Goal: Task Accomplishment & Management: Use online tool/utility

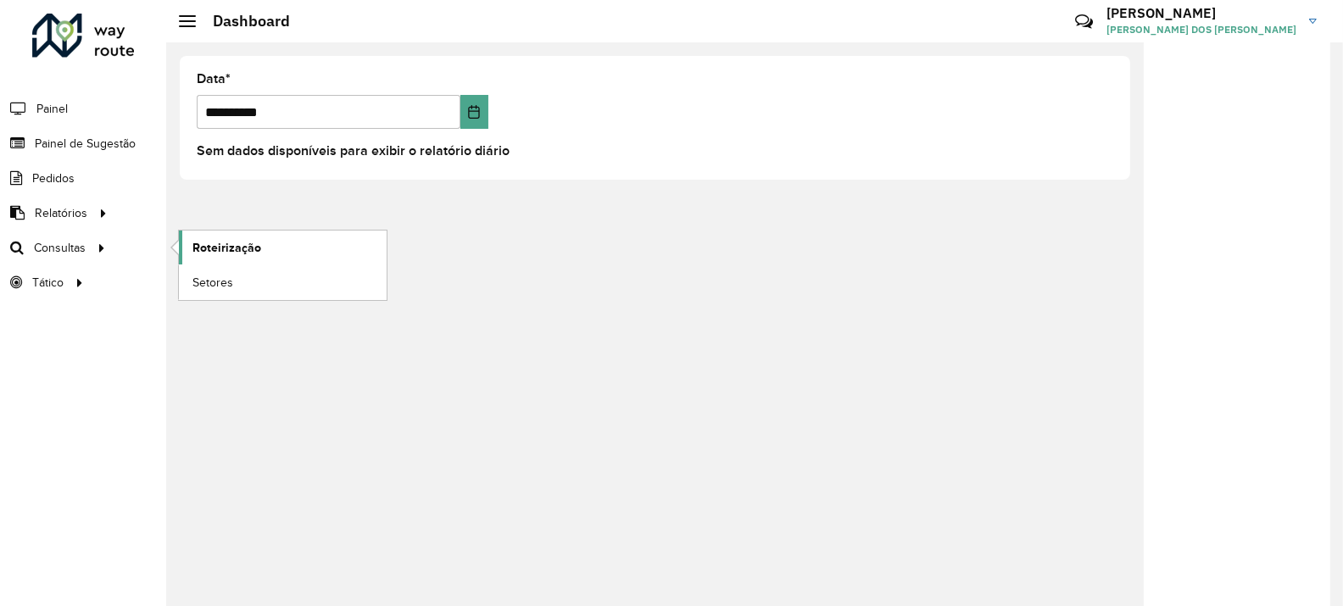
click at [258, 242] on span "Roteirização" at bounding box center [226, 248] width 69 height 18
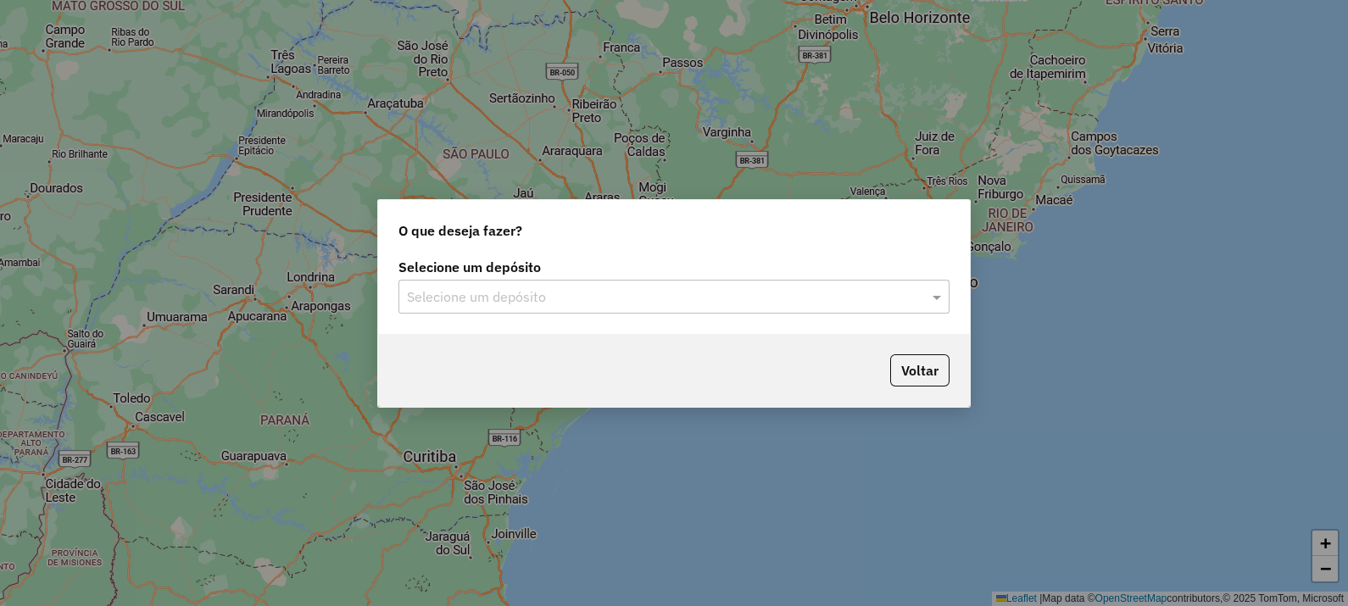
click at [564, 289] on input "text" at bounding box center [657, 297] width 500 height 20
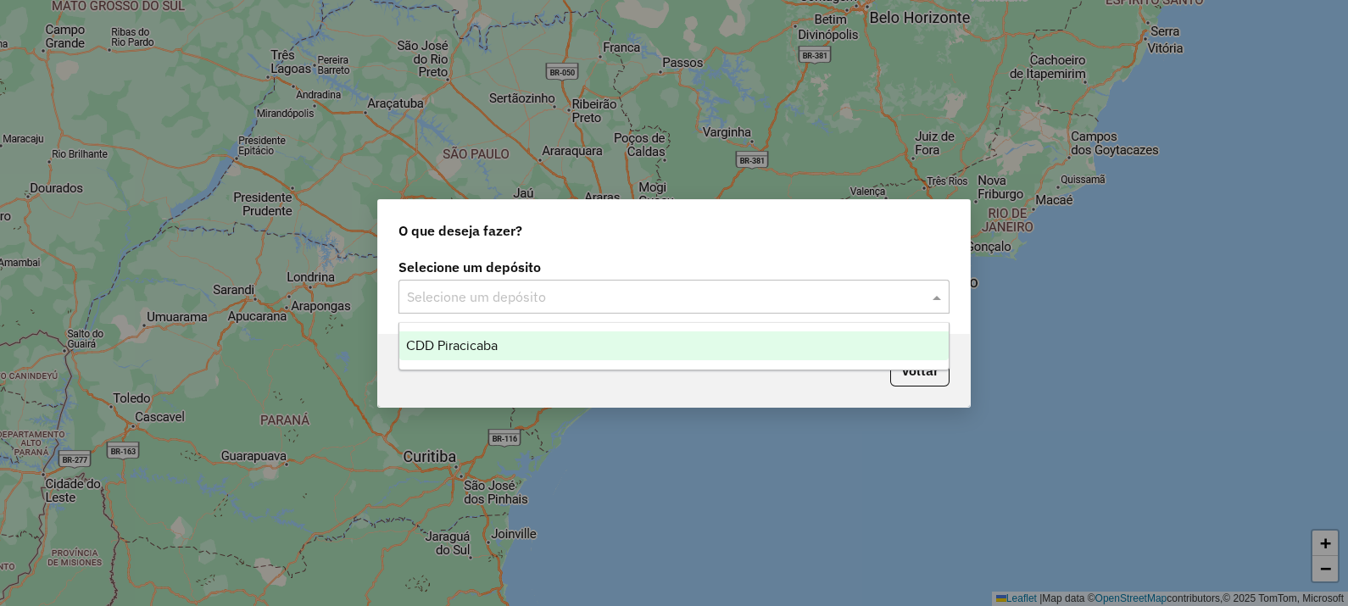
click at [538, 342] on div "CDD Piracicaba" at bounding box center [673, 345] width 549 height 29
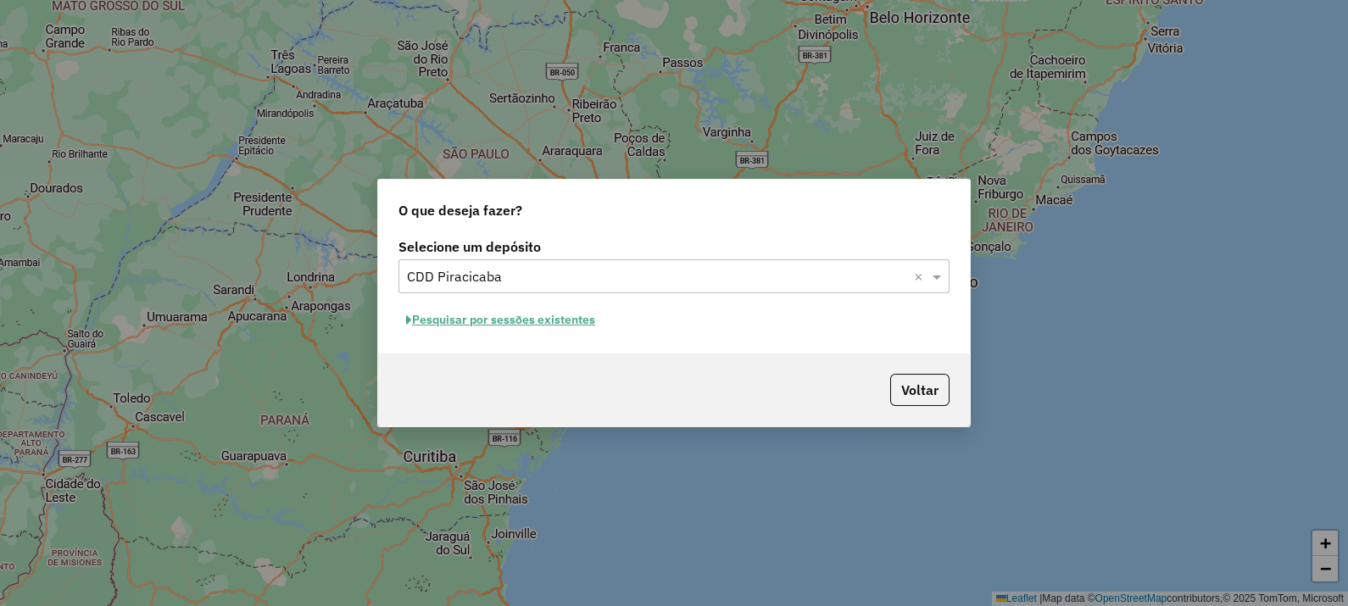
click at [526, 326] on button "Pesquisar por sessões existentes" at bounding box center [500, 320] width 204 height 26
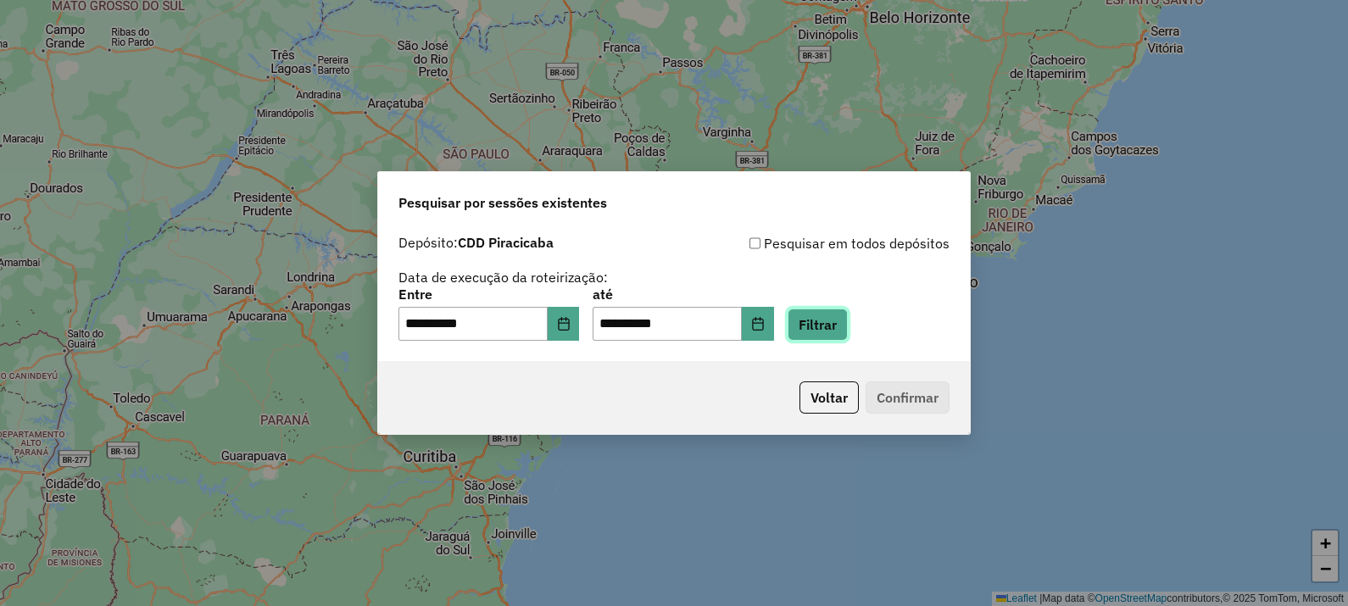
click at [848, 326] on button "Filtrar" at bounding box center [817, 325] width 60 height 32
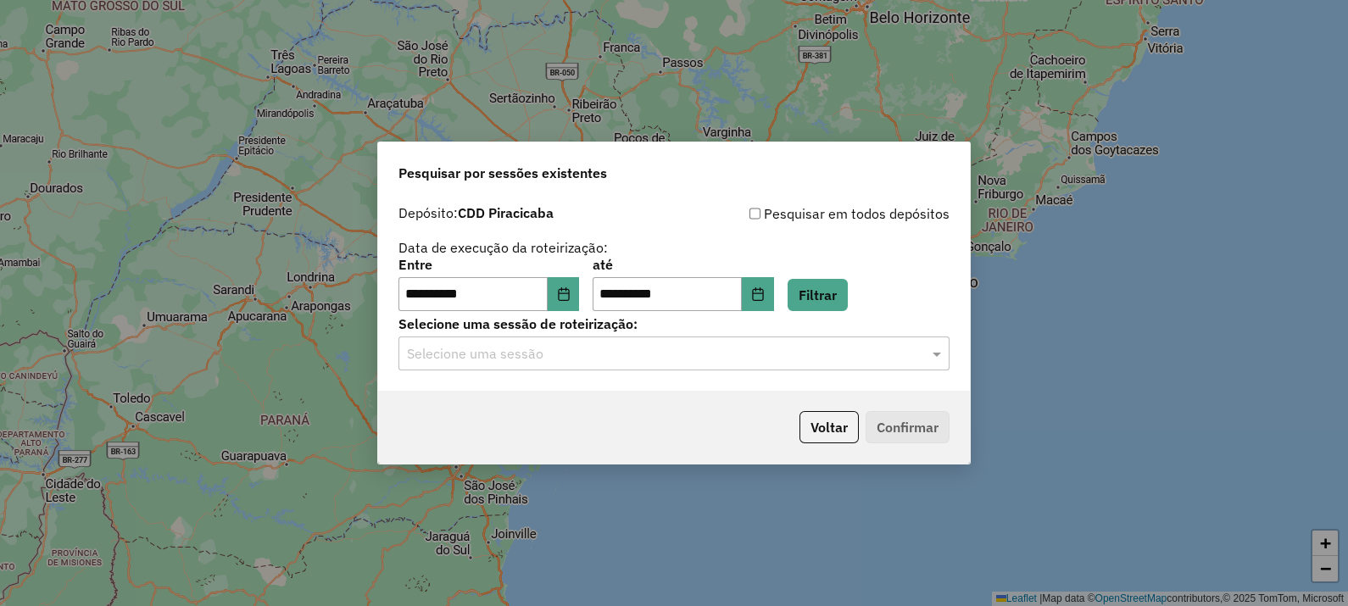
click at [534, 359] on input "text" at bounding box center [657, 354] width 500 height 20
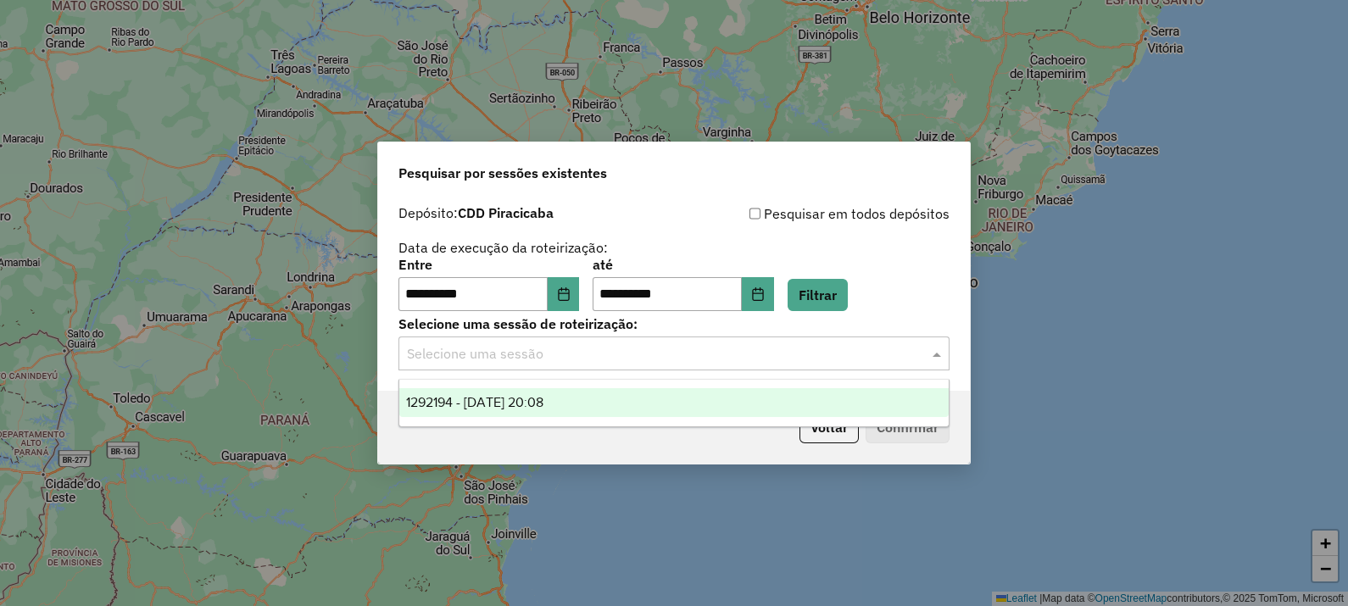
click at [576, 403] on div "1292194 - 10/10/2025 20:08" at bounding box center [673, 402] width 549 height 29
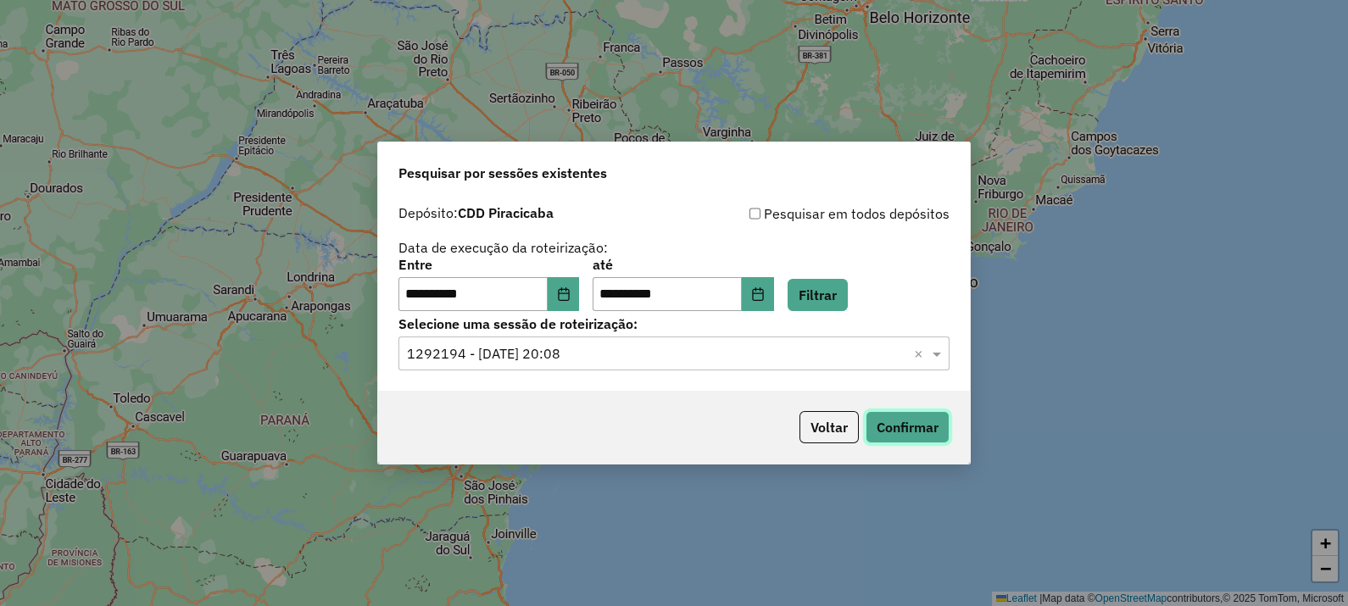
click at [893, 422] on button "Confirmar" at bounding box center [907, 427] width 84 height 32
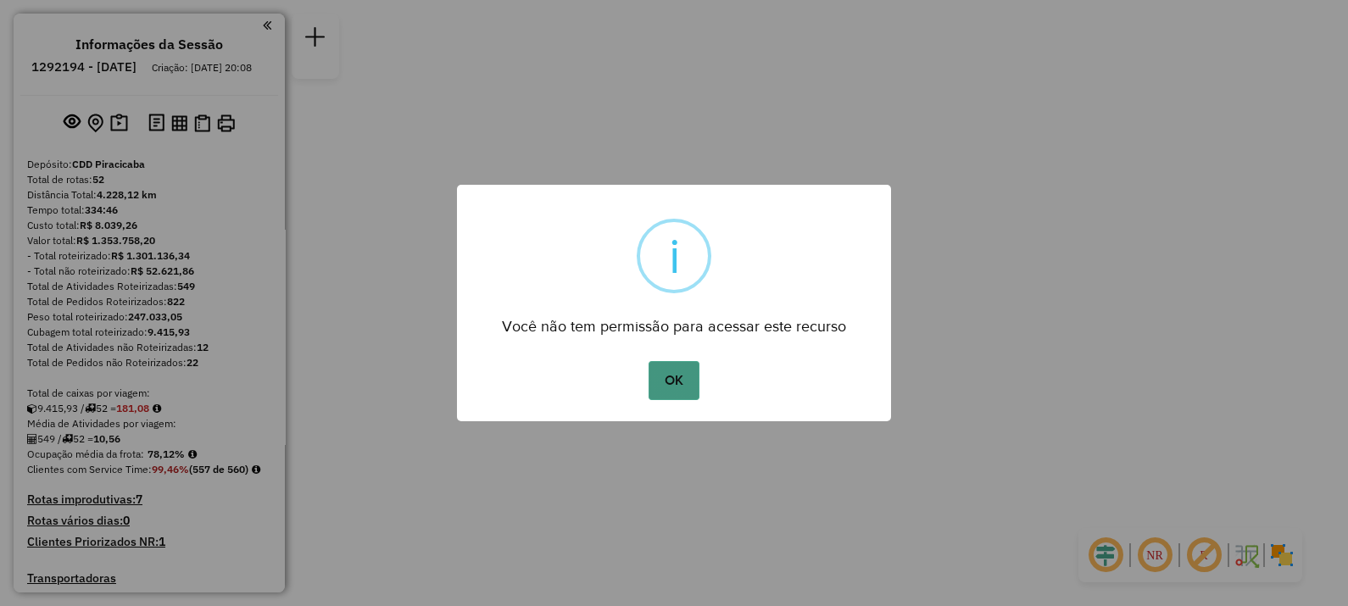
click at [687, 381] on button "OK" at bounding box center [673, 380] width 50 height 39
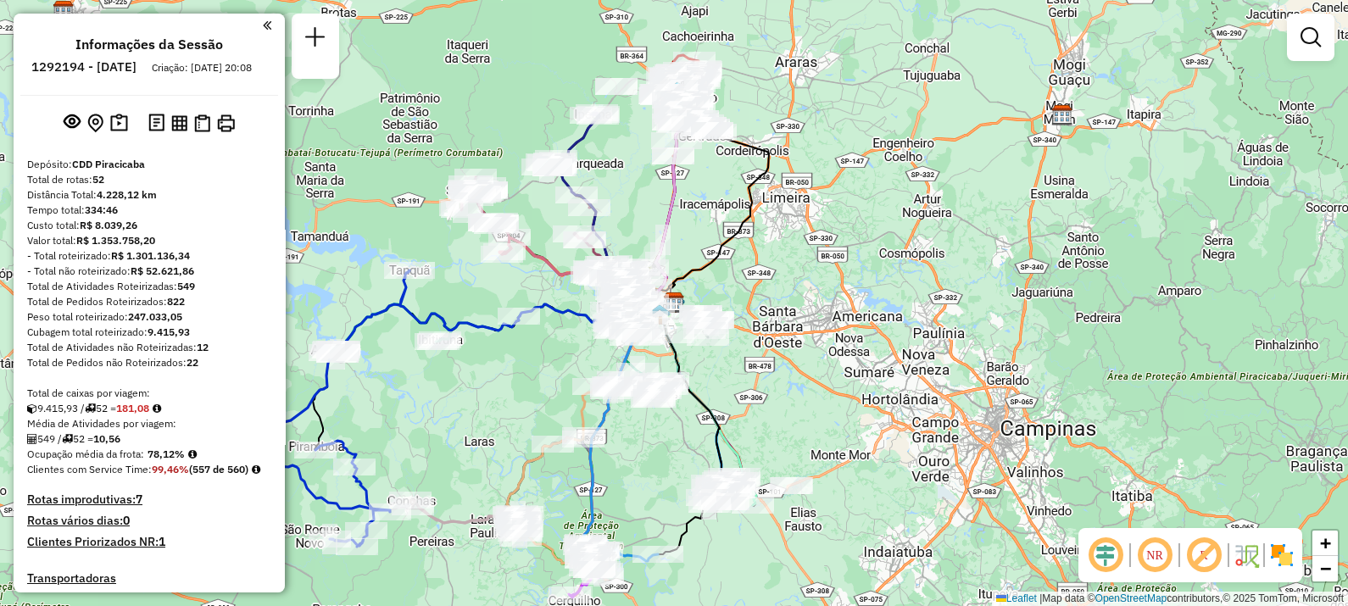
click at [1157, 556] on em at bounding box center [1154, 555] width 41 height 41
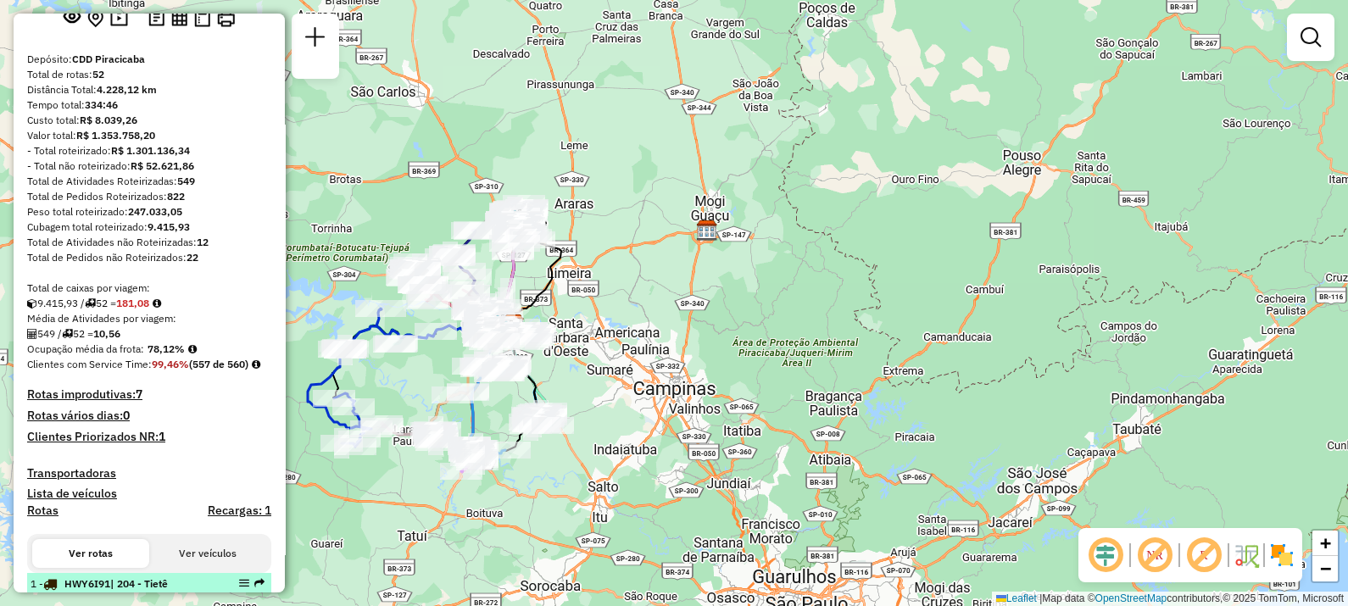
scroll to position [318, 0]
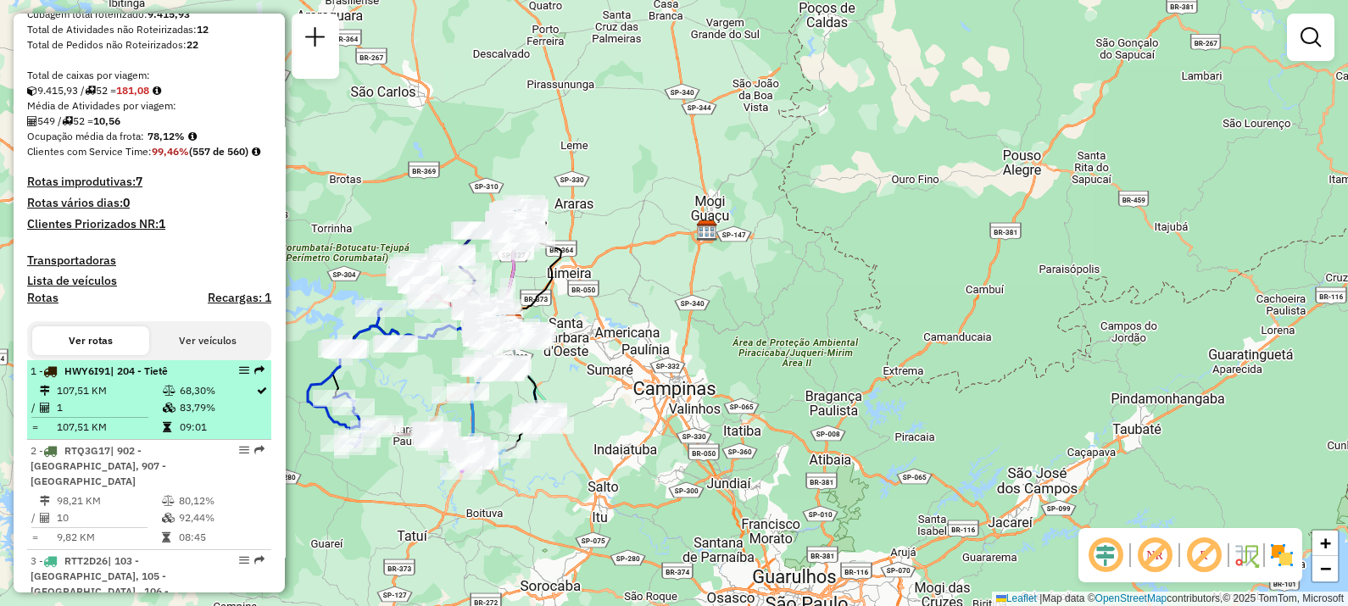
select select "**********"
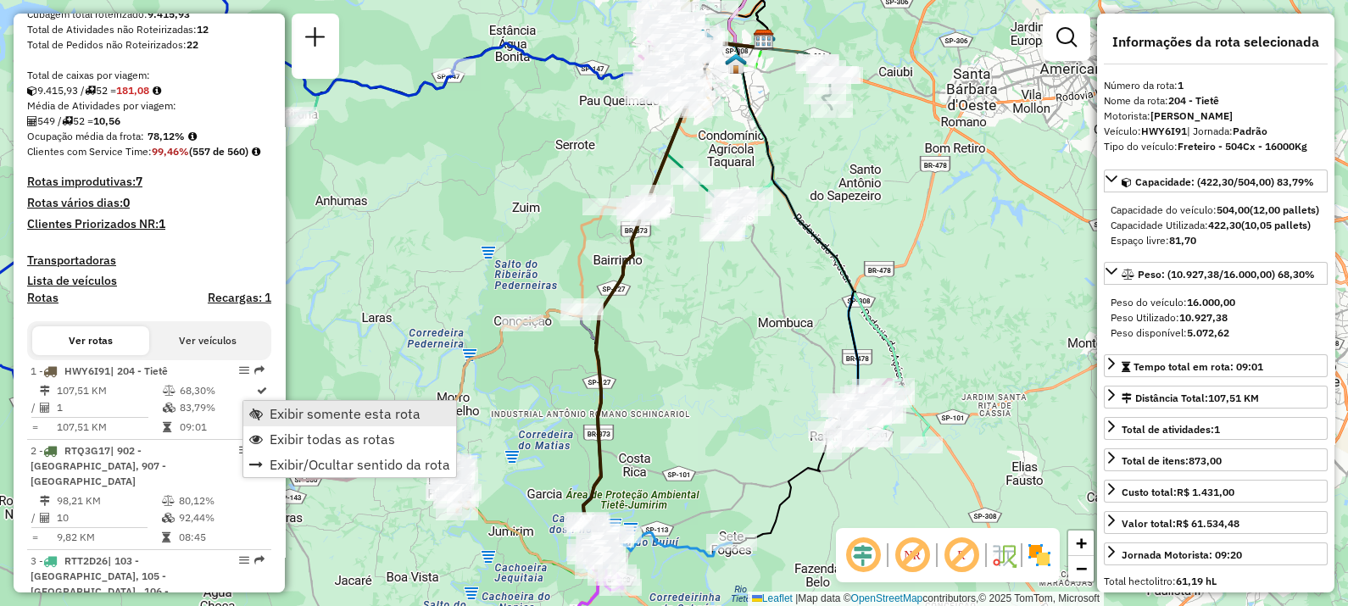
click at [321, 415] on span "Exibir somente esta rota" at bounding box center [345, 414] width 151 height 14
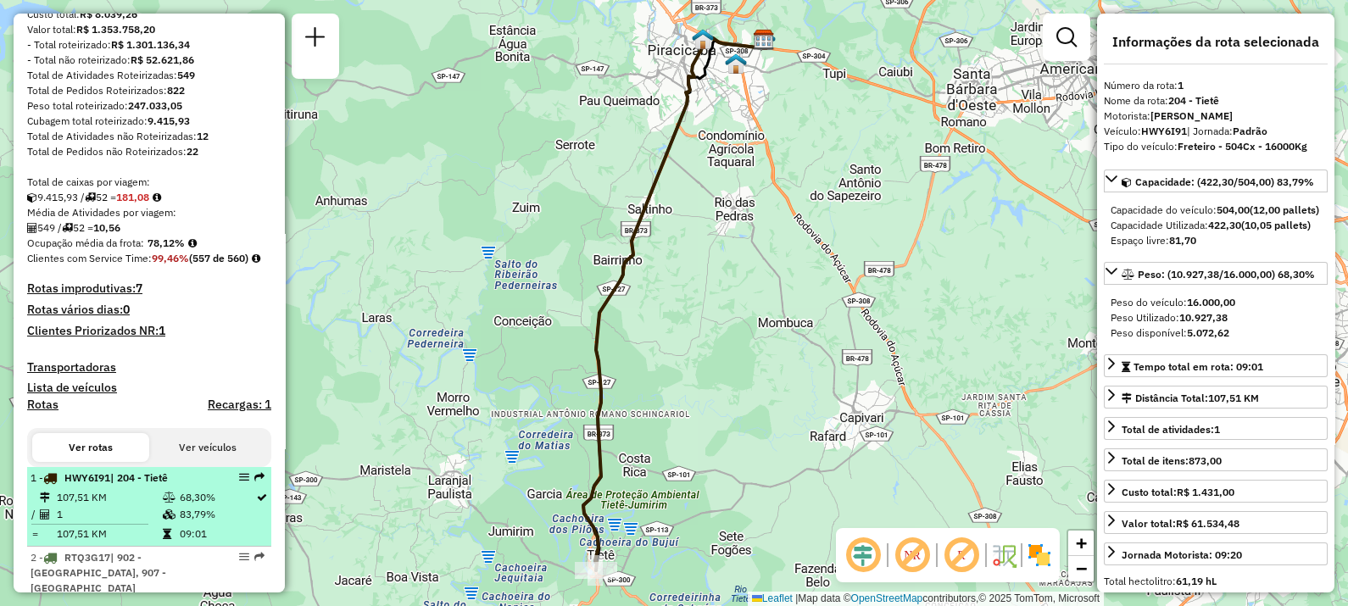
scroll to position [423, 0]
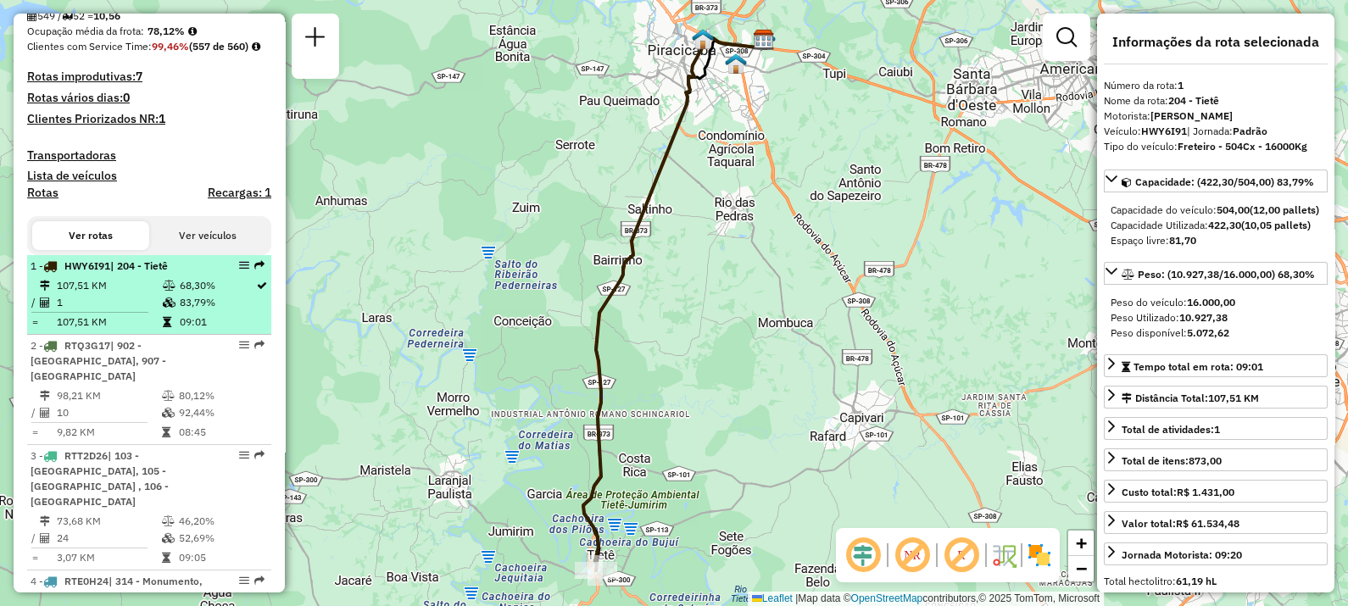
click at [126, 311] on td "1" at bounding box center [109, 302] width 106 height 17
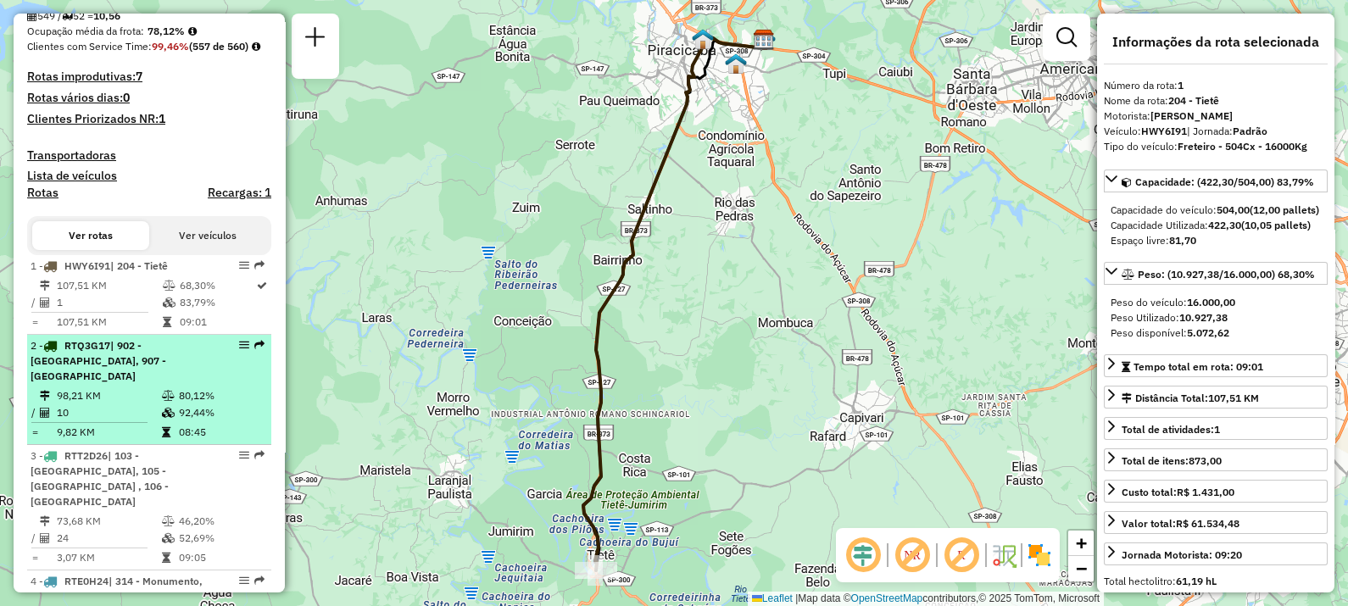
click at [143, 384] on div "2 - RTQ3G17 | 902 - [GEOGRAPHIC_DATA], 907 - [GEOGRAPHIC_DATA]" at bounding box center [121, 361] width 180 height 46
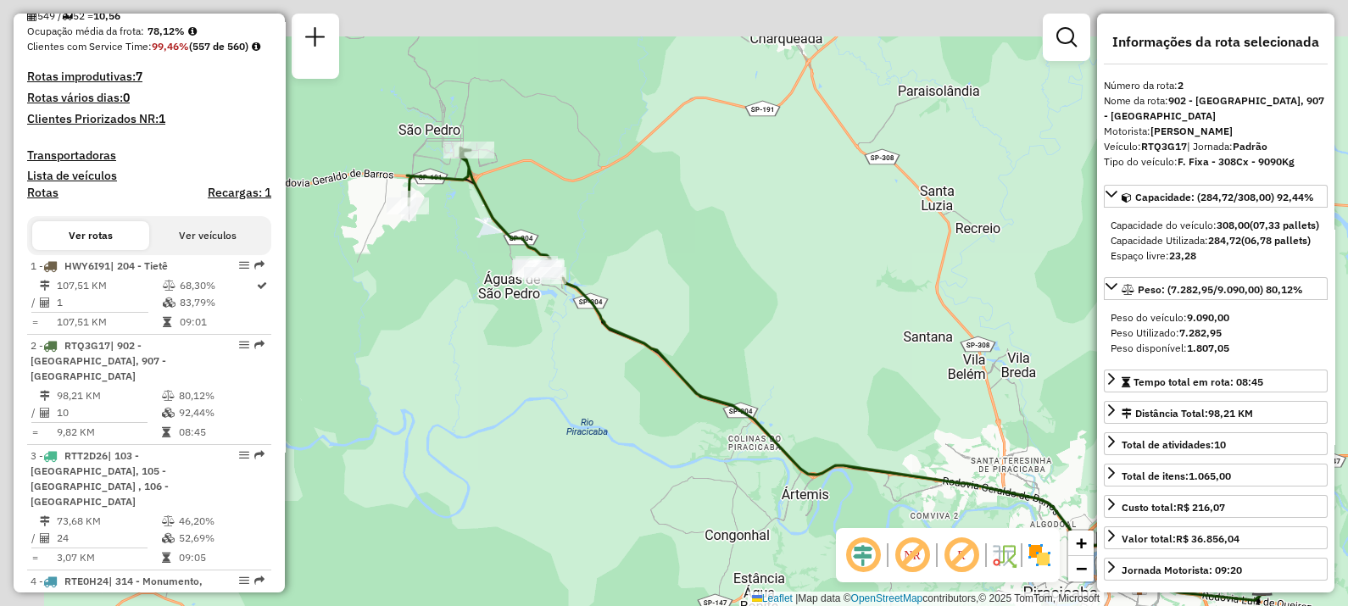
drag, startPoint x: 432, startPoint y: 361, endPoint x: 595, endPoint y: 437, distance: 179.4
click at [595, 437] on div "Janela de atendimento Grade de atendimento Capacidade Transportadoras Veículos …" at bounding box center [674, 303] width 1348 height 606
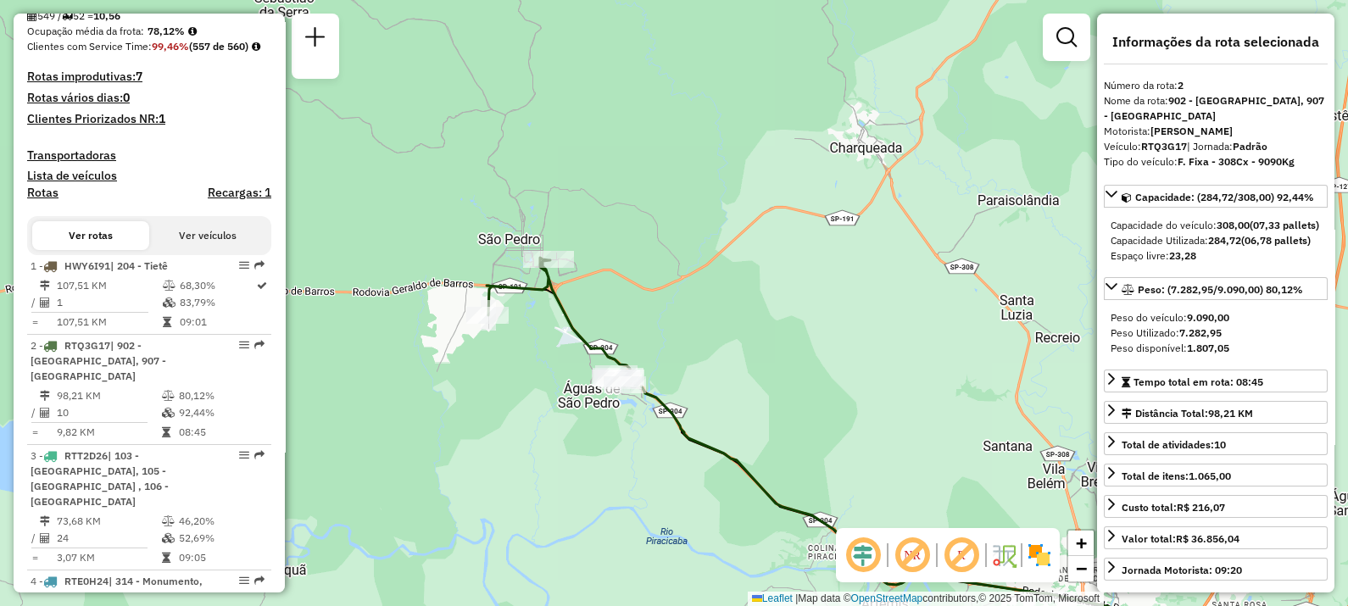
drag, startPoint x: 492, startPoint y: 338, endPoint x: 565, endPoint y: 437, distance: 122.9
click at [565, 437] on div "Janela de atendimento Grade de atendimento Capacidade Transportadoras Veículos …" at bounding box center [674, 303] width 1348 height 606
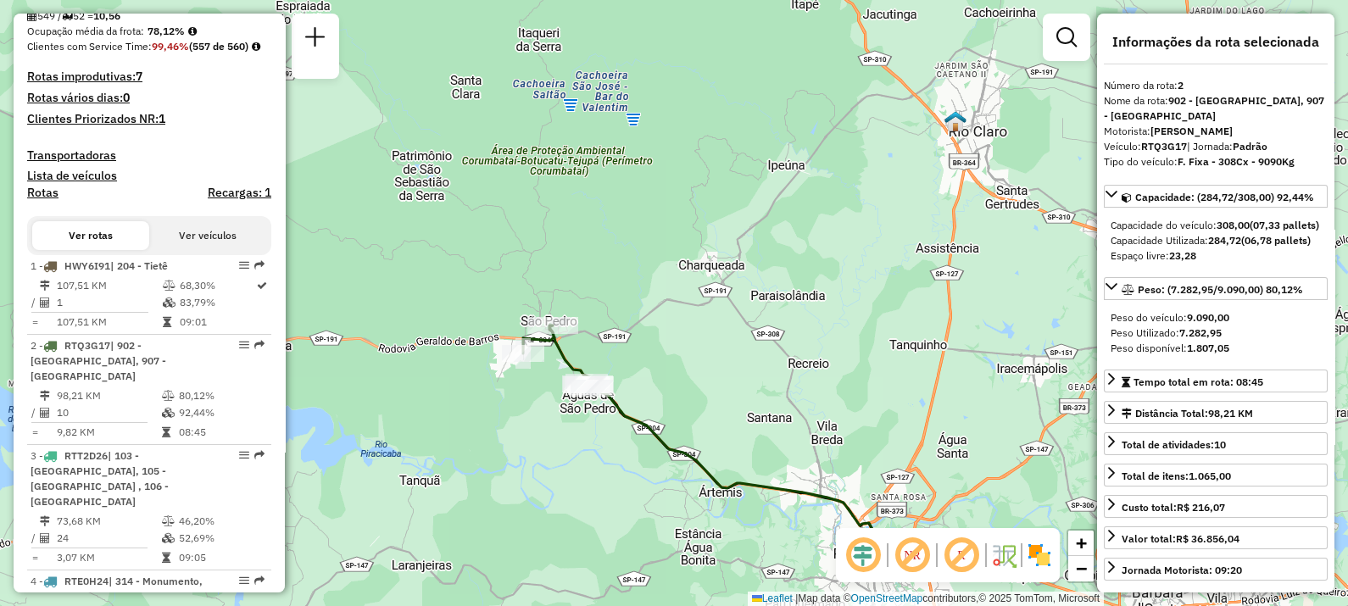
drag, startPoint x: 565, startPoint y: 494, endPoint x: 487, endPoint y: 333, distance: 178.9
click at [487, 333] on div "Janela de atendimento Grade de atendimento Capacidade Transportadoras Veículos …" at bounding box center [674, 303] width 1348 height 606
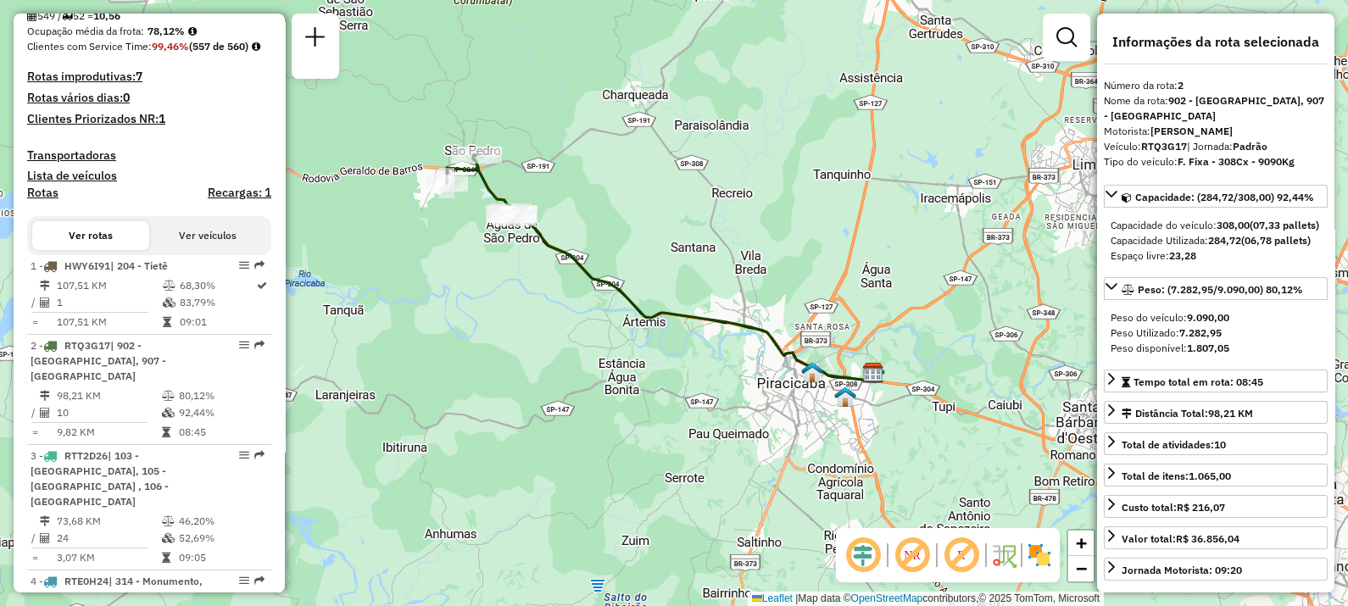
drag, startPoint x: 633, startPoint y: 418, endPoint x: 636, endPoint y: 401, distance: 17.1
click at [636, 401] on div "Janela de atendimento Grade de atendimento Capacidade Transportadoras Veículos …" at bounding box center [674, 303] width 1348 height 606
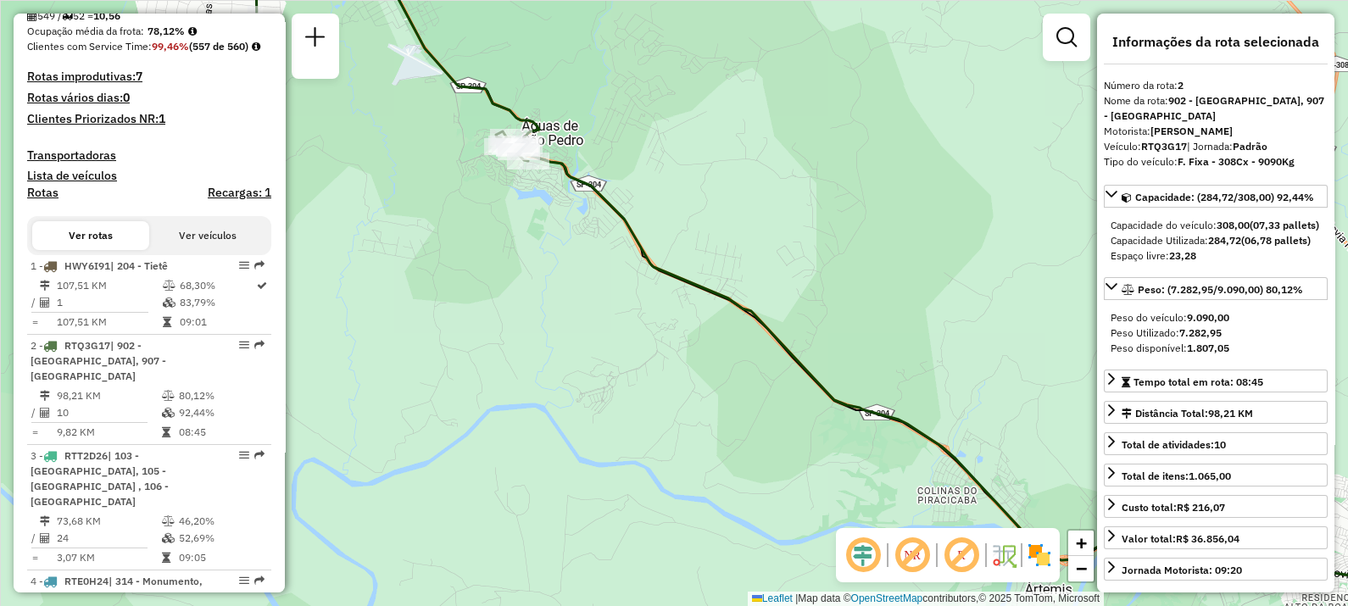
drag, startPoint x: 523, startPoint y: 257, endPoint x: 544, endPoint y: 331, distance: 76.7
click at [544, 331] on div "Janela de atendimento Grade de atendimento Capacidade Transportadoras Veículos …" at bounding box center [674, 303] width 1348 height 606
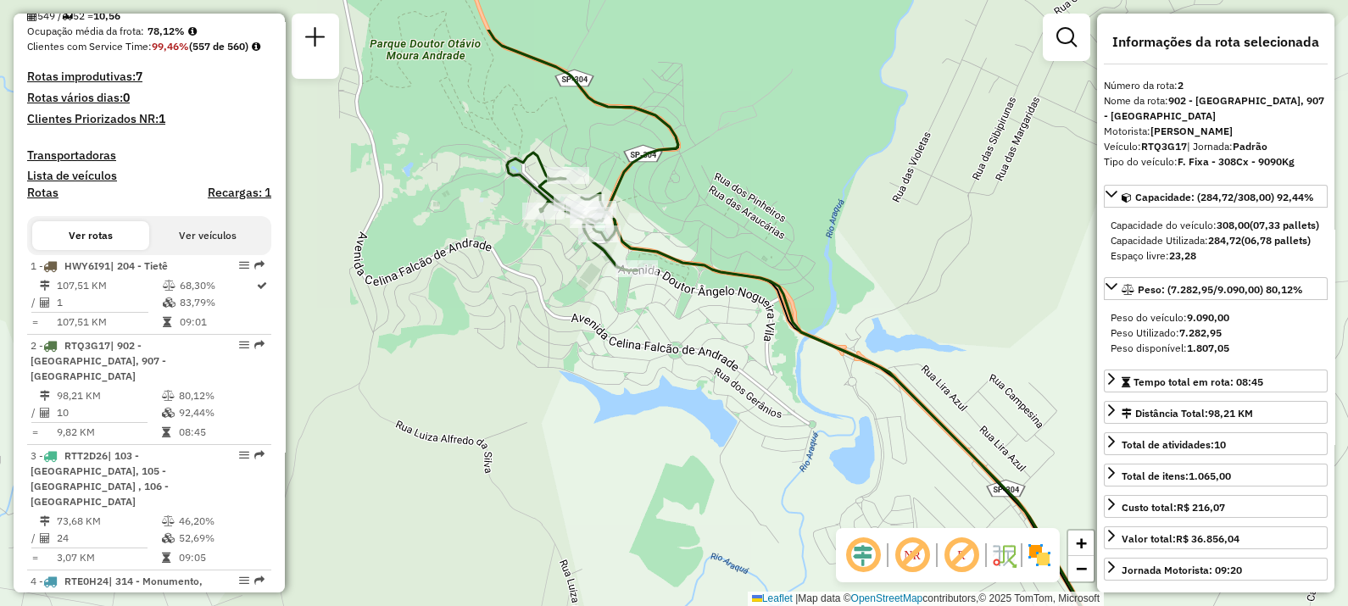
drag, startPoint x: 598, startPoint y: 281, endPoint x: 653, endPoint y: 371, distance: 105.4
click at [653, 371] on div "Janela de atendimento Grade de atendimento Capacidade Transportadoras Veículos …" at bounding box center [674, 303] width 1348 height 606
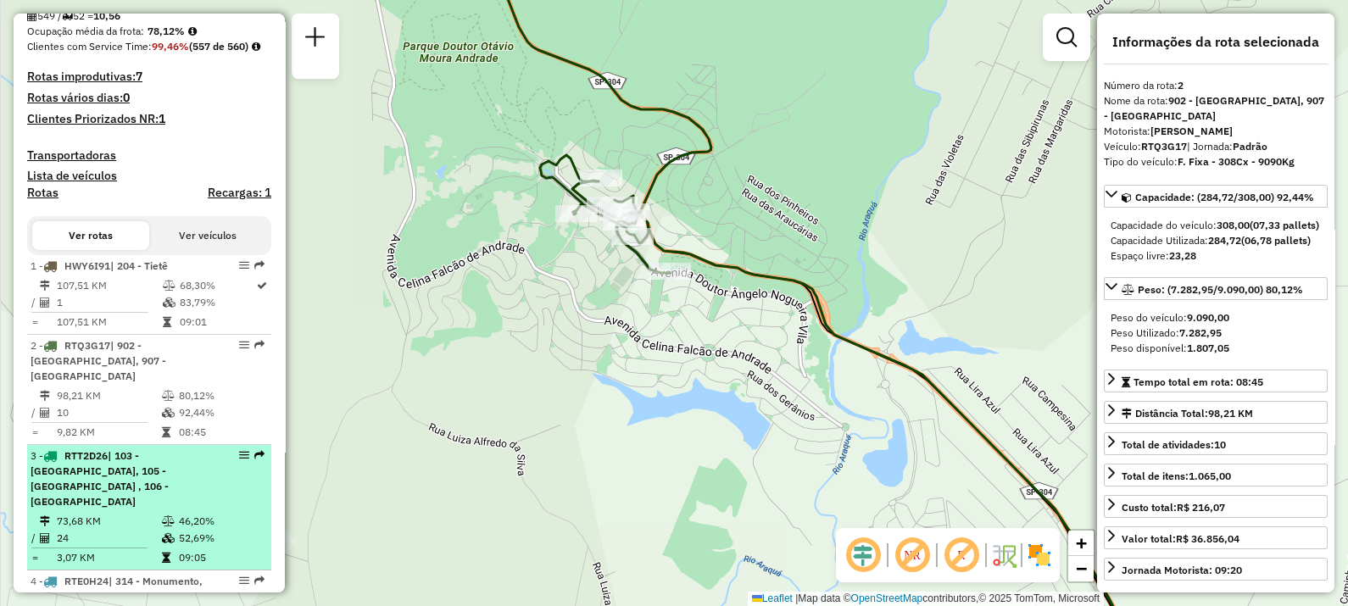
click at [148, 479] on span "| 103 - [GEOGRAPHIC_DATA], 105 - [GEOGRAPHIC_DATA] , 106 - [GEOGRAPHIC_DATA]" at bounding box center [100, 478] width 138 height 58
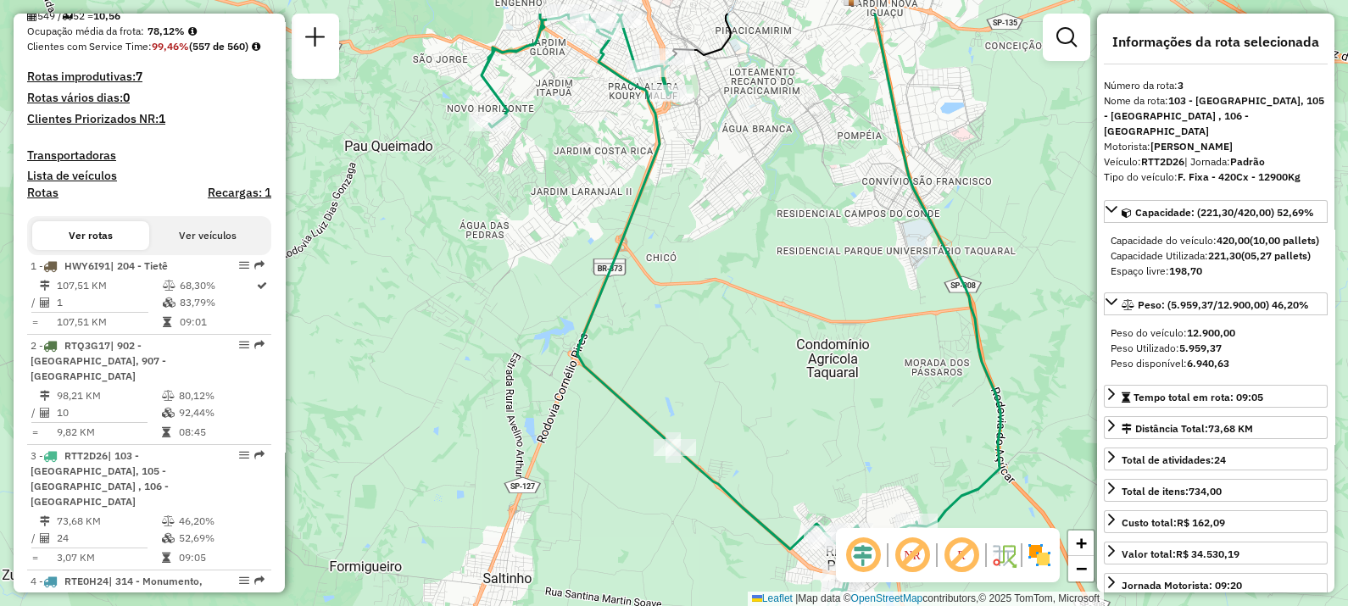
drag, startPoint x: 542, startPoint y: 309, endPoint x: 424, endPoint y: 384, distance: 140.2
click at [426, 386] on div "Janela de atendimento Grade de atendimento Capacidade Transportadoras Veículos …" at bounding box center [674, 303] width 1348 height 606
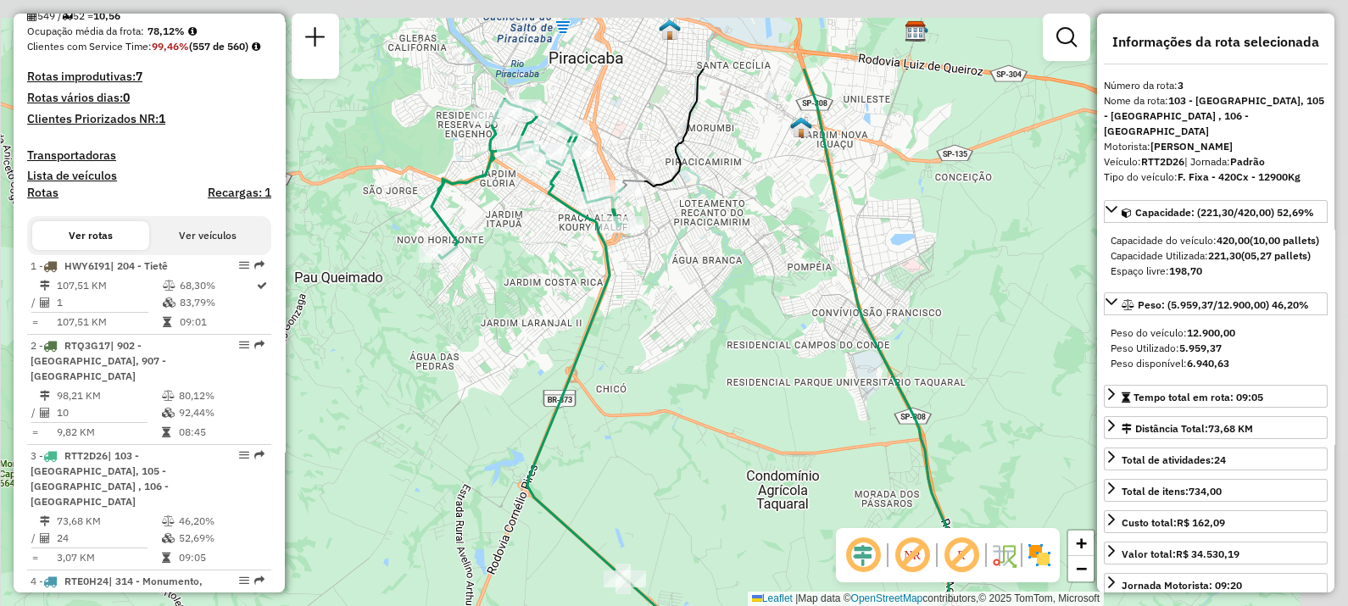
drag, startPoint x: 787, startPoint y: 293, endPoint x: 739, endPoint y: 422, distance: 137.6
click at [739, 422] on div "Janela de atendimento Grade de atendimento Capacidade Transportadoras Veículos …" at bounding box center [674, 303] width 1348 height 606
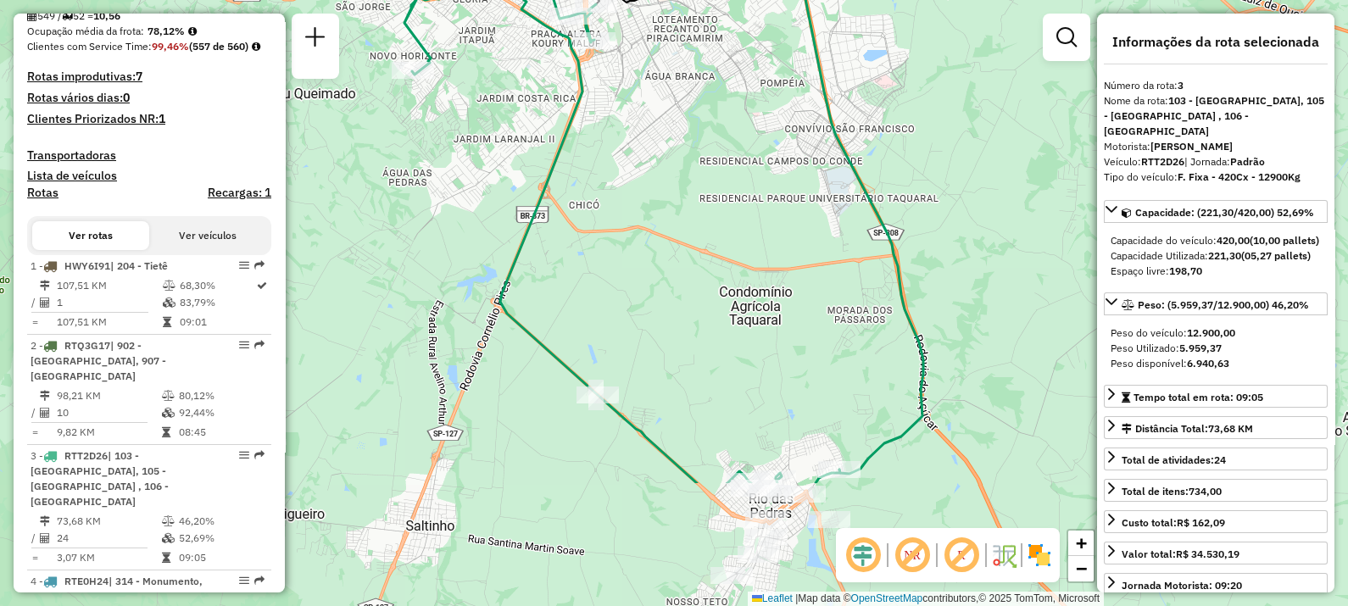
drag, startPoint x: 773, startPoint y: 457, endPoint x: 744, endPoint y: 264, distance: 194.6
click at [746, 267] on div "Janela de atendimento Grade de atendimento Capacidade Transportadoras Veículos …" at bounding box center [674, 303] width 1348 height 606
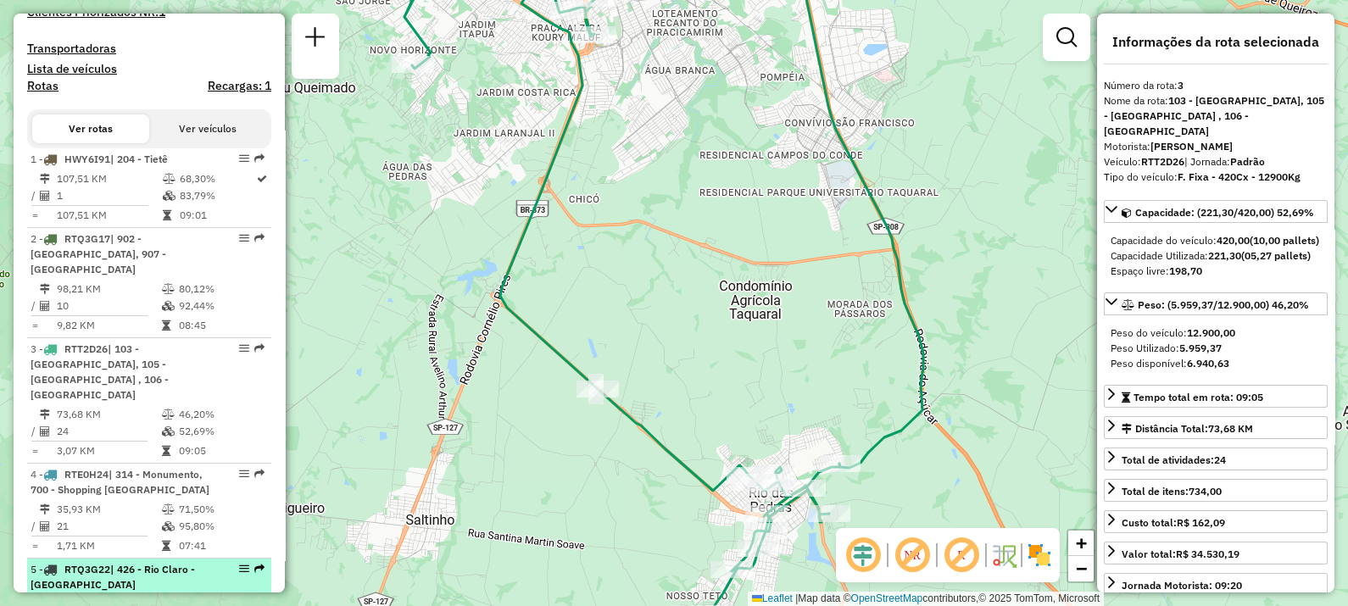
scroll to position [636, 0]
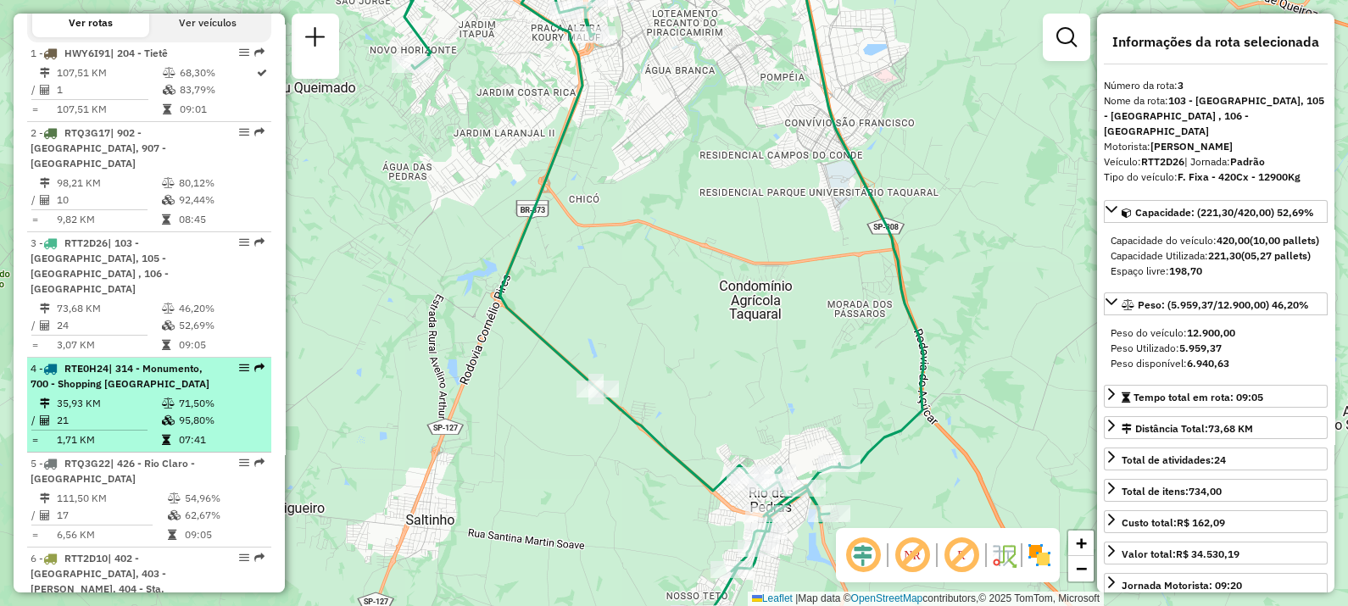
click at [131, 385] on span "| 314 - Monumento, 700 - Shopping [GEOGRAPHIC_DATA]" at bounding box center [120, 376] width 179 height 28
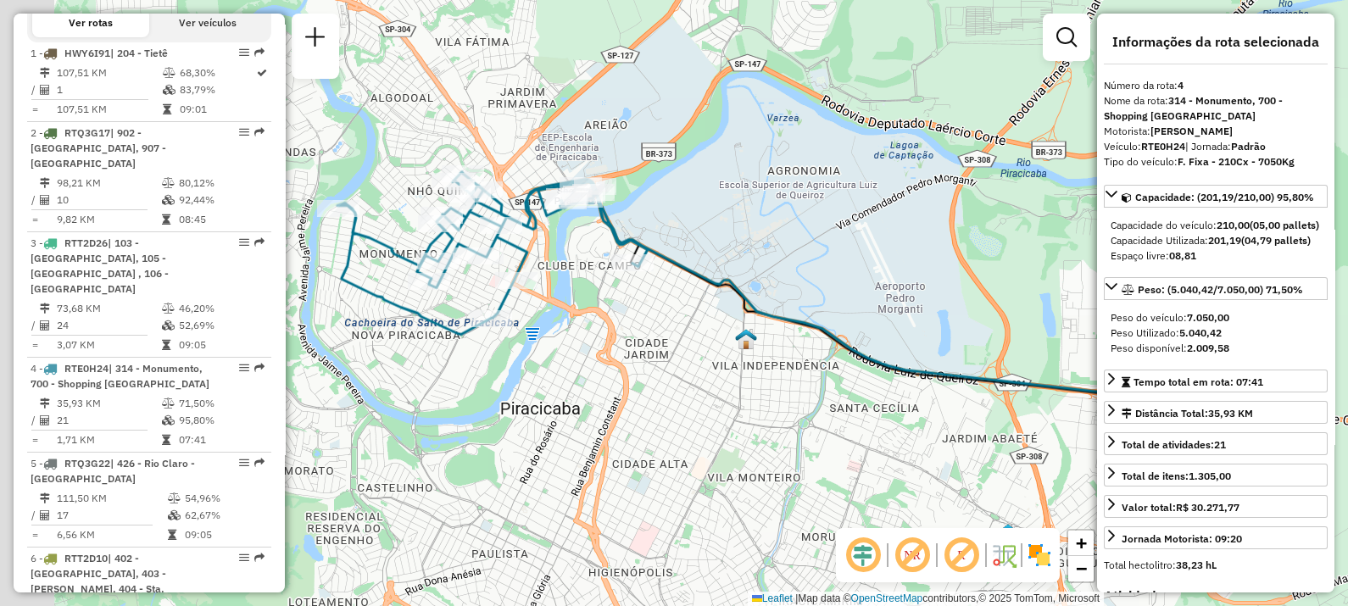
drag, startPoint x: 609, startPoint y: 440, endPoint x: 724, endPoint y: 431, distance: 115.6
click at [724, 431] on div "Janela de atendimento Grade de atendimento Capacidade Transportadoras Veículos …" at bounding box center [674, 303] width 1348 height 606
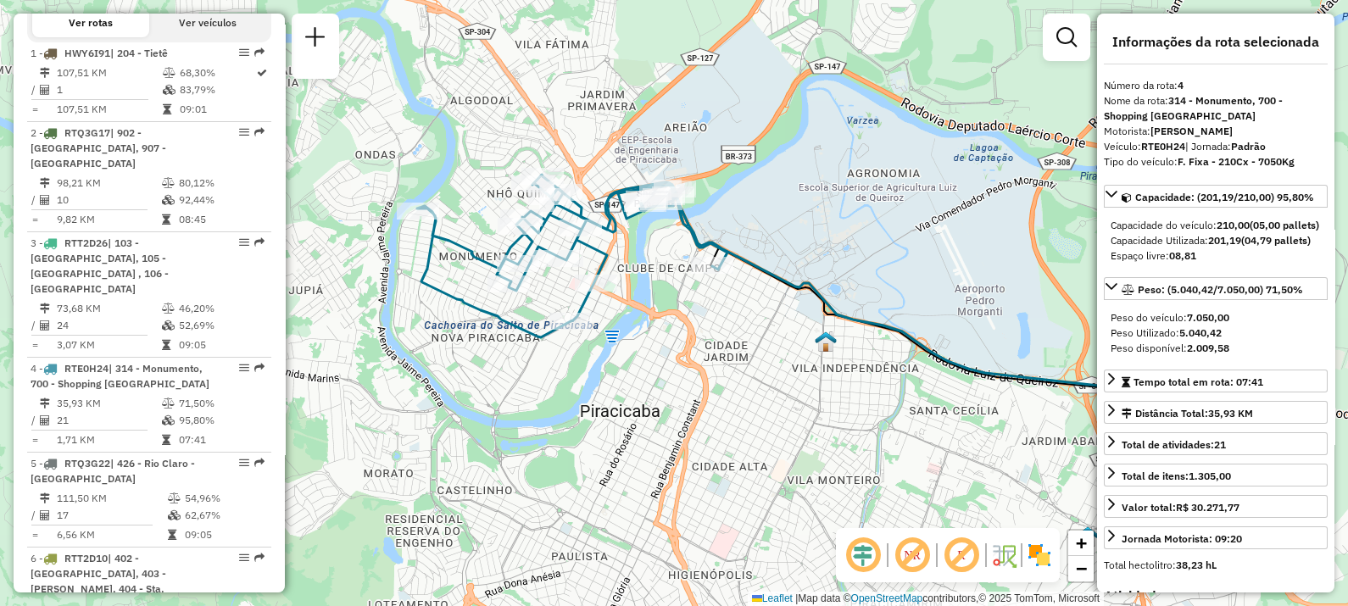
drag, startPoint x: 526, startPoint y: 456, endPoint x: 534, endPoint y: 483, distance: 28.2
click at [534, 483] on div "Janela de atendimento Grade de atendimento Capacidade Transportadoras Veículos …" at bounding box center [674, 303] width 1348 height 606
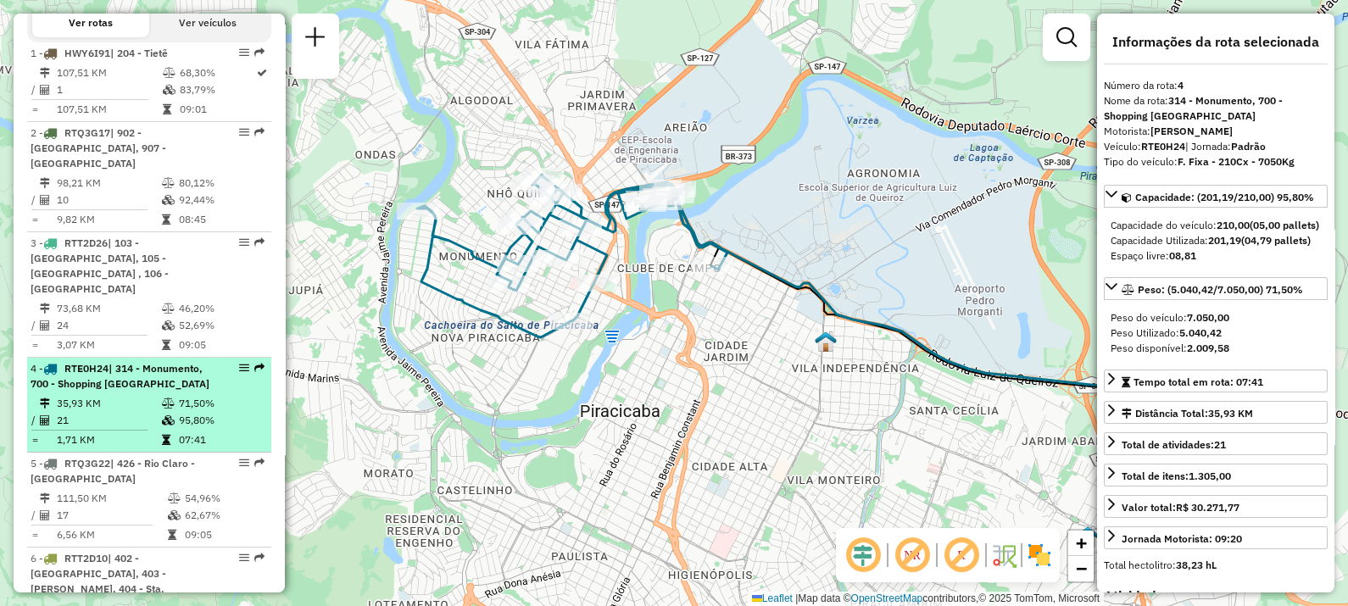
click at [120, 383] on span "| 314 - Monumento, 700 - Shopping [GEOGRAPHIC_DATA]" at bounding box center [120, 376] width 179 height 28
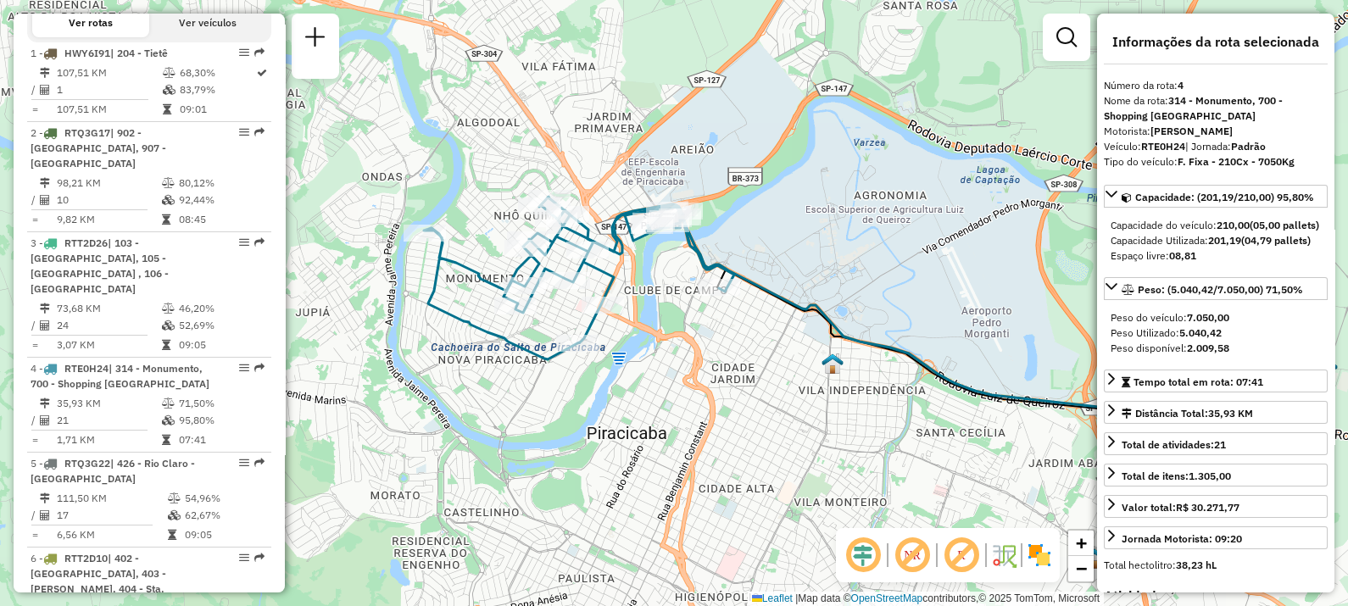
drag, startPoint x: 380, startPoint y: 403, endPoint x: 570, endPoint y: 420, distance: 191.5
click at [570, 420] on div "Janela de atendimento Grade de atendimento Capacidade Transportadoras Veículos …" at bounding box center [674, 303] width 1348 height 606
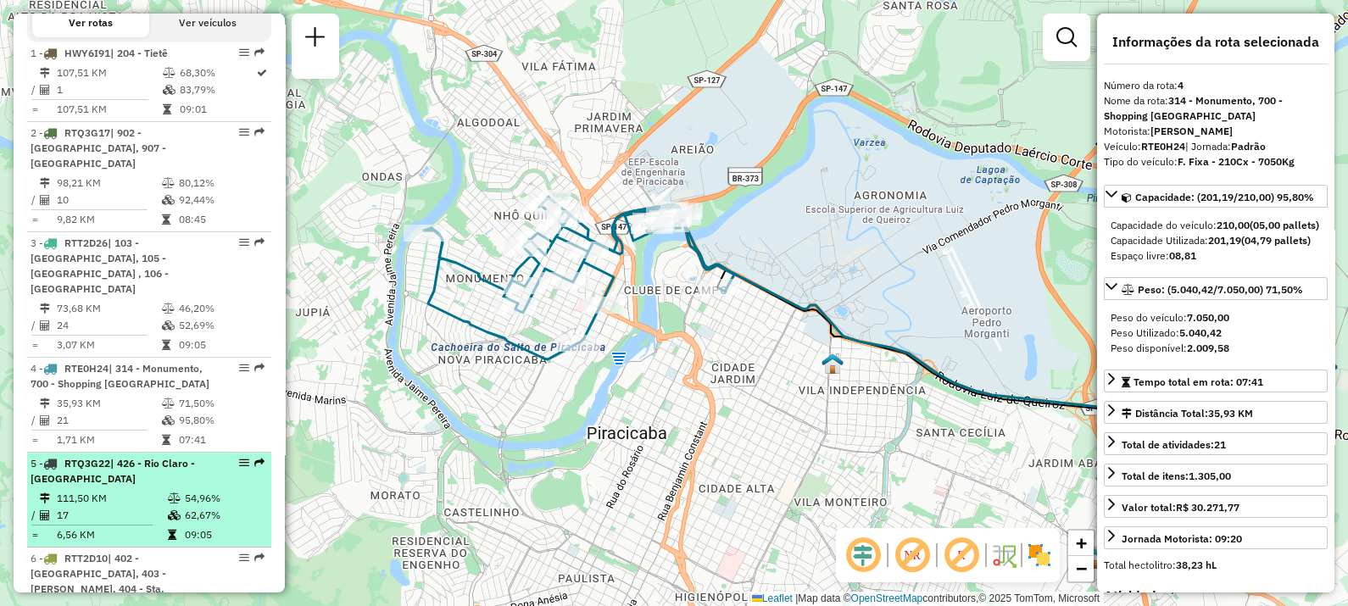
click at [103, 475] on div "5 - RTQ3G22 | 426 - Rio Claro - [GEOGRAPHIC_DATA]" at bounding box center [121, 471] width 180 height 31
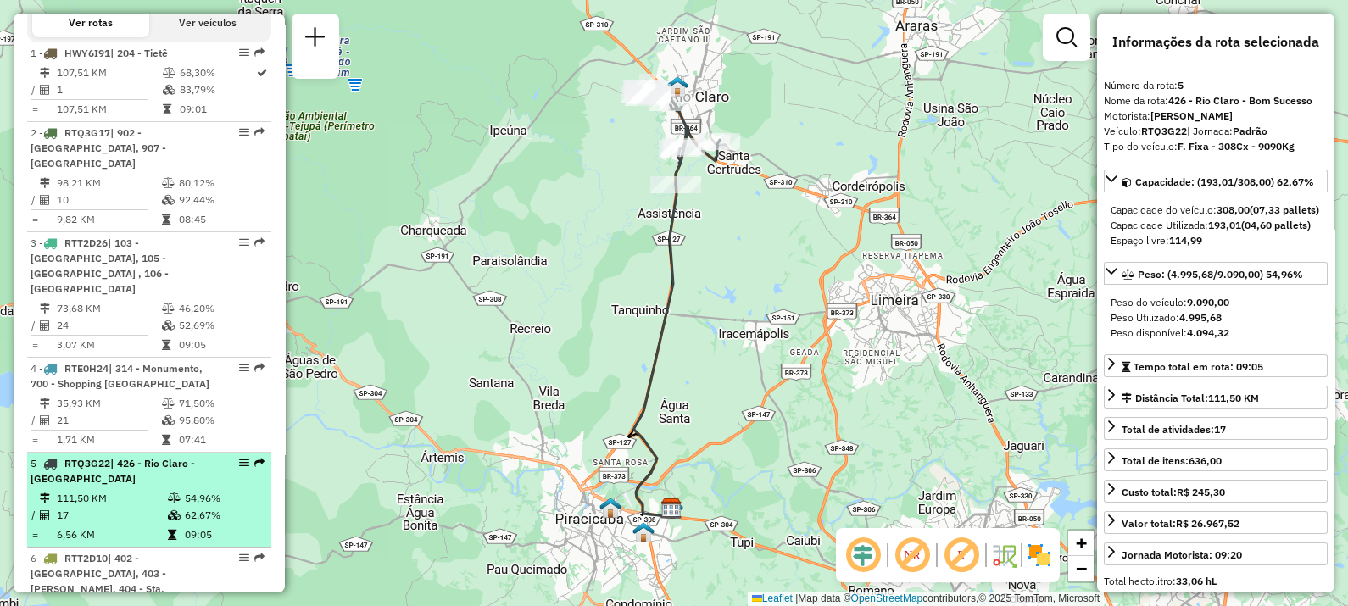
click at [91, 492] on td "111,50 KM" at bounding box center [111, 498] width 111 height 17
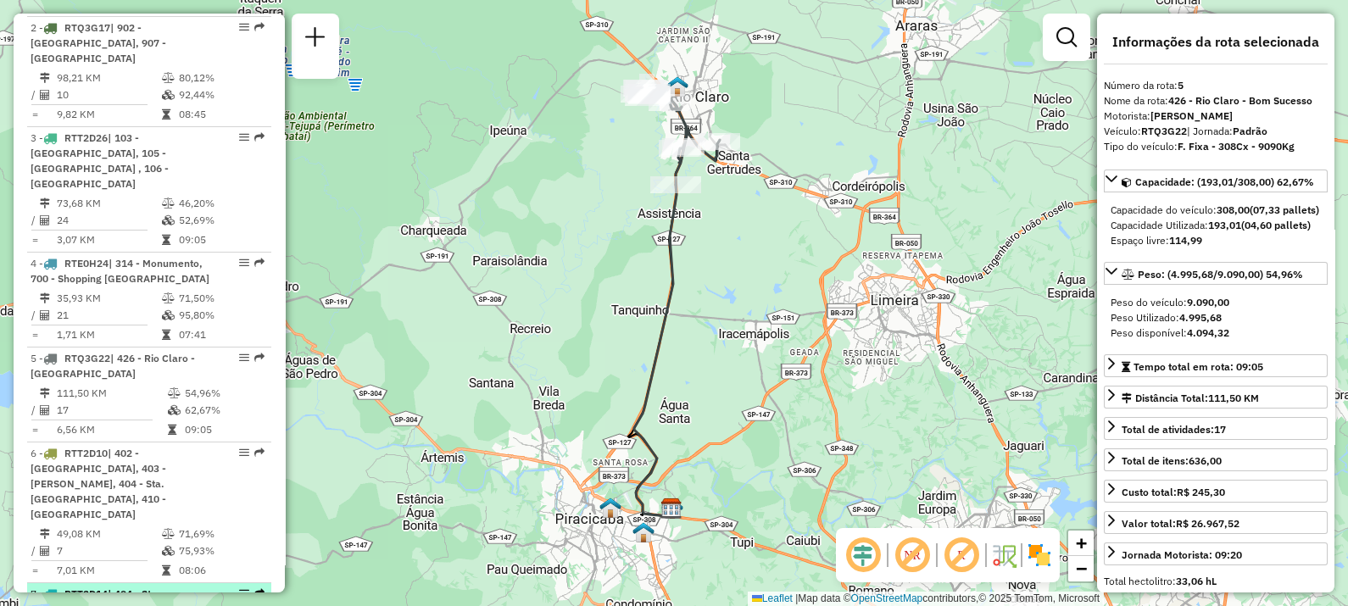
scroll to position [847, 0]
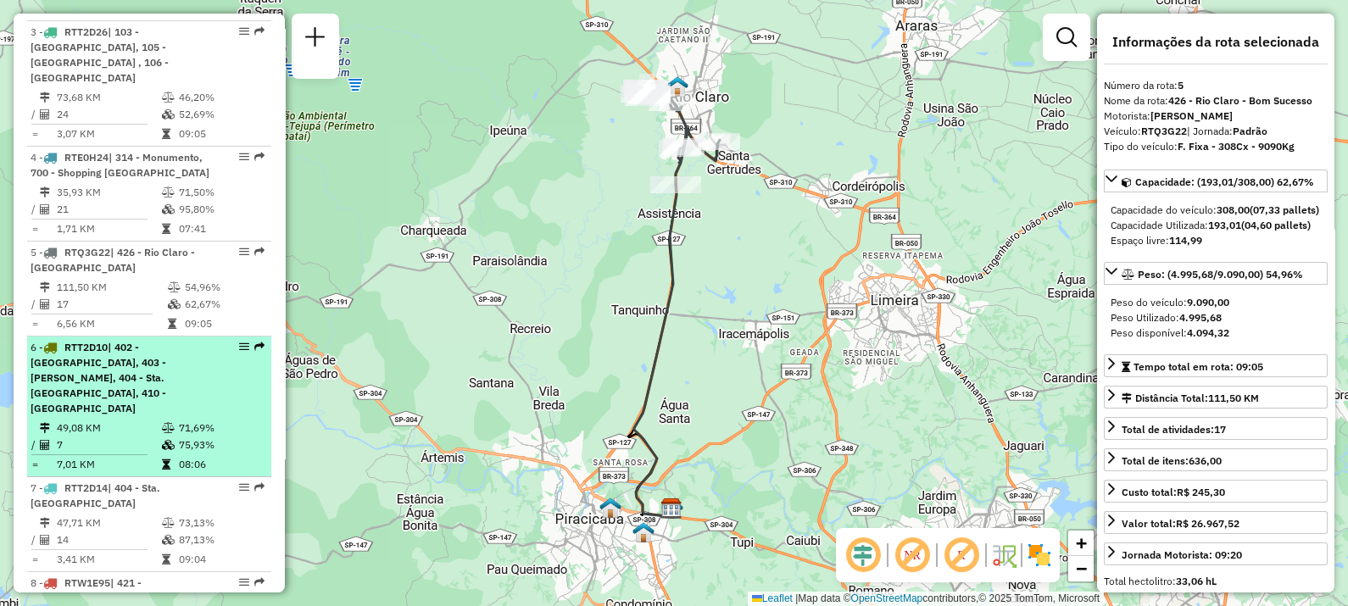
click at [113, 364] on span "| 402 - [GEOGRAPHIC_DATA], 403 - [PERSON_NAME], 404 - Sta. [GEOGRAPHIC_DATA], 4…" at bounding box center [99, 378] width 136 height 74
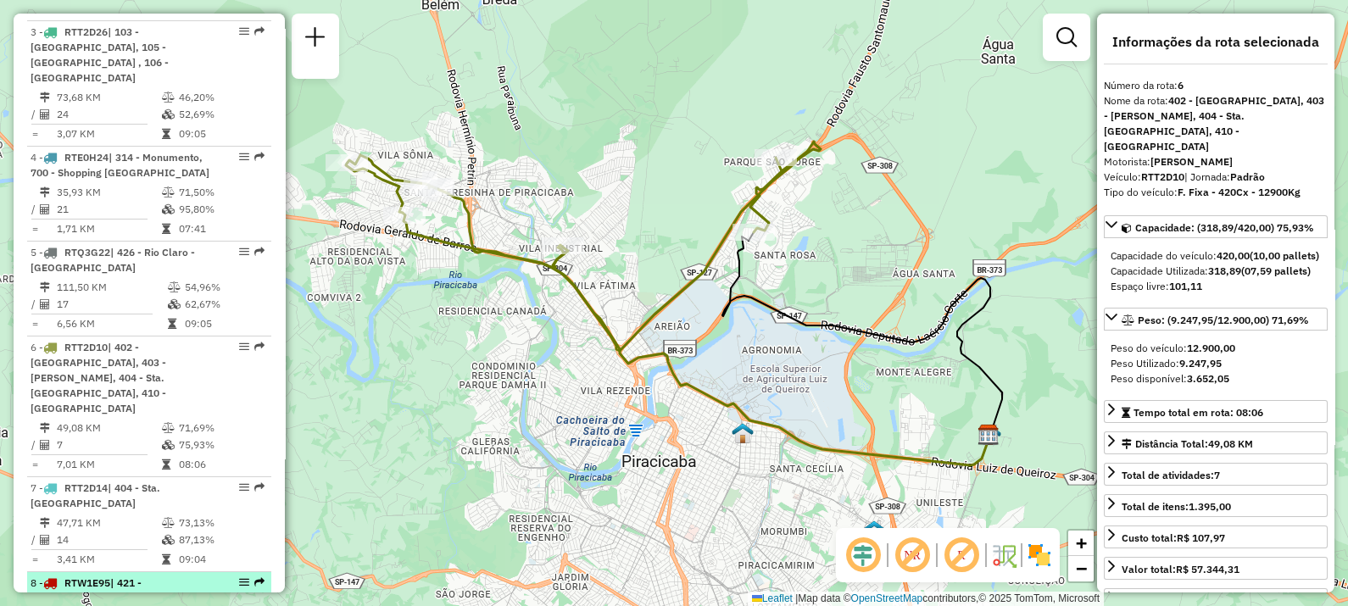
scroll to position [954, 0]
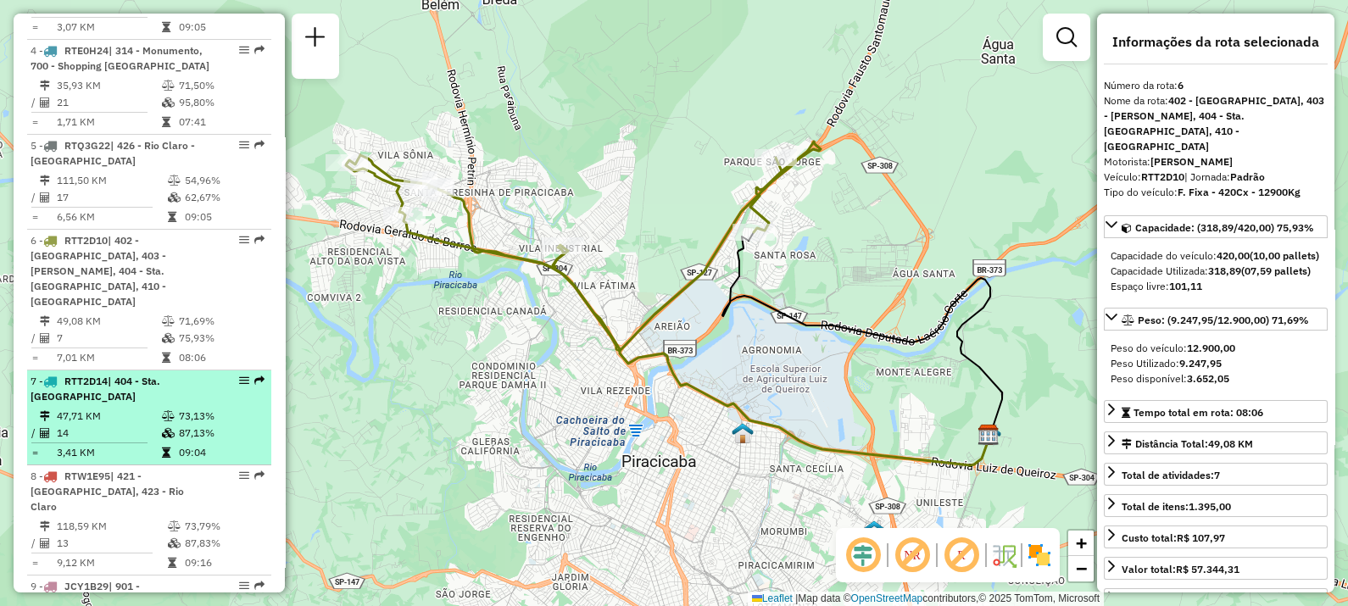
click at [116, 374] on div "7 - RTT2D14 | 404 - Sta. [GEOGRAPHIC_DATA]" at bounding box center [121, 389] width 180 height 31
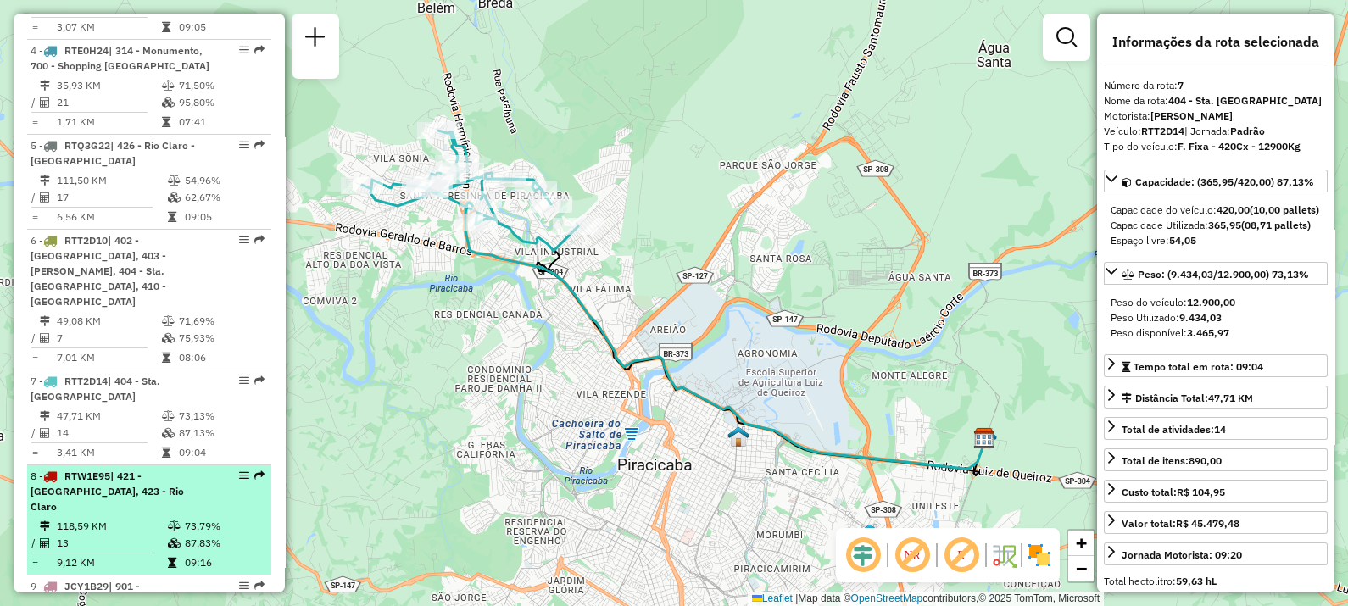
click at [101, 469] on div "8 - RTW1E95 | 421 - [GEOGRAPHIC_DATA], 423 - Rio Claro" at bounding box center [121, 492] width 180 height 46
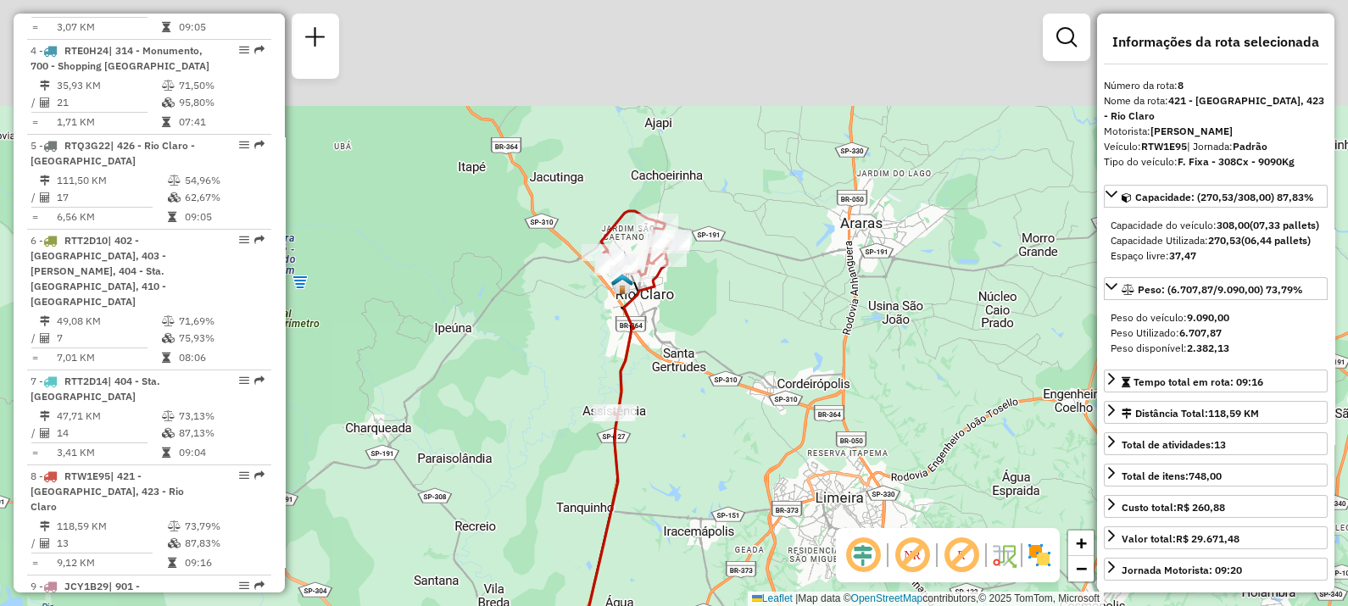
drag, startPoint x: 651, startPoint y: 195, endPoint x: 598, endPoint y: 356, distance: 169.4
click at [598, 356] on div "Janela de atendimento Grade de atendimento Capacidade Transportadoras Veículos …" at bounding box center [674, 303] width 1348 height 606
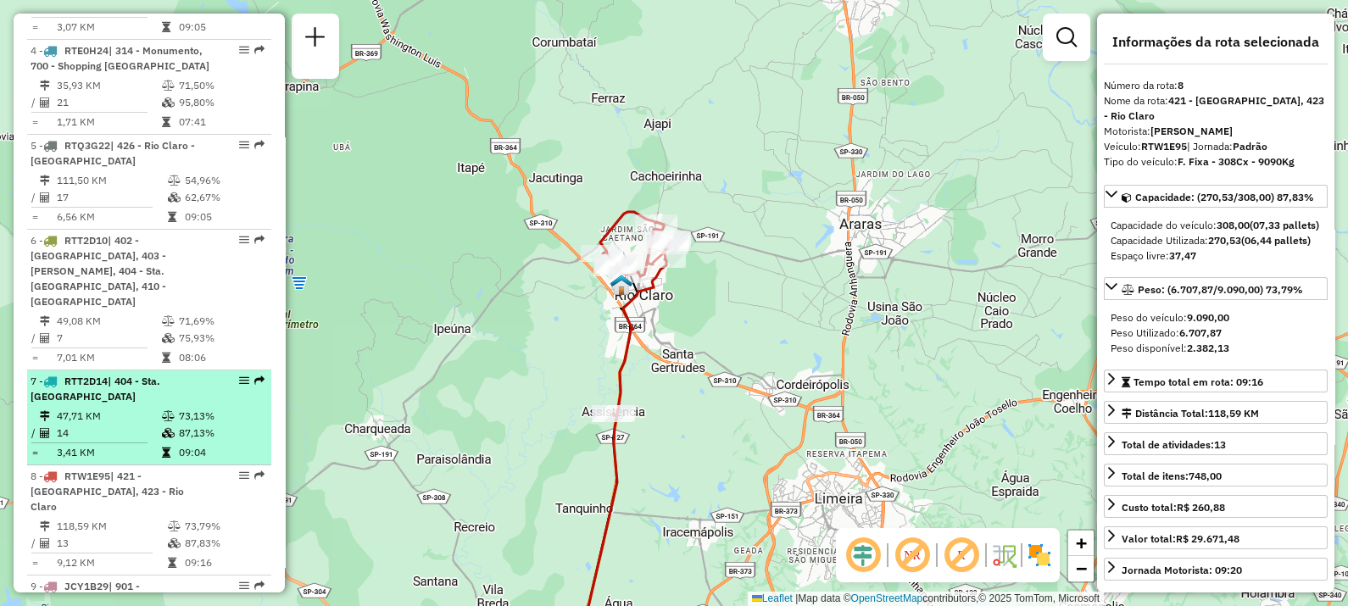
scroll to position [1060, 0]
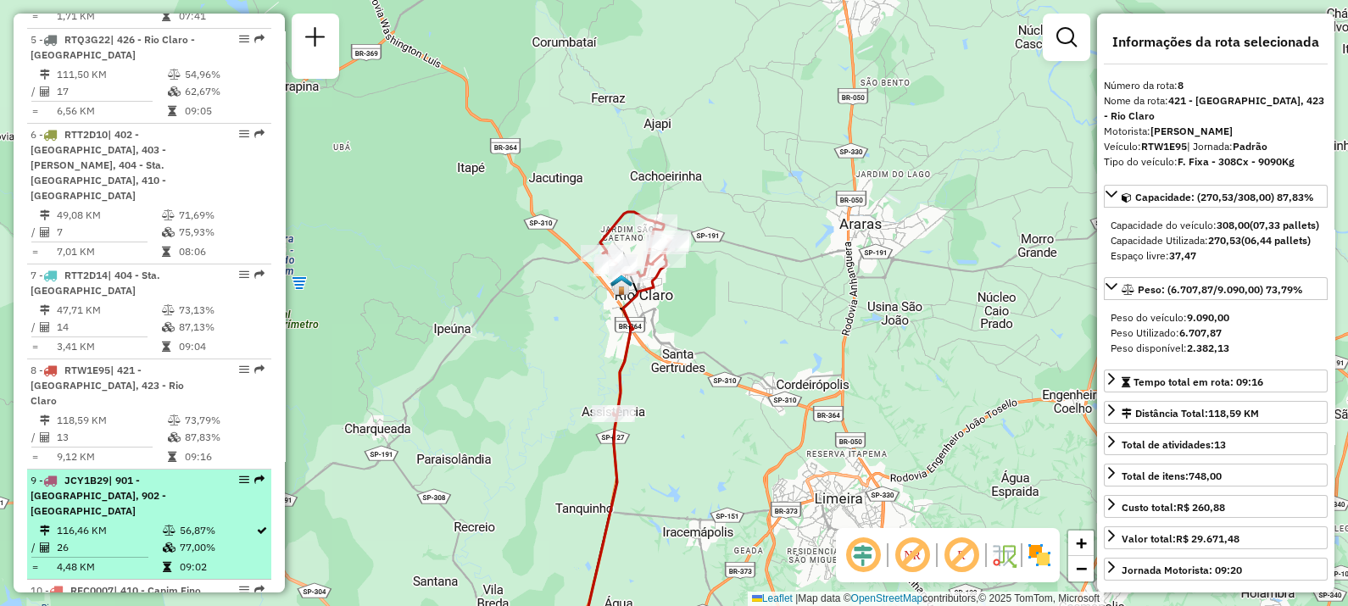
click at [102, 474] on span "JCY1B29" at bounding box center [86, 480] width 44 height 13
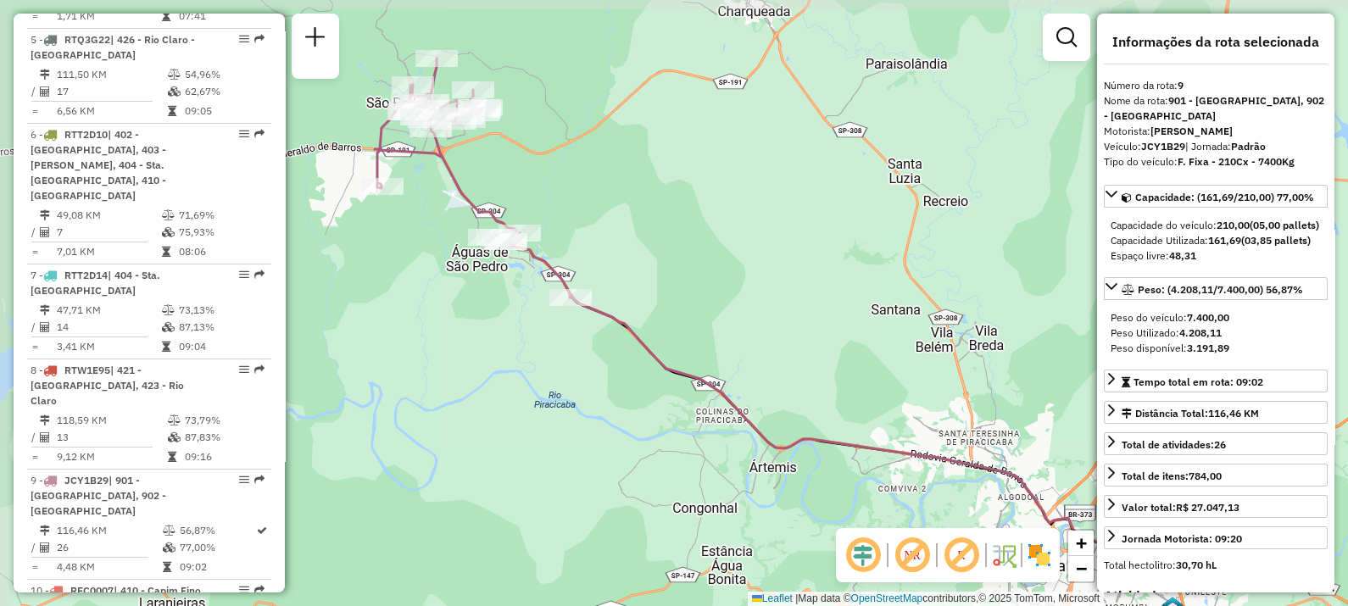
drag, startPoint x: 722, startPoint y: 420, endPoint x: 771, endPoint y: 430, distance: 49.4
click at [771, 430] on icon at bounding box center [900, 434] width 661 height 279
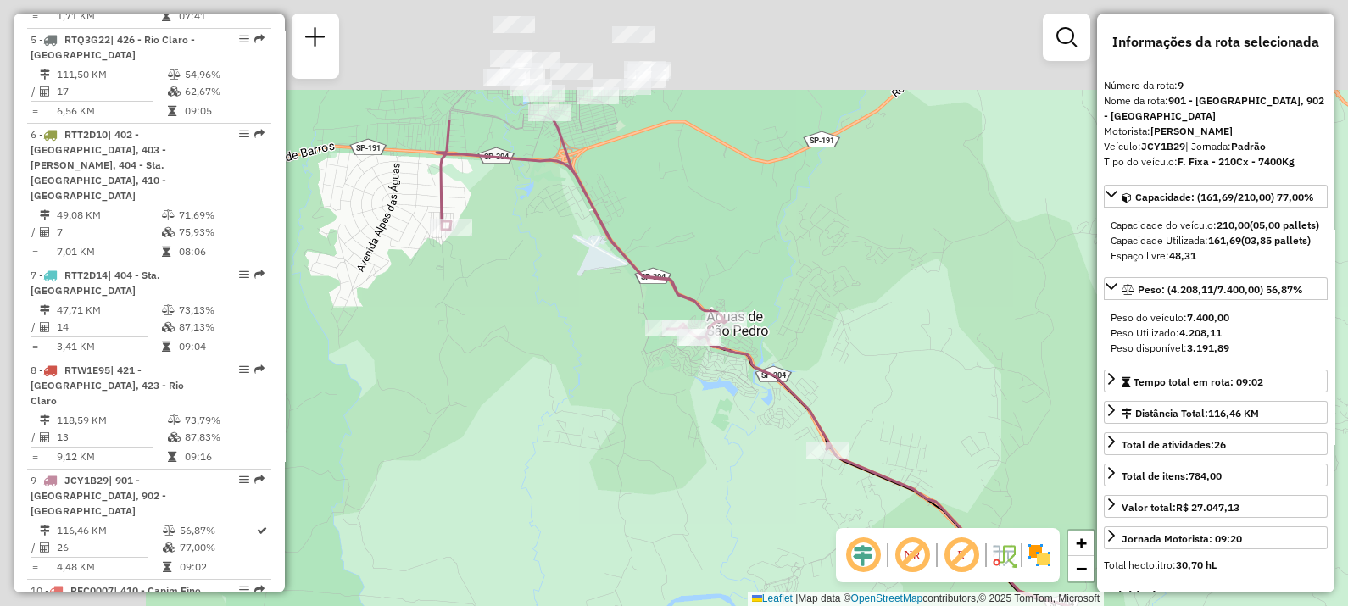
drag, startPoint x: 448, startPoint y: 266, endPoint x: 657, endPoint y: 441, distance: 272.6
click at [657, 441] on div "Janela de atendimento Grade de atendimento Capacidade Transportadoras Veículos …" at bounding box center [674, 303] width 1348 height 606
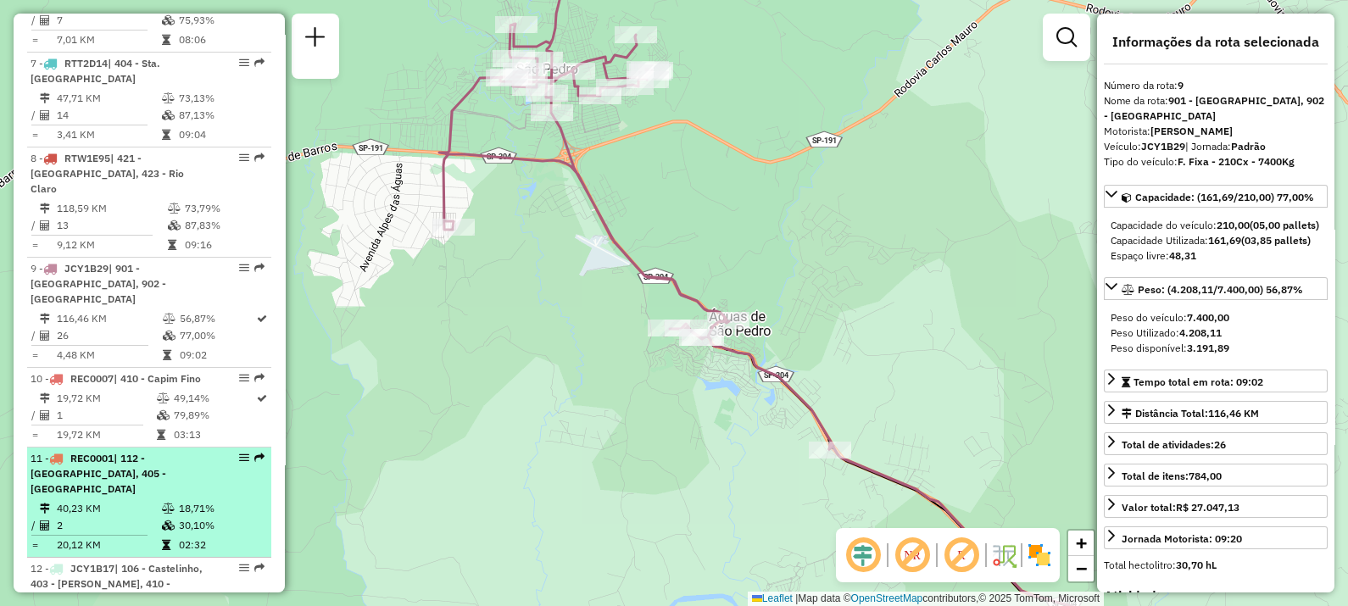
scroll to position [1377, 0]
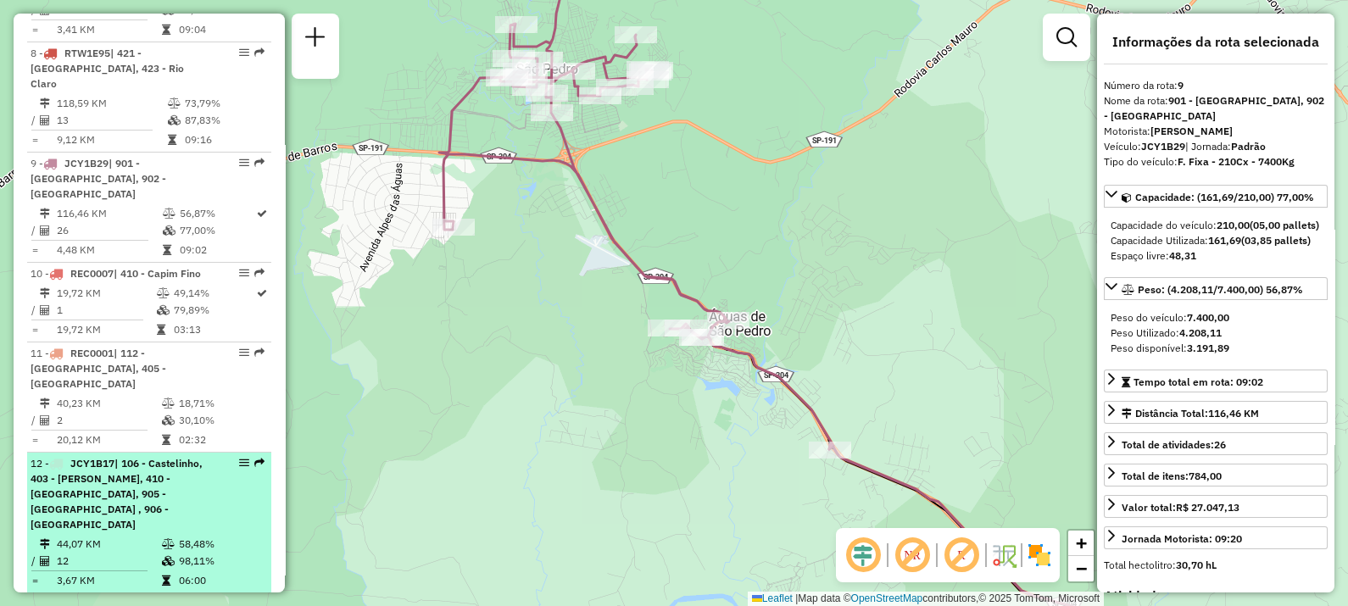
click at [154, 457] on span "| 106 - Castelinho, 403 - [PERSON_NAME], 410 - [GEOGRAPHIC_DATA], 905 - [GEOGRA…" at bounding box center [117, 494] width 172 height 74
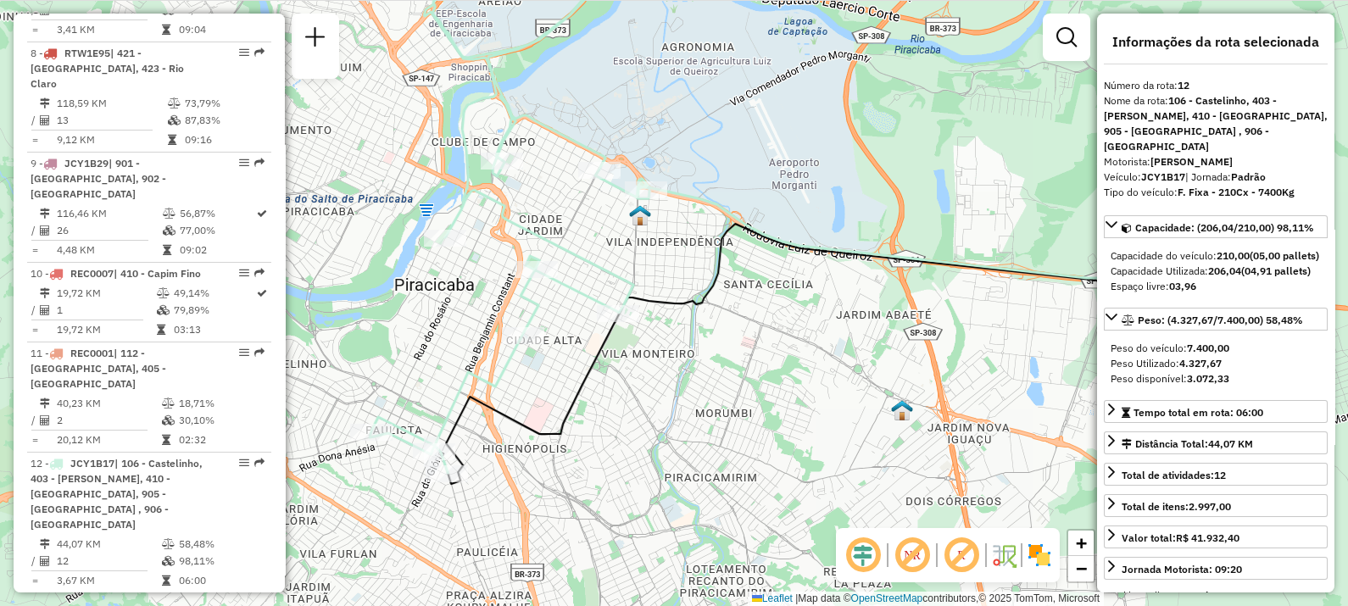
drag, startPoint x: 742, startPoint y: 390, endPoint x: 782, endPoint y: 320, distance: 80.9
click at [782, 320] on div "Janela de atendimento Grade de atendimento Capacidade Transportadoras Veículos …" at bounding box center [674, 303] width 1348 height 606
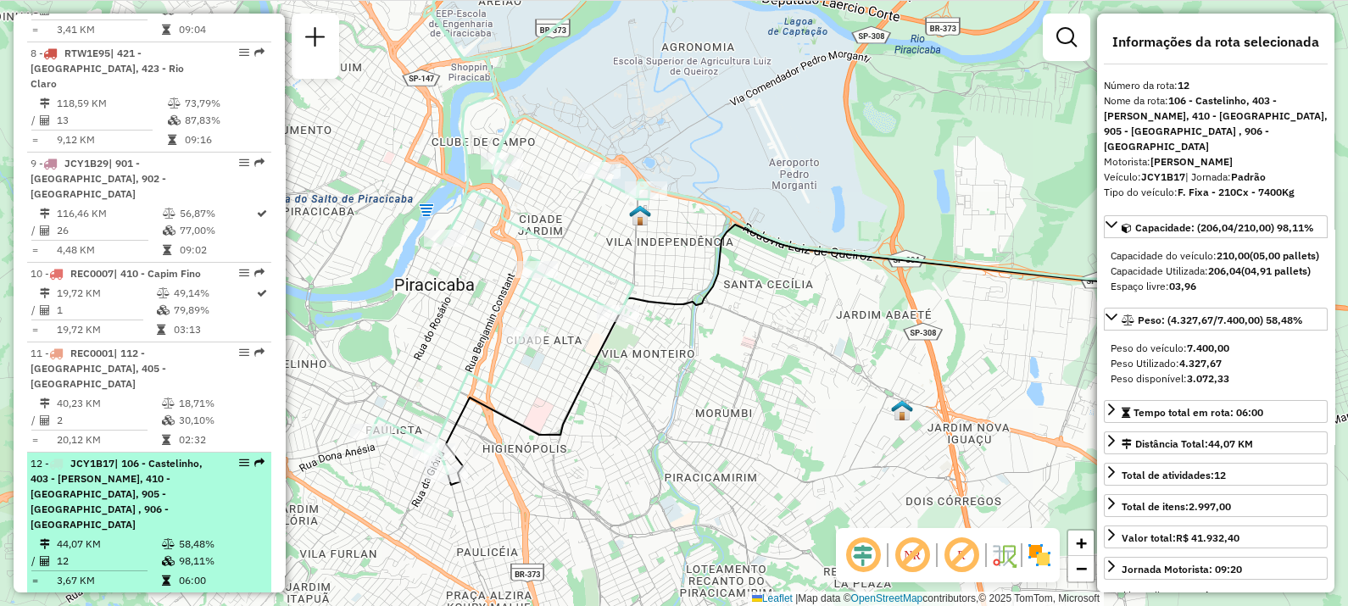
click at [160, 457] on span "| 106 - Castelinho, 403 - [PERSON_NAME], 410 - [GEOGRAPHIC_DATA], 905 - [GEOGRA…" at bounding box center [117, 494] width 172 height 74
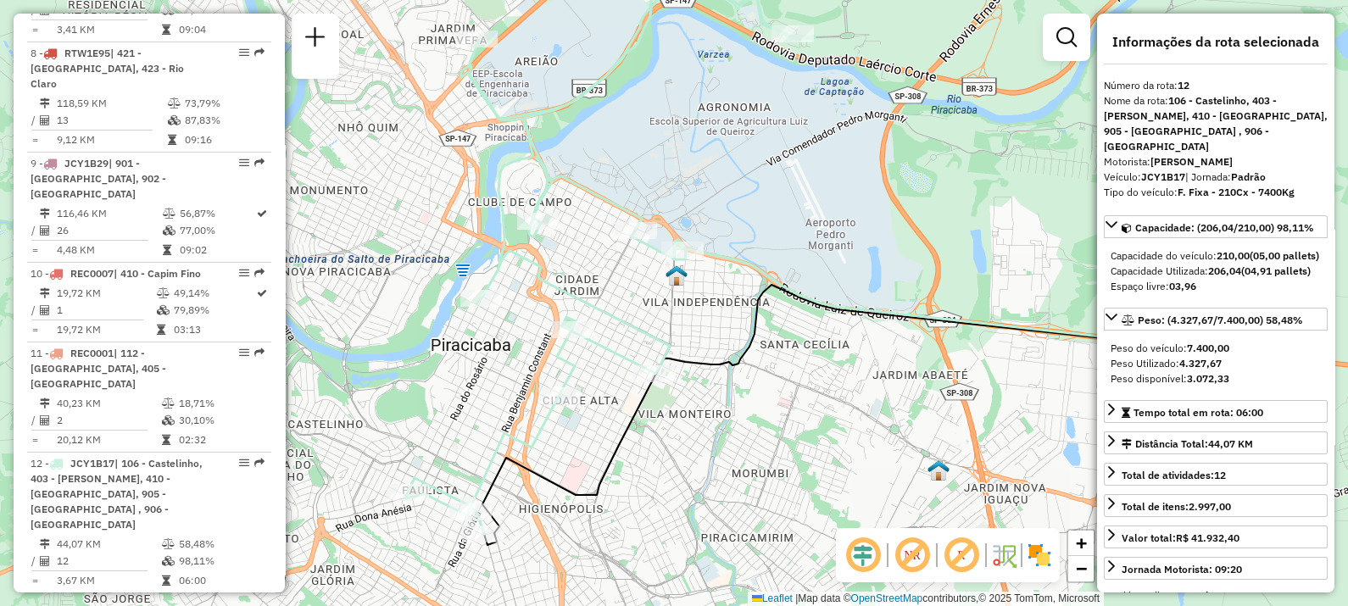
drag, startPoint x: 710, startPoint y: 401, endPoint x: 835, endPoint y: 345, distance: 136.6
click at [833, 348] on div "Janela de atendimento Grade de atendimento Capacidade Transportadoras Veículos …" at bounding box center [674, 303] width 1348 height 606
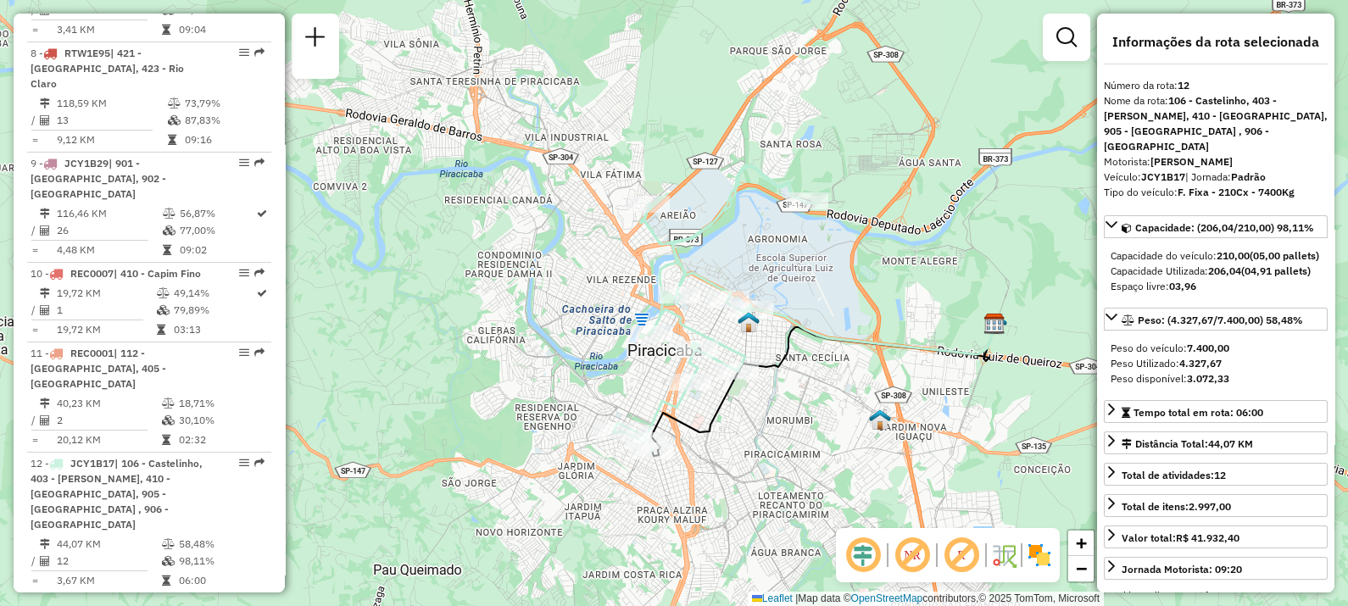
drag, startPoint x: 818, startPoint y: 400, endPoint x: 797, endPoint y: 411, distance: 23.9
click at [805, 415] on div "Janela de atendimento Grade de atendimento Capacidade Transportadoras Veículos …" at bounding box center [674, 303] width 1348 height 606
click at [108, 598] on span "CQJ3E18" at bounding box center [92, 604] width 44 height 13
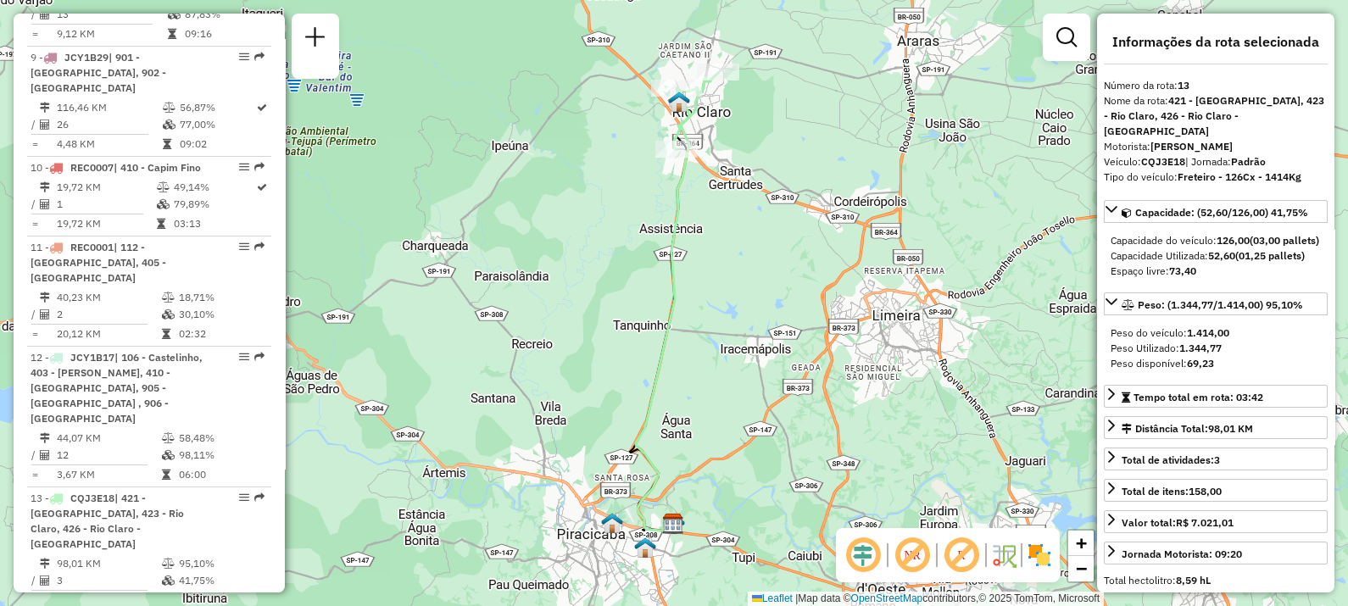
scroll to position [1589, 0]
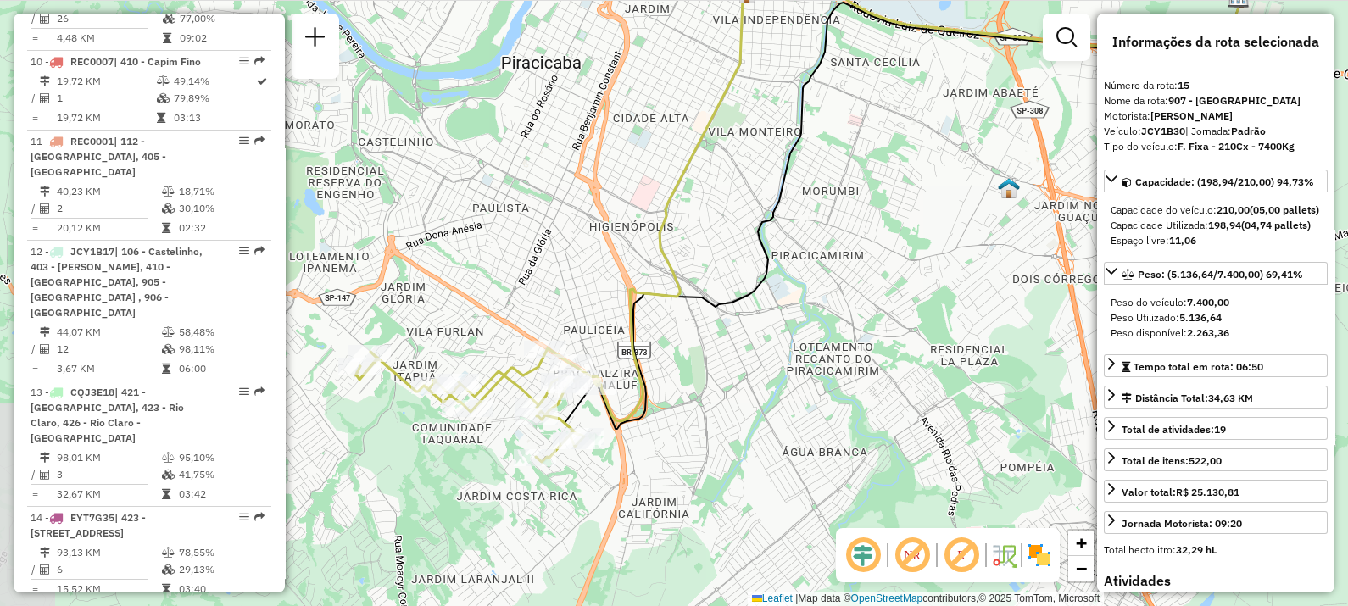
drag, startPoint x: 649, startPoint y: 414, endPoint x: 775, endPoint y: 320, distance: 156.8
click at [775, 320] on div "Janela de atendimento Grade de atendimento Capacidade Transportadoras Veículos …" at bounding box center [674, 303] width 1348 height 606
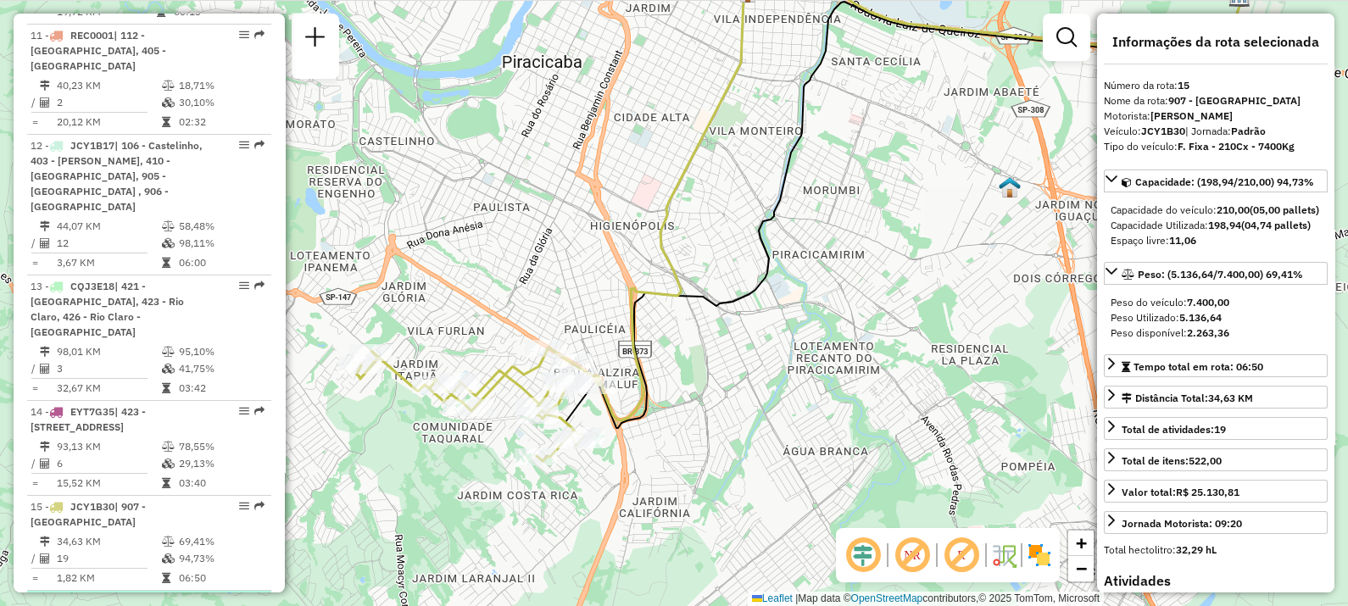
scroll to position [1801, 0]
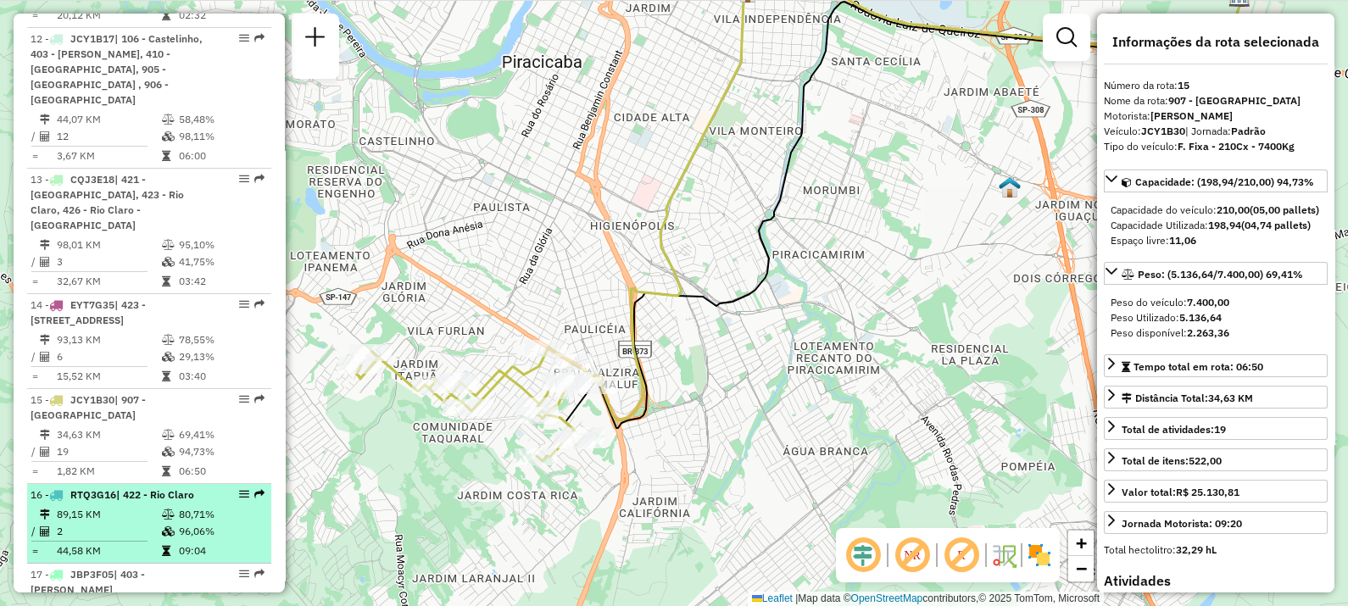
click at [106, 523] on td "2" at bounding box center [108, 531] width 105 height 17
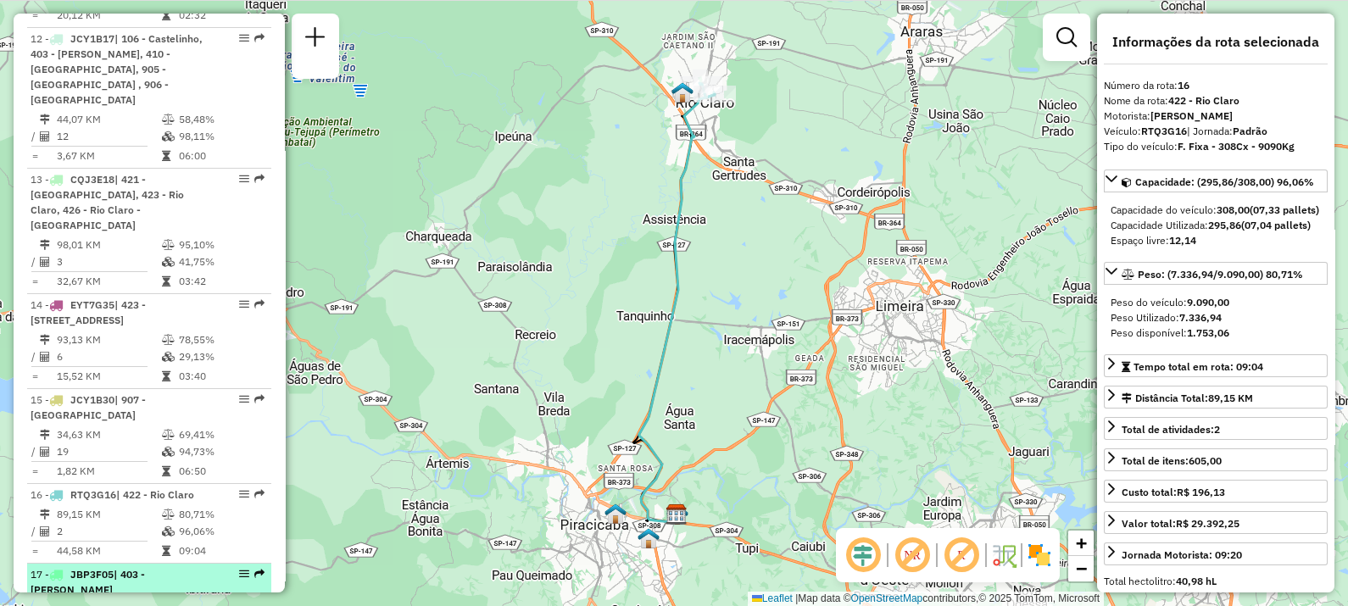
click at [161, 567] on div "17 - JBP3F05 | 403 - [PERSON_NAME]" at bounding box center [121, 582] width 180 height 31
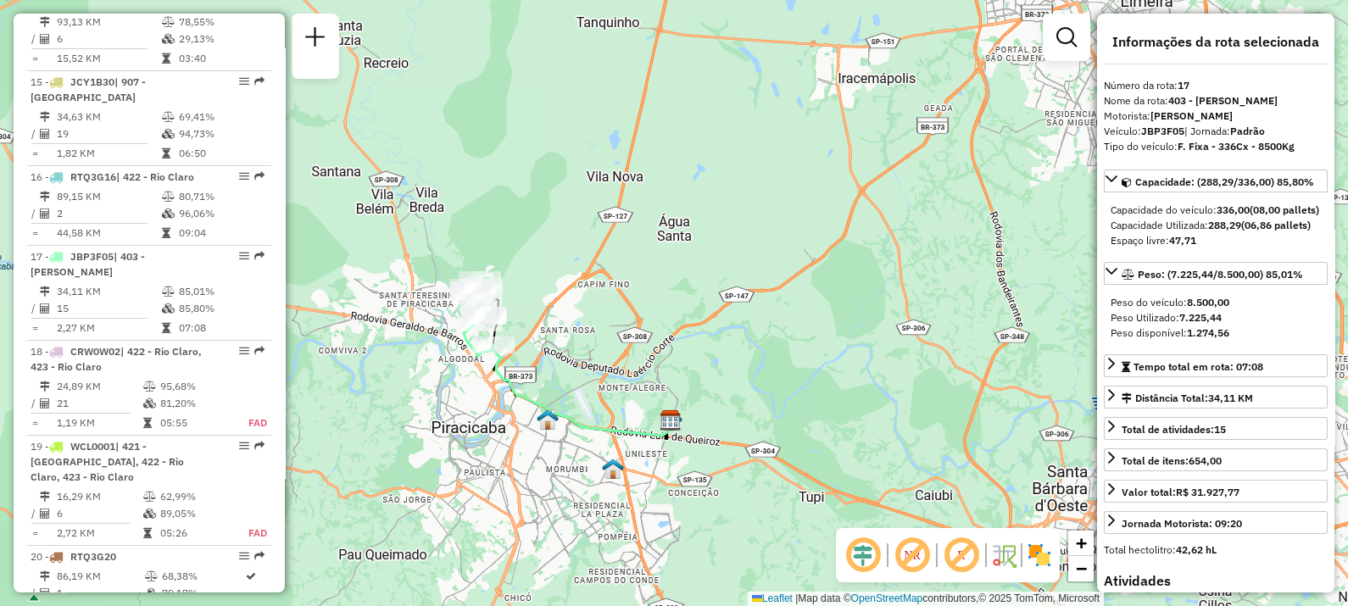
scroll to position [2225, 0]
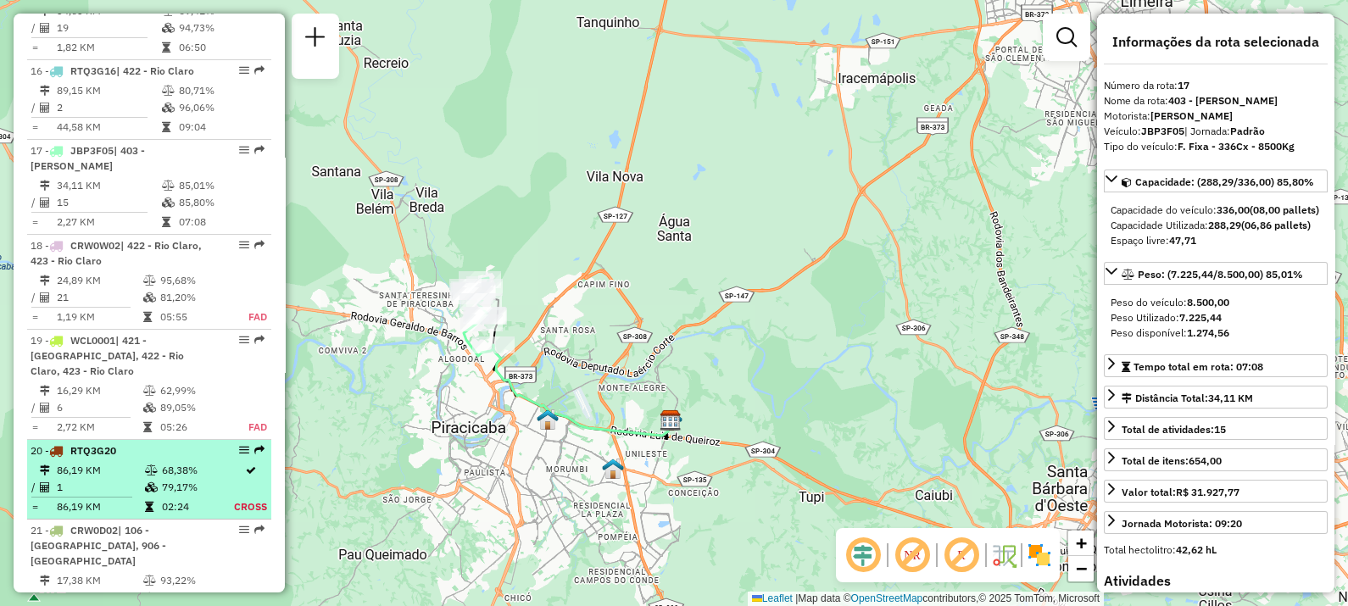
click at [134, 462] on td "86,19 KM" at bounding box center [100, 470] width 88 height 17
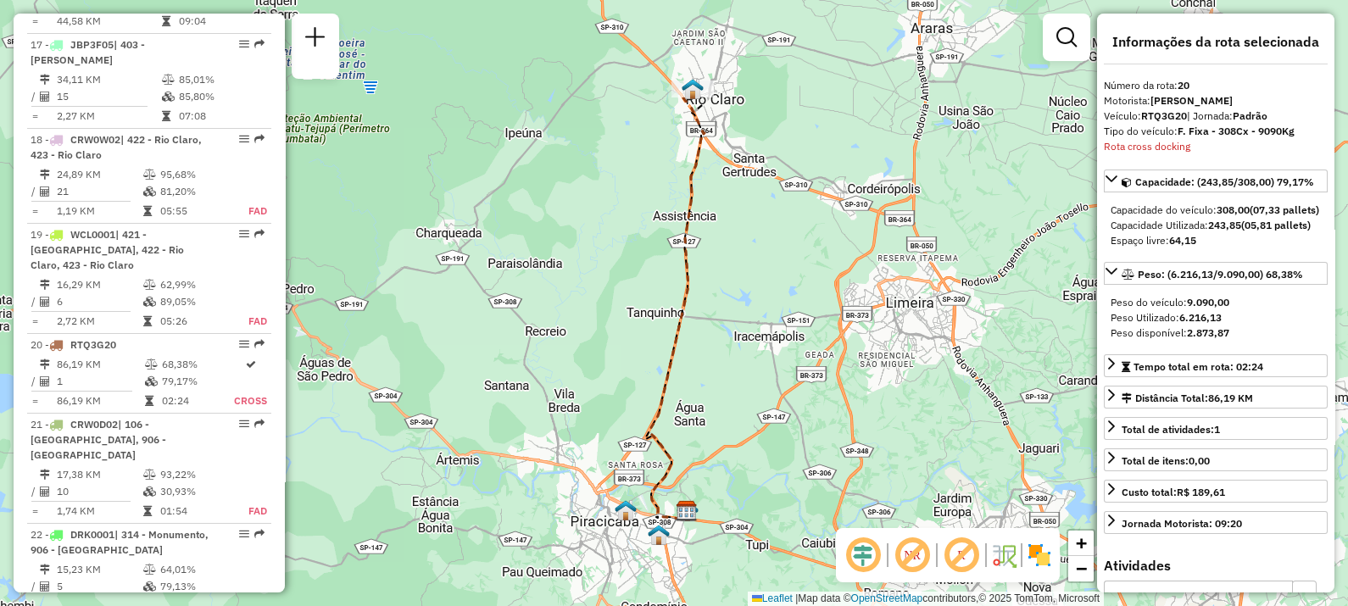
scroll to position [2437, 0]
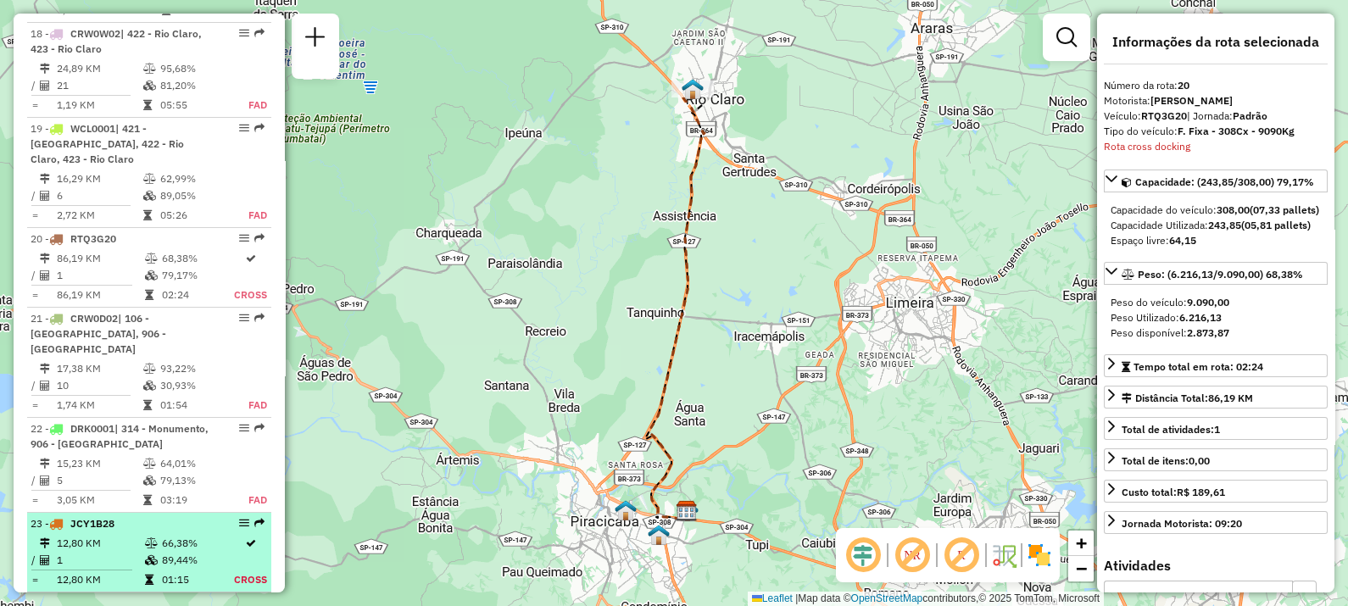
click at [131, 552] on td "1" at bounding box center [100, 560] width 88 height 17
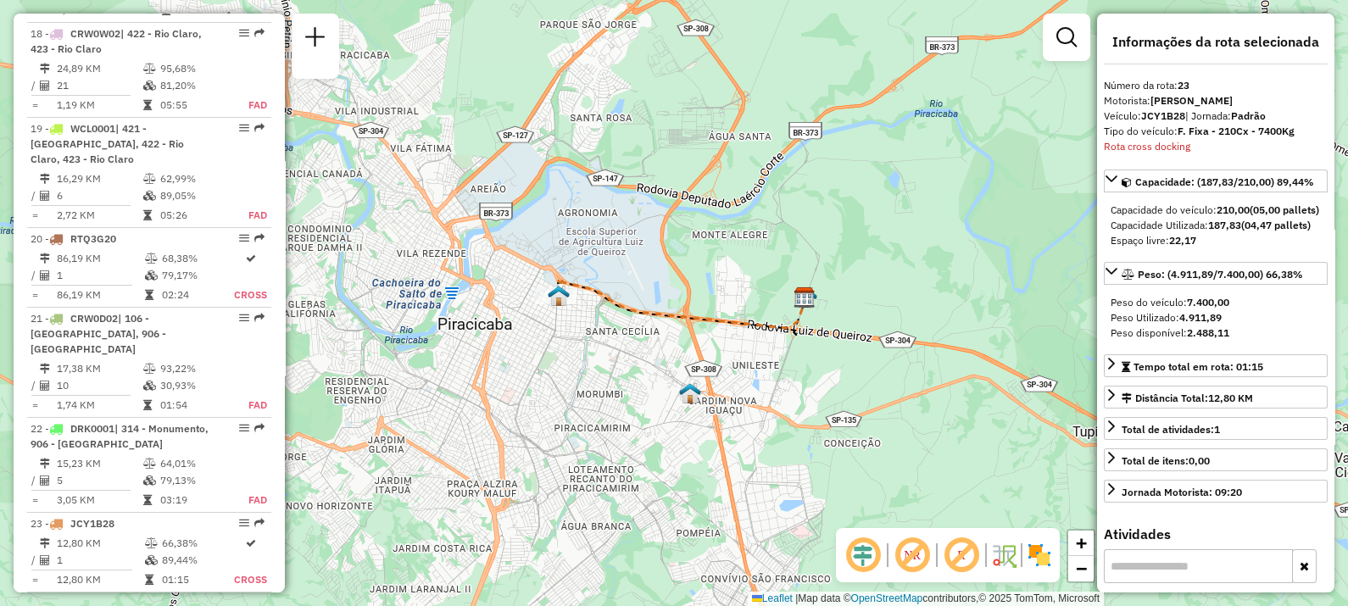
drag, startPoint x: 504, startPoint y: 367, endPoint x: 593, endPoint y: 328, distance: 97.2
click at [593, 328] on div "Janela de atendimento Grade de atendimento Capacidade Transportadoras Veículos …" at bounding box center [674, 303] width 1348 height 606
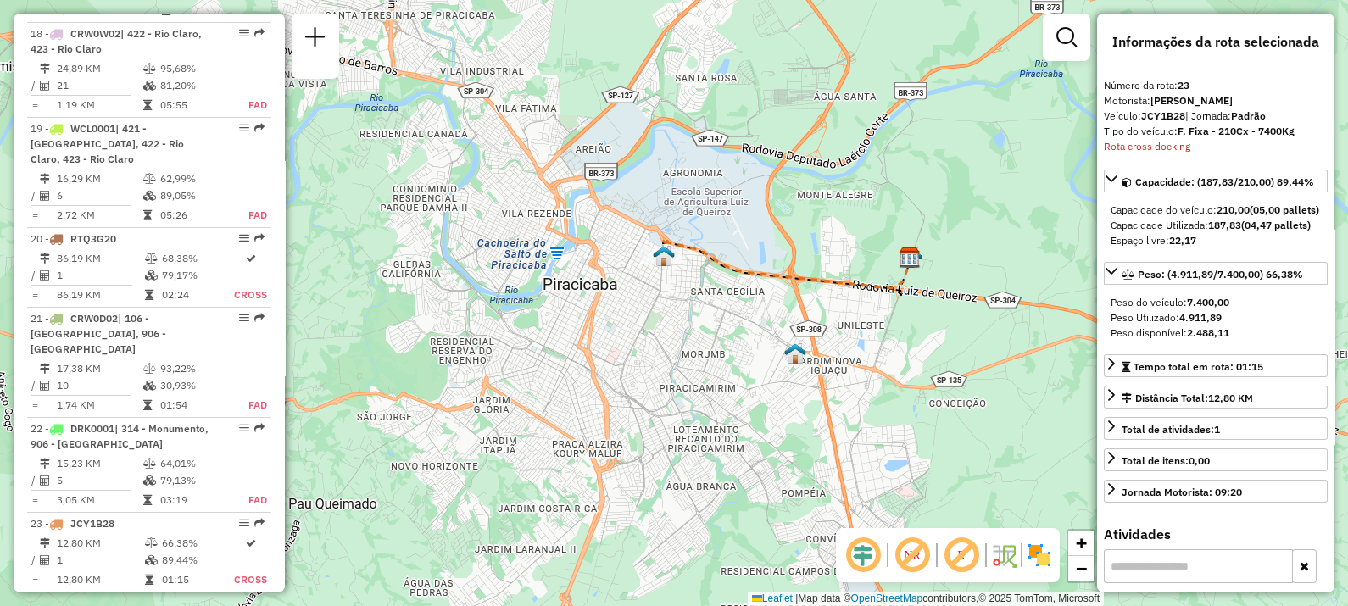
drag, startPoint x: 522, startPoint y: 399, endPoint x: 623, endPoint y: 362, distance: 107.5
click at [623, 362] on div "Janela de atendimento Grade de atendimento Capacidade Transportadoras Veículos …" at bounding box center [674, 303] width 1348 height 606
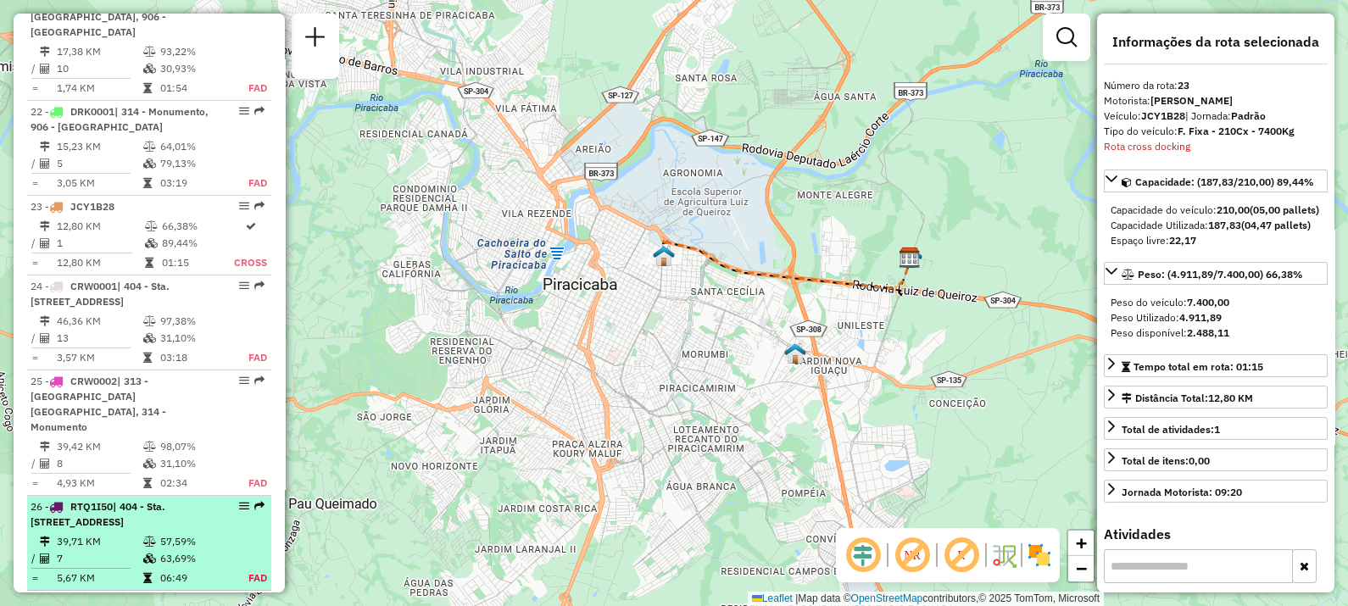
click at [163, 499] on div "26 - RTQ1I50 | 404 - Sta. [STREET_ADDRESS]" at bounding box center [121, 514] width 180 height 31
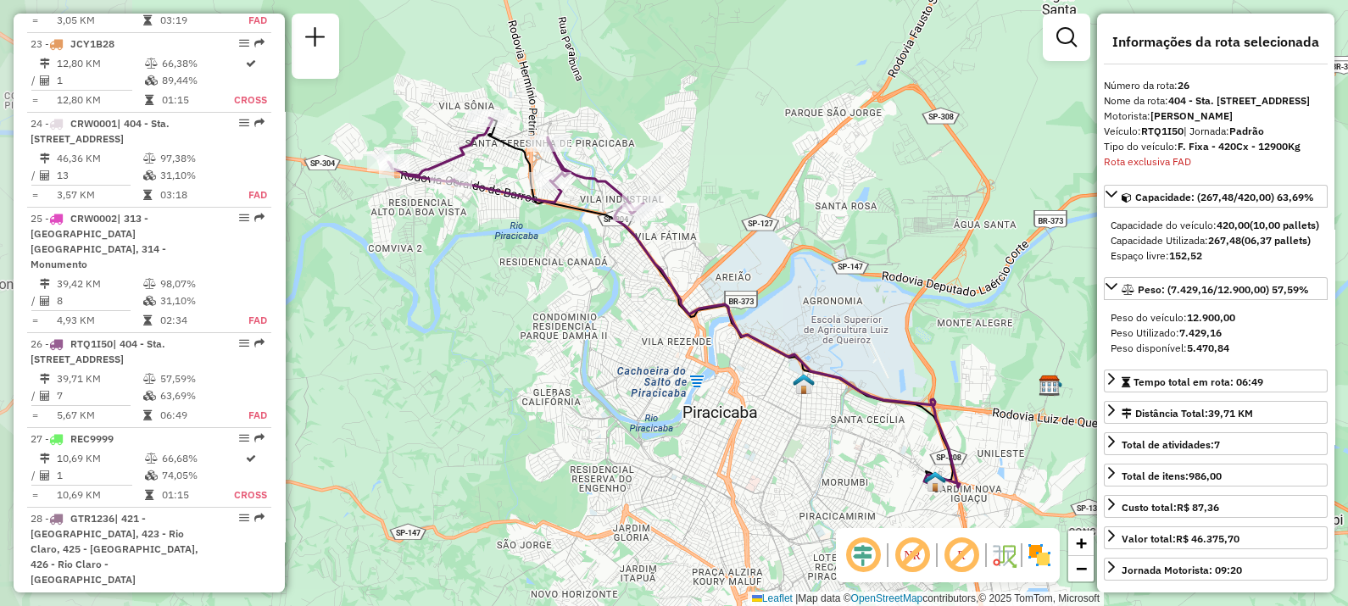
scroll to position [3046, 0]
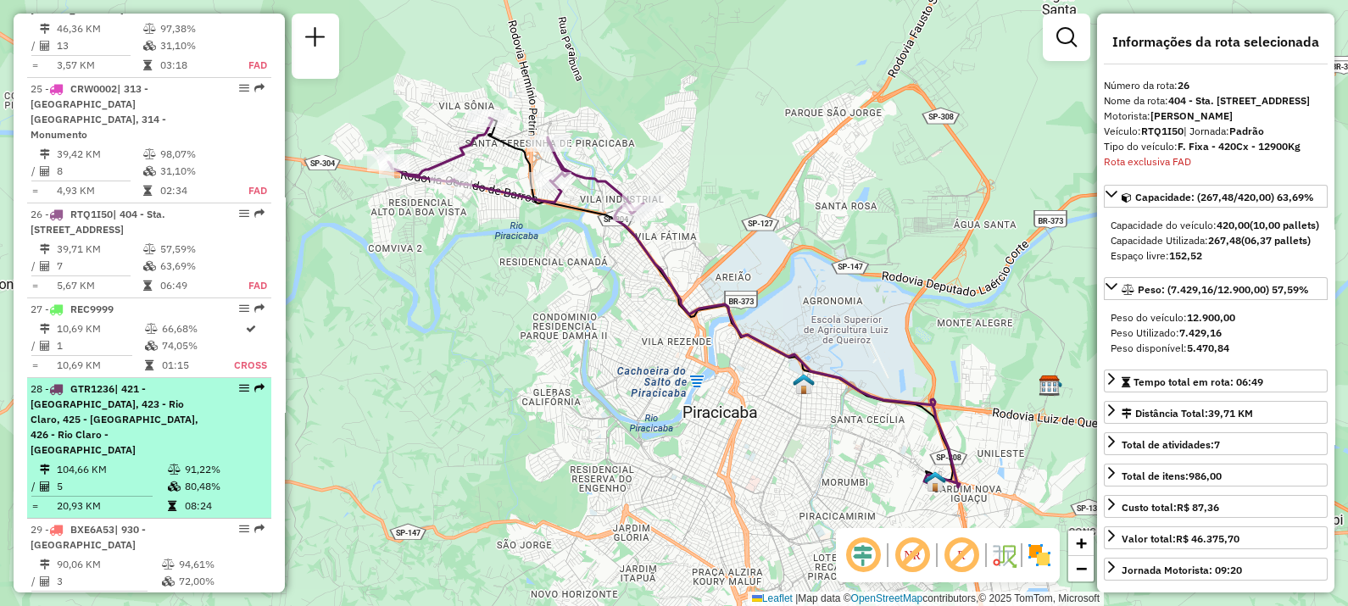
click at [152, 382] on span "| 421 - [GEOGRAPHIC_DATA], 423 - Rio Claro, 425 - [GEOGRAPHIC_DATA], 426 - Rio …" at bounding box center [115, 419] width 168 height 74
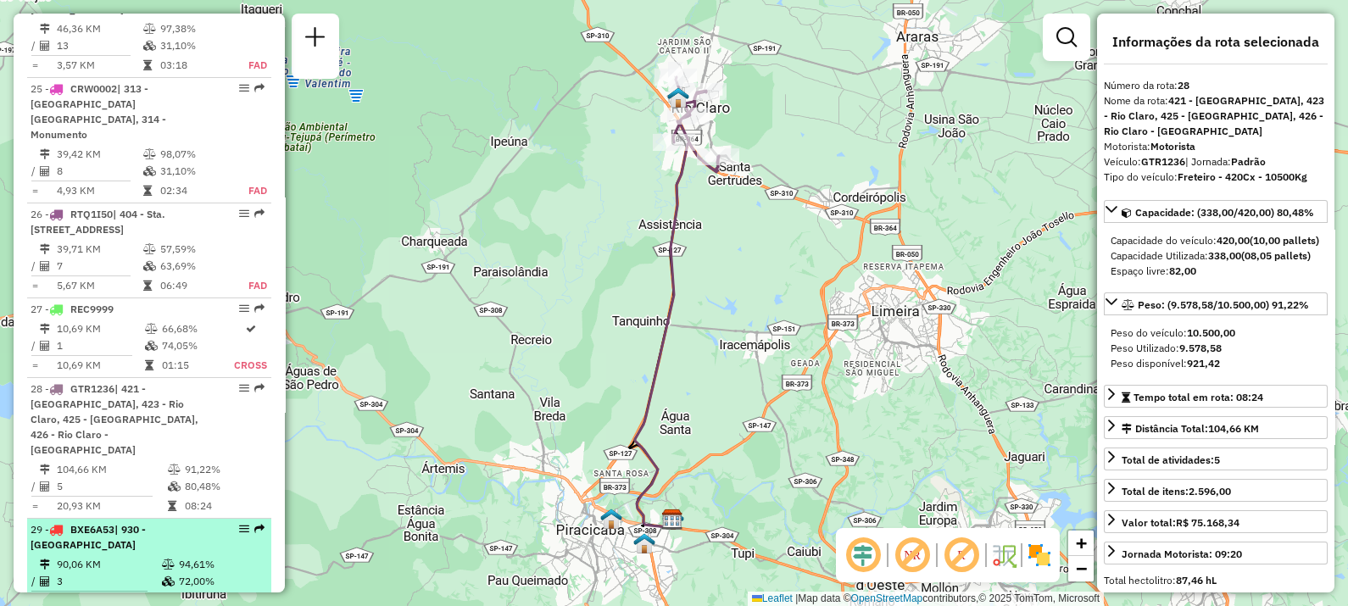
click at [135, 522] on div "29 - BXE6A53 | 930 - [GEOGRAPHIC_DATA]" at bounding box center [121, 537] width 180 height 31
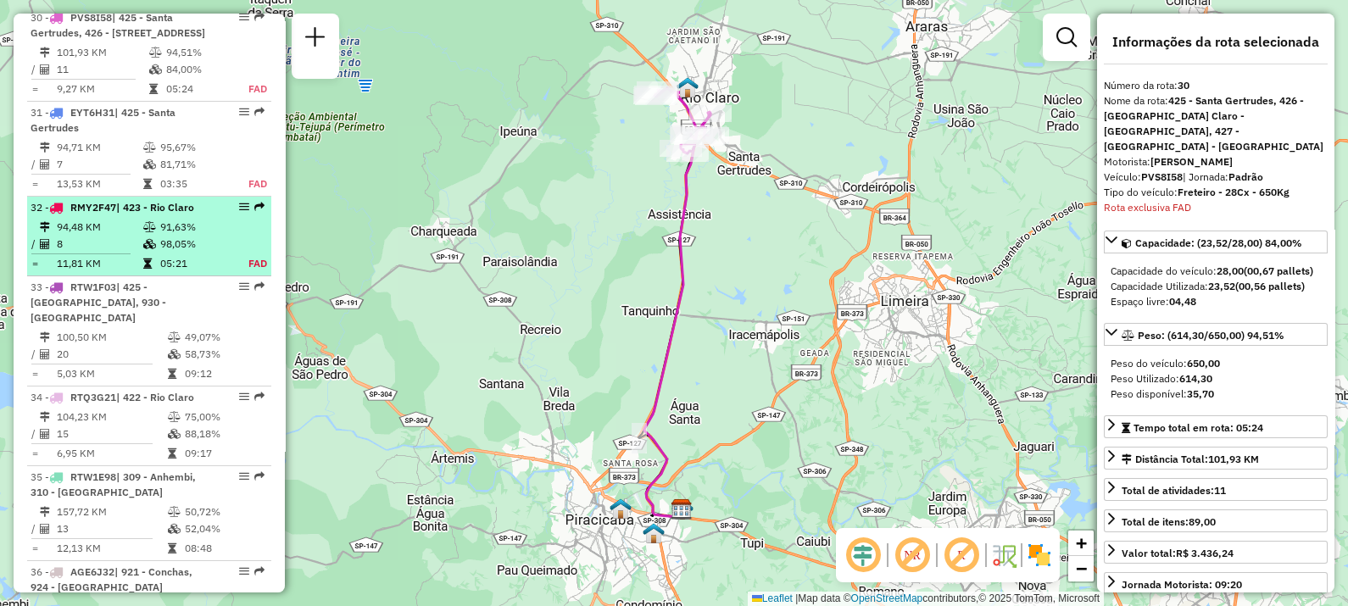
scroll to position [3547, 0]
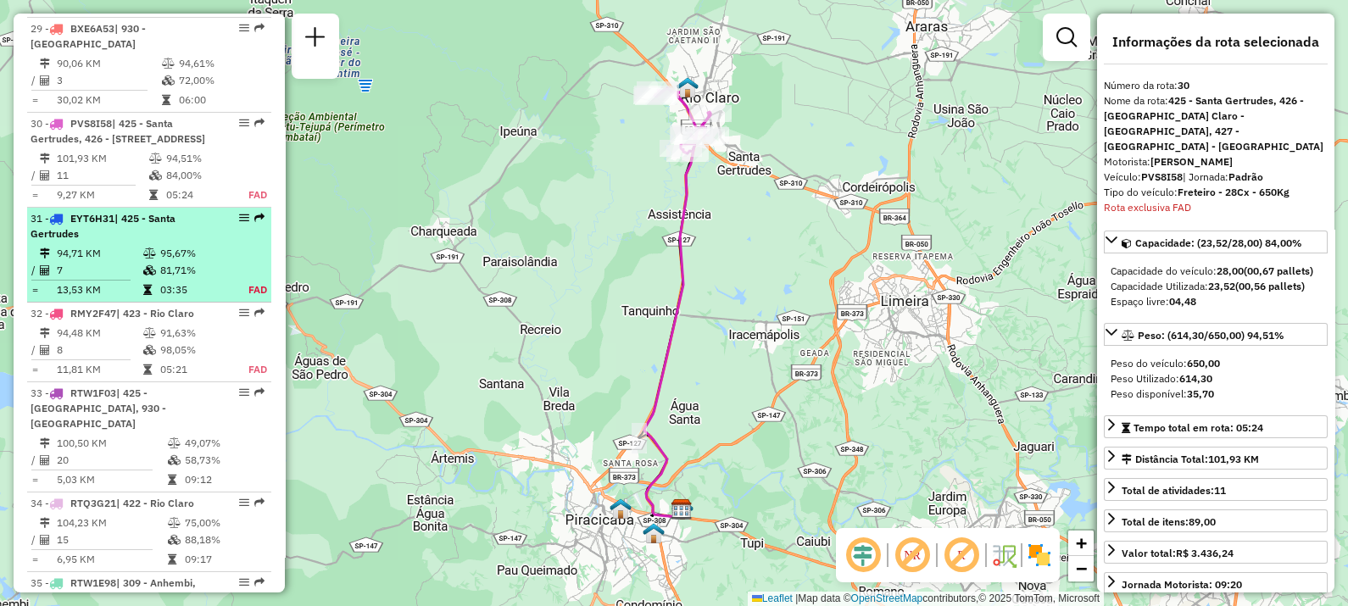
click at [122, 262] on td "7" at bounding box center [99, 270] width 86 height 17
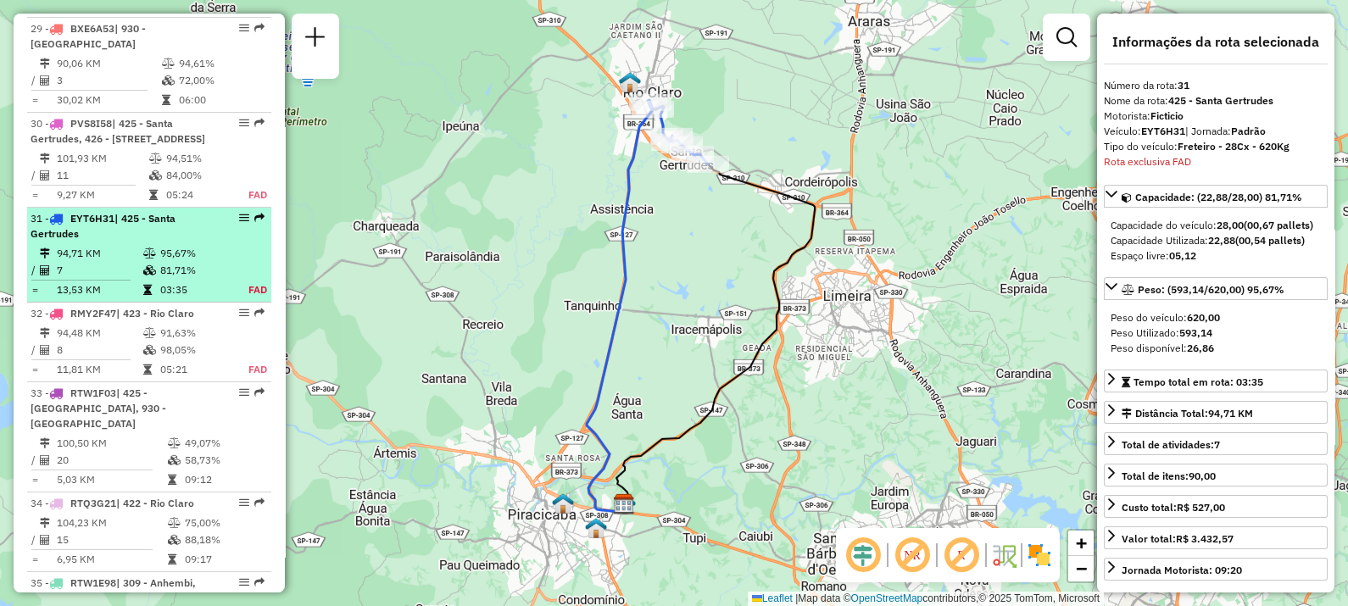
scroll to position [3567, 0]
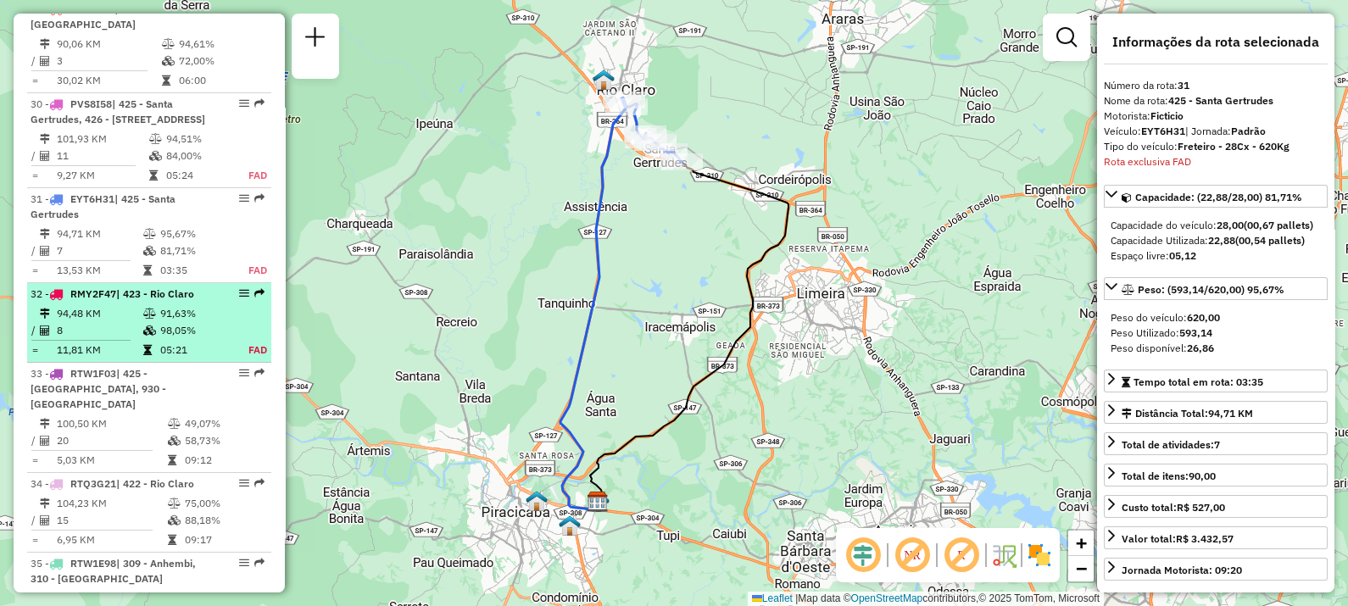
click at [123, 283] on li "32 - RMY2F47 | 423 - Rio Claro 94,48 KM 91,63% / 8 98,05% = 11,81 KM 05:21 FAD" at bounding box center [149, 323] width 244 height 80
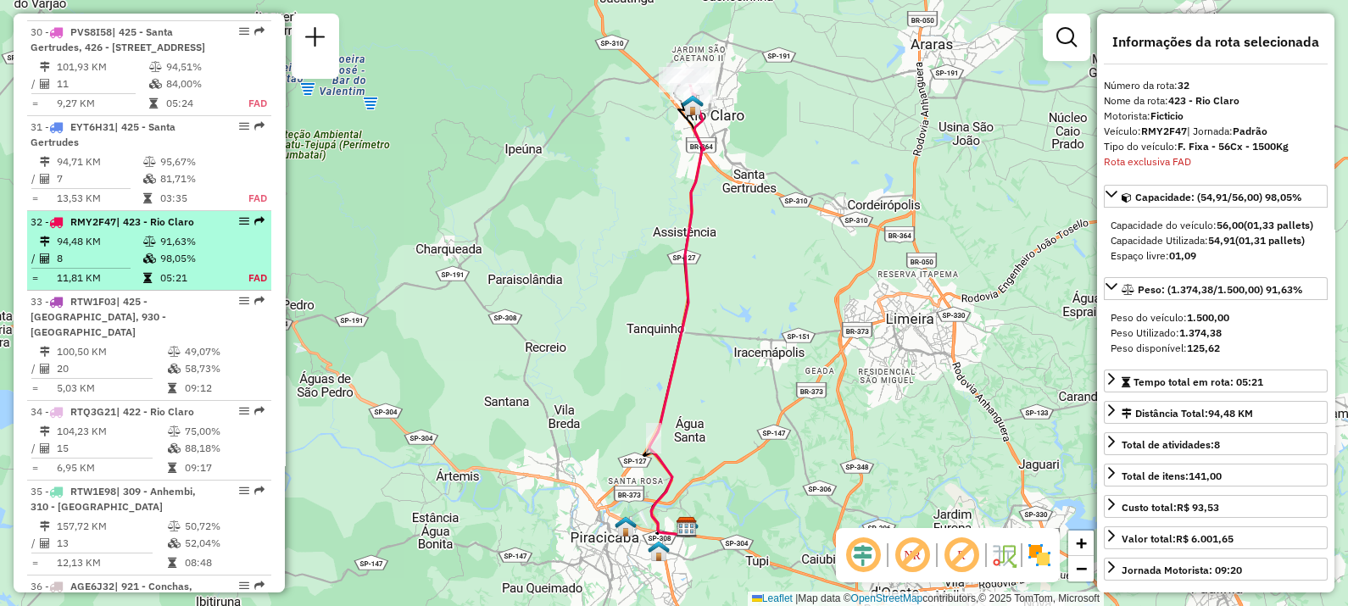
scroll to position [3662, 0]
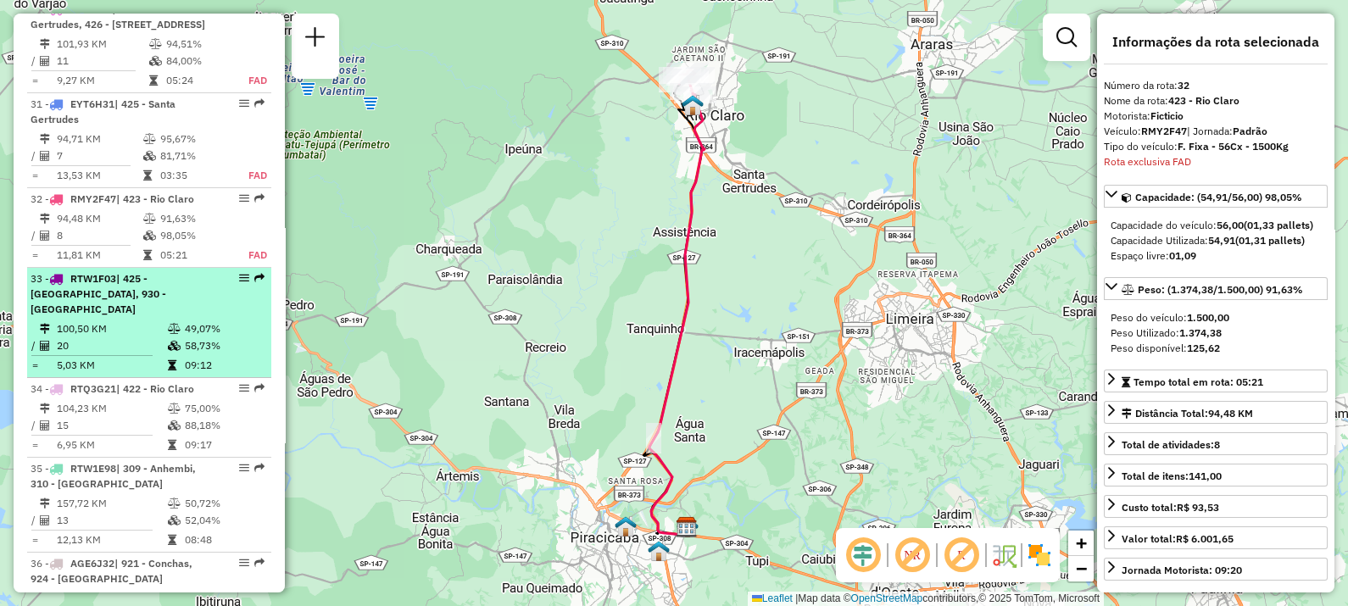
click at [161, 271] on div "33 - RTW1F03 | 425 - [STREET_ADDRESS]" at bounding box center [121, 294] width 180 height 46
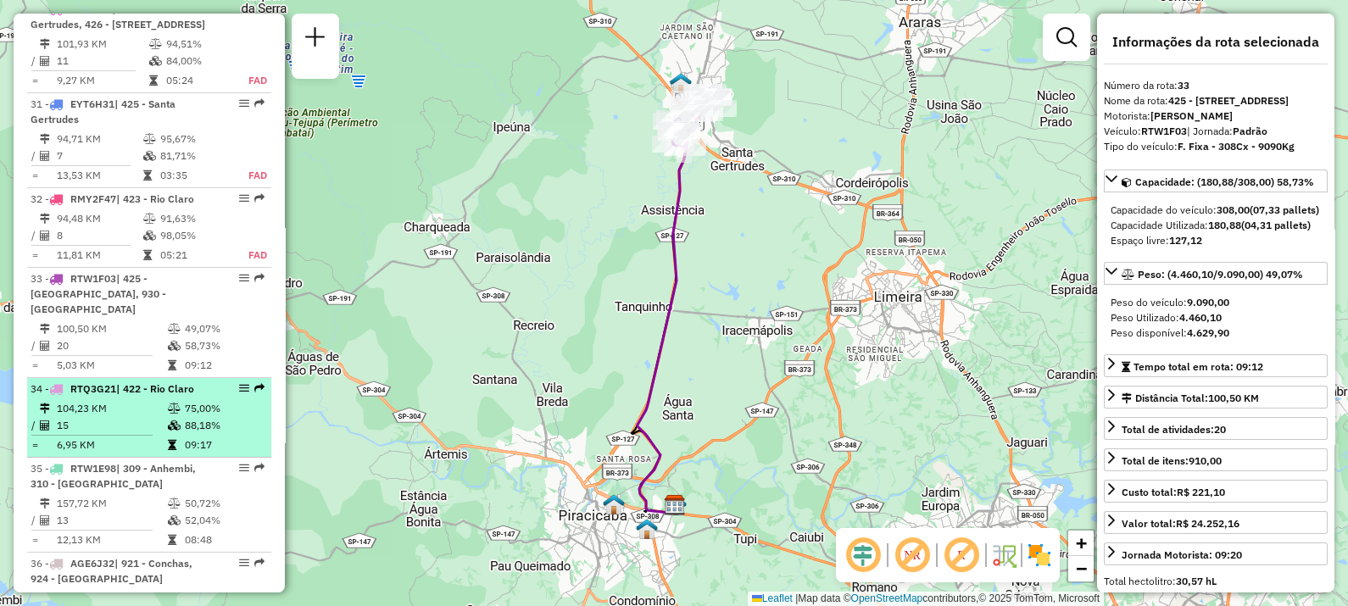
click at [120, 400] on td "104,23 KM" at bounding box center [111, 408] width 111 height 17
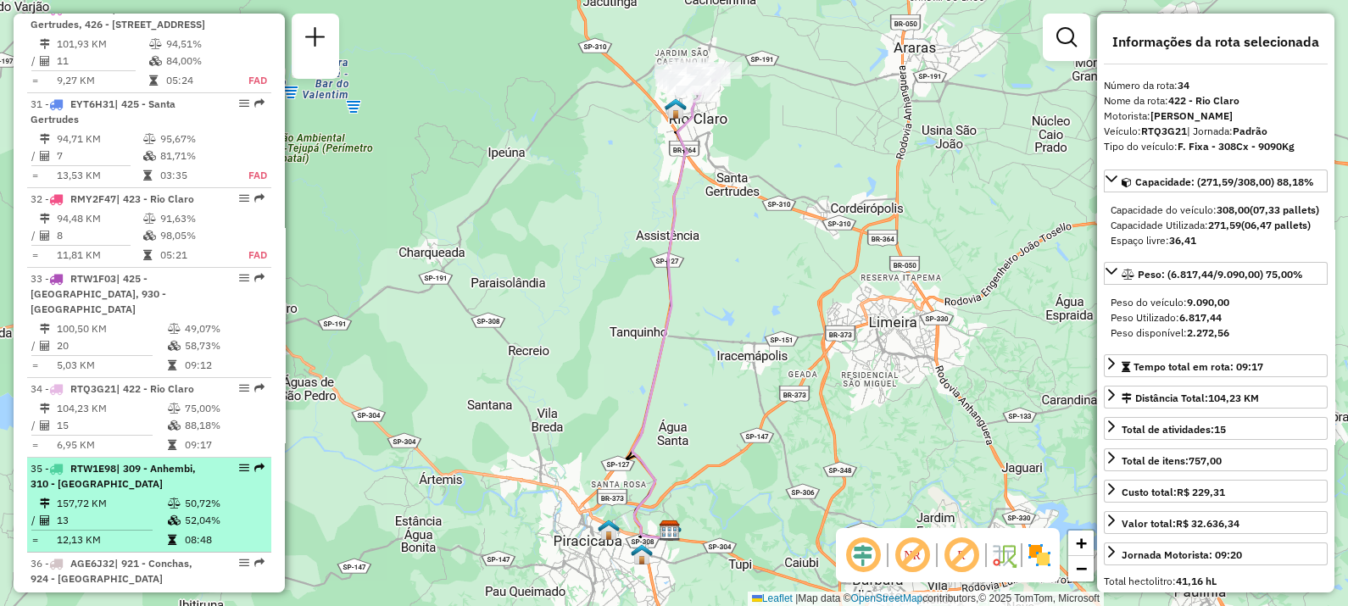
click at [131, 461] on div "35 - RTW1E98 | 309 - Anhembi, 310 - [GEOGRAPHIC_DATA]" at bounding box center [121, 476] width 180 height 31
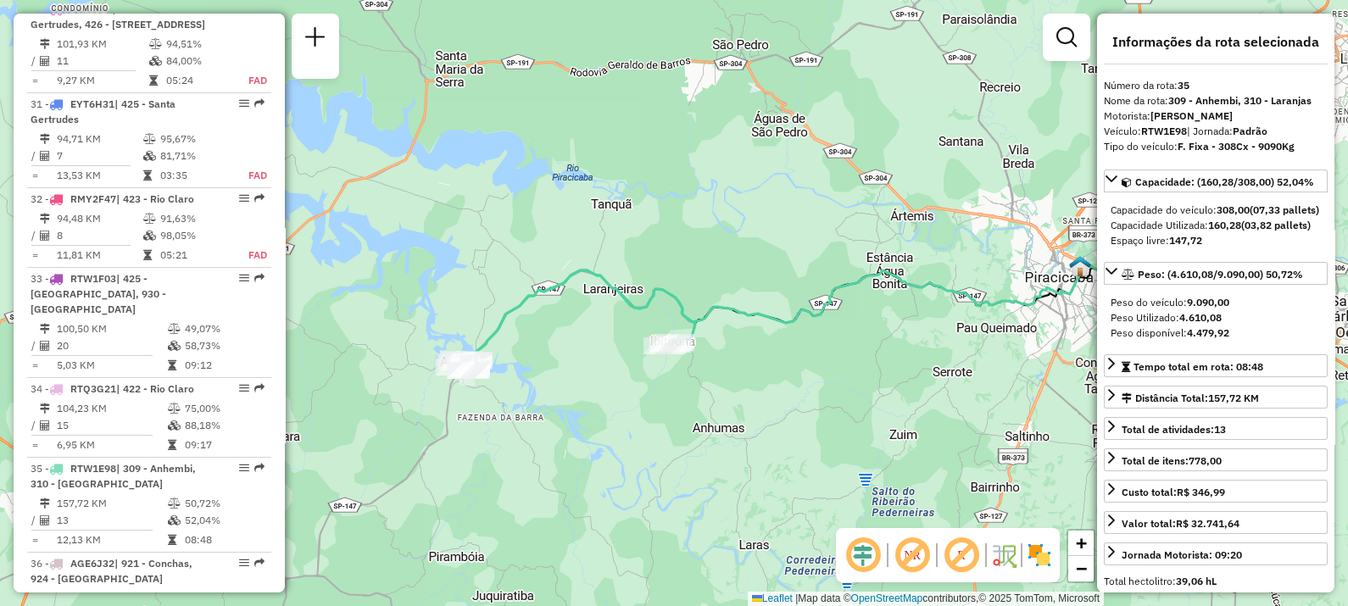
drag, startPoint x: 509, startPoint y: 375, endPoint x: 635, endPoint y: 390, distance: 127.2
click at [635, 390] on div "Janela de atendimento Grade de atendimento Capacidade Transportadoras Veículos …" at bounding box center [674, 303] width 1348 height 606
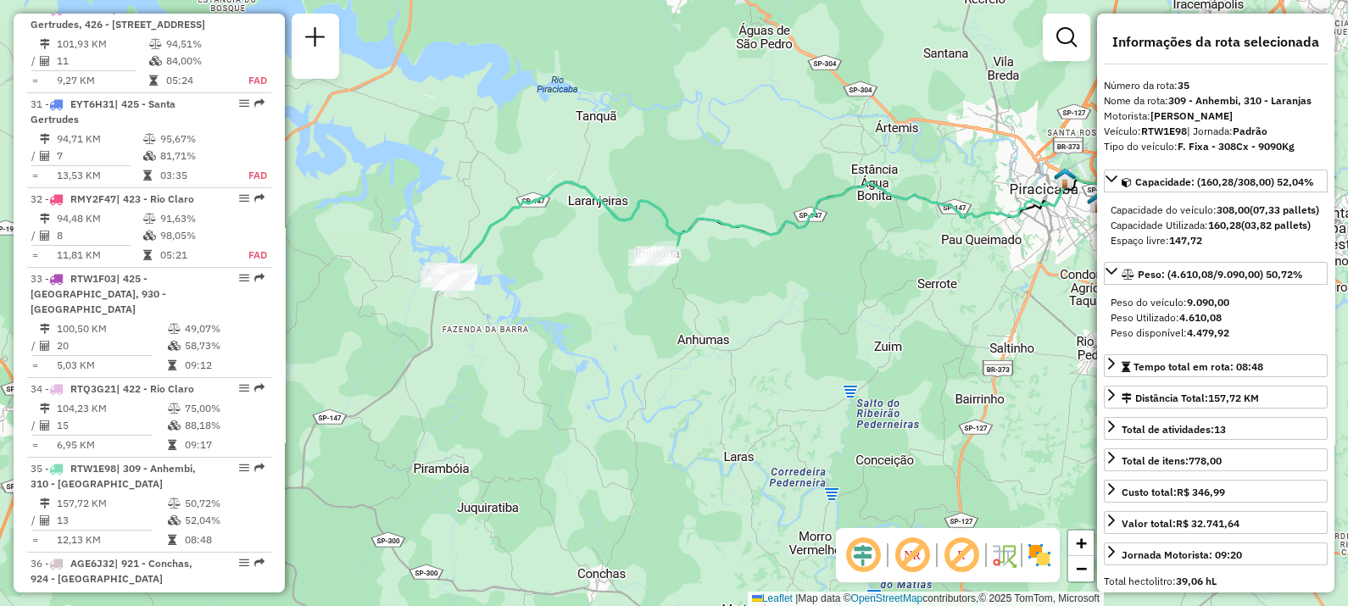
drag, startPoint x: 570, startPoint y: 420, endPoint x: 554, endPoint y: 331, distance: 89.5
click at [554, 331] on div "Janela de atendimento Grade de atendimento Capacidade Transportadoras Veículos …" at bounding box center [674, 303] width 1348 height 606
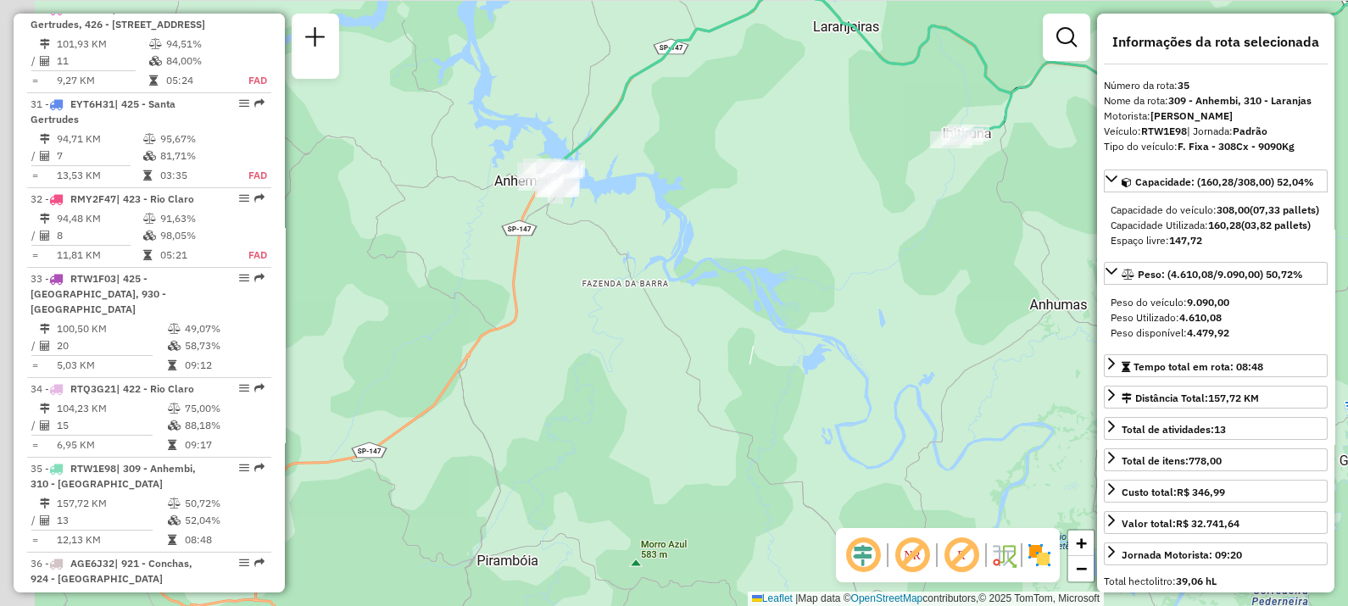
drag, startPoint x: 604, startPoint y: 275, endPoint x: 716, endPoint y: 117, distance: 194.0
click at [716, 117] on div "Janela de atendimento Grade de atendimento Capacidade Transportadoras Veículos …" at bounding box center [674, 303] width 1348 height 606
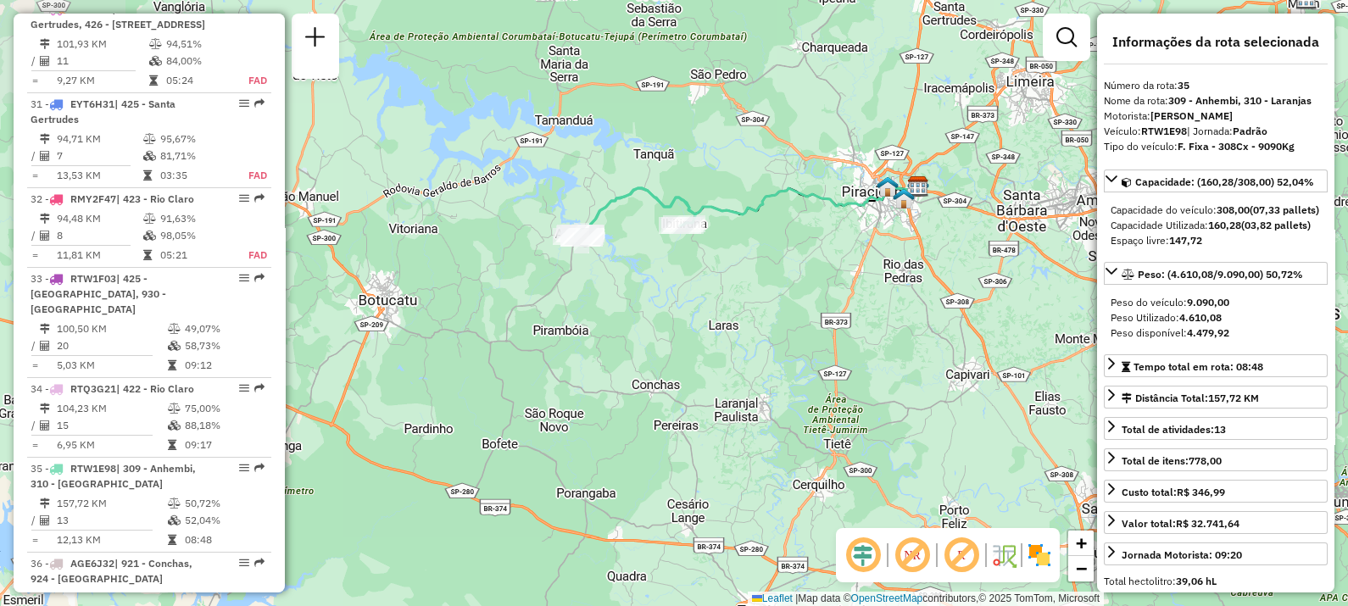
drag, startPoint x: 778, startPoint y: 229, endPoint x: 655, endPoint y: 355, distance: 176.2
click at [665, 359] on div "Janela de atendimento Grade de atendimento Capacidade Transportadoras Veículos …" at bounding box center [674, 303] width 1348 height 606
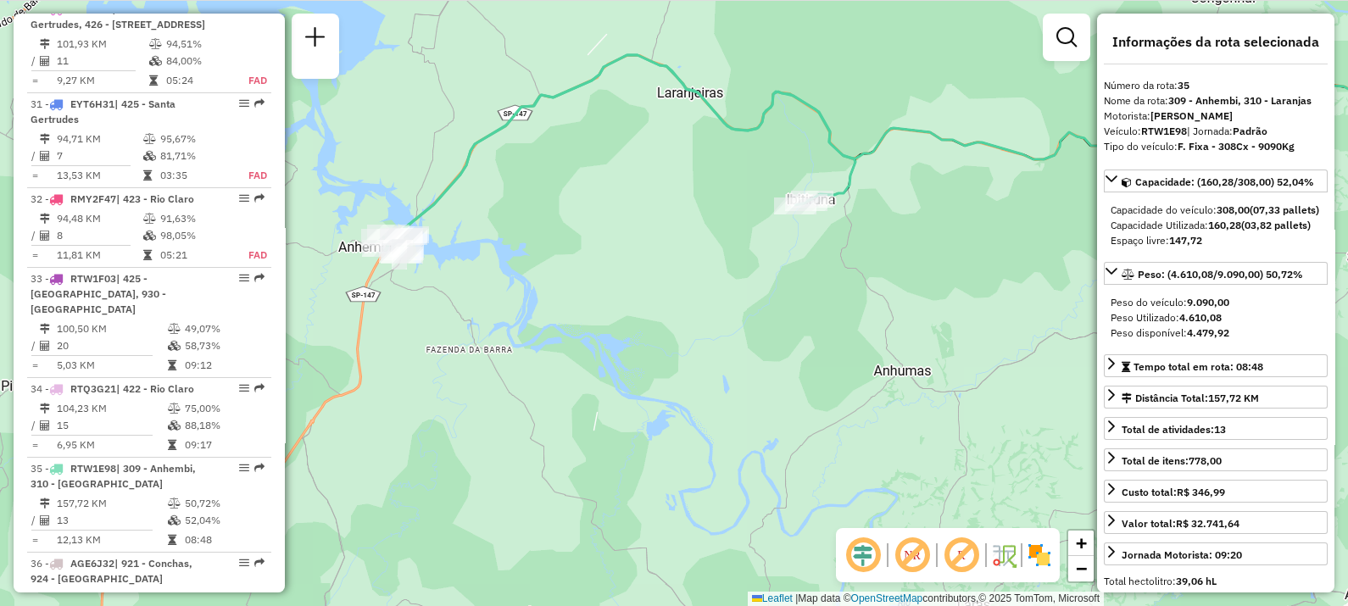
drag, startPoint x: 637, startPoint y: 213, endPoint x: 633, endPoint y: 254, distance: 41.7
click at [633, 254] on div "Janela de atendimento Grade de atendimento Capacidade Transportadoras Veículos …" at bounding box center [674, 303] width 1348 height 606
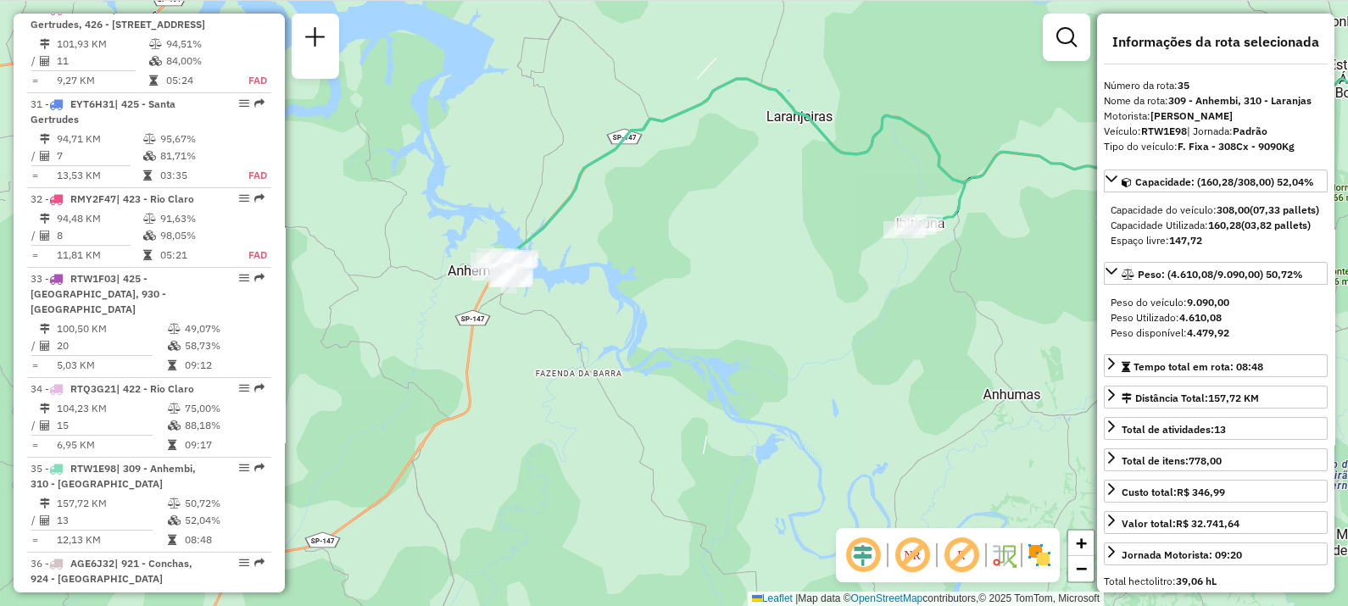
drag, startPoint x: 478, startPoint y: 268, endPoint x: 585, endPoint y: 291, distance: 109.2
click at [585, 291] on div "Janela de atendimento Grade de atendimento Capacidade Transportadoras Veículos …" at bounding box center [674, 303] width 1348 height 606
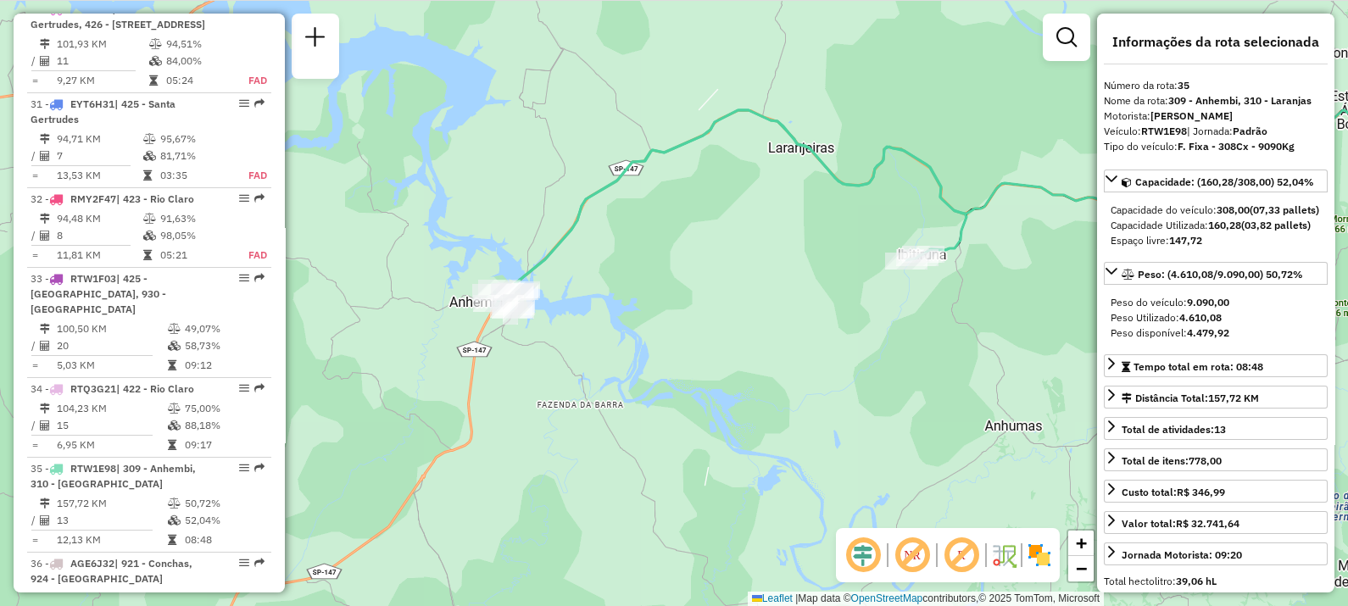
drag, startPoint x: 636, startPoint y: 261, endPoint x: 623, endPoint y: 326, distance: 66.5
click at [623, 326] on div "Janela de atendimento Grade de atendimento Capacidade Transportadoras Veículos …" at bounding box center [674, 303] width 1348 height 606
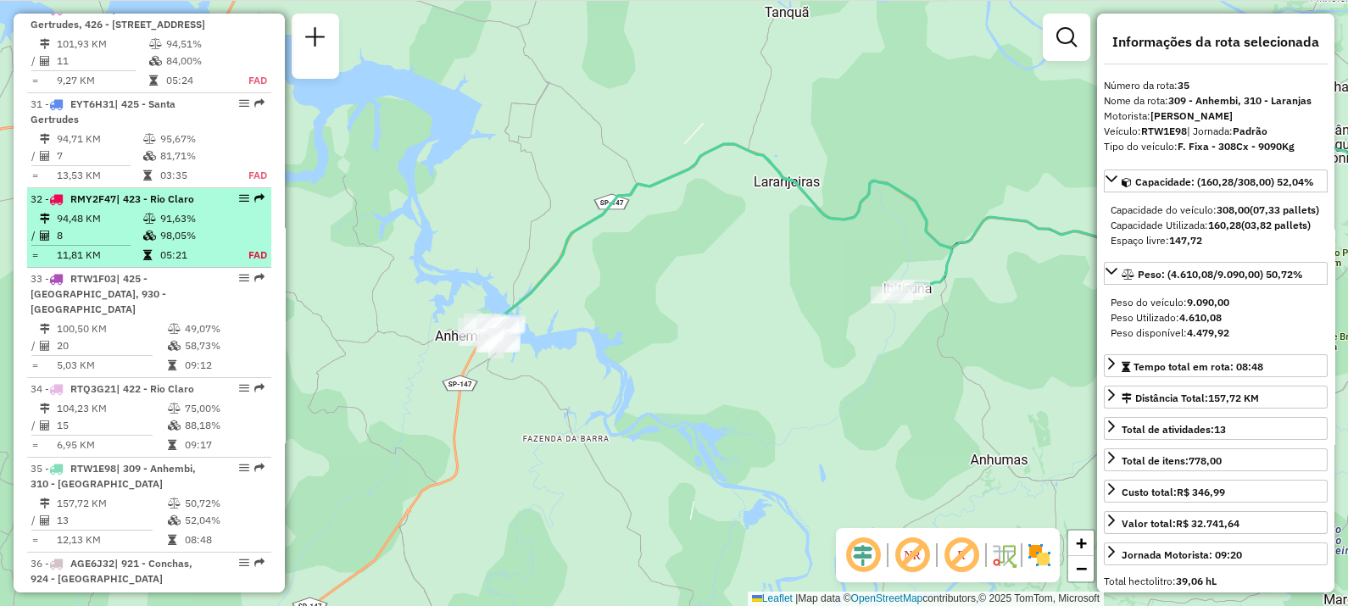
click at [128, 247] on td "11,81 KM" at bounding box center [99, 255] width 86 height 17
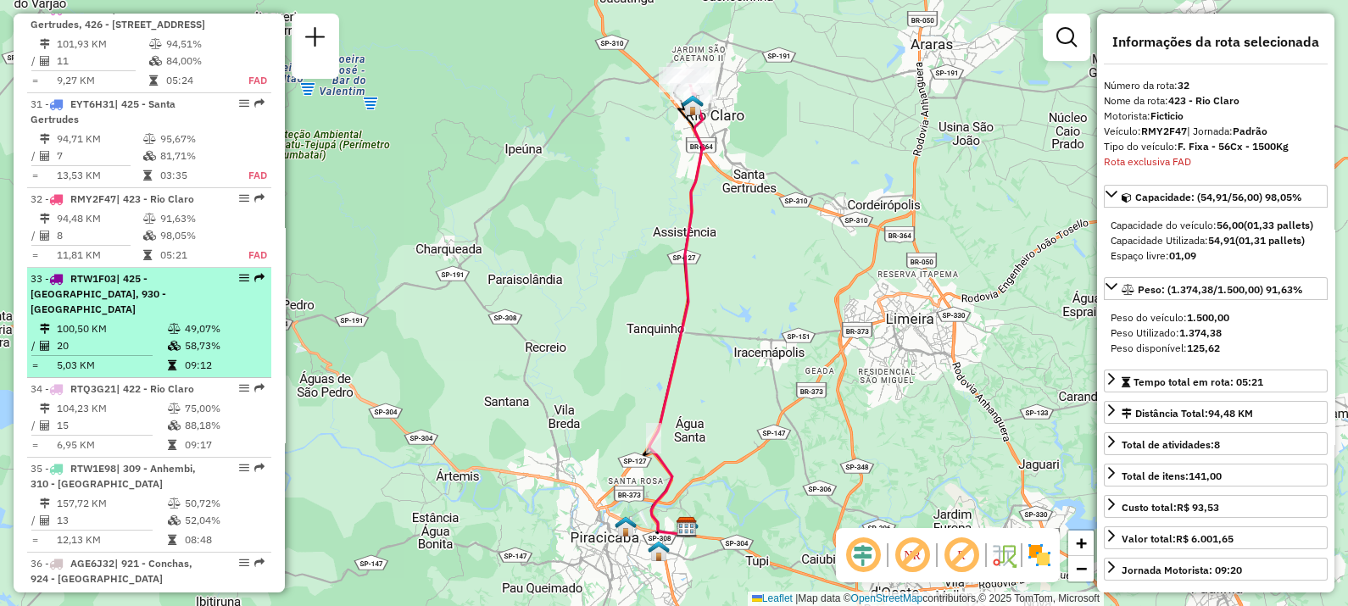
click at [136, 272] on span "| 425 - [GEOGRAPHIC_DATA], 930 - [GEOGRAPHIC_DATA]" at bounding box center [99, 293] width 136 height 43
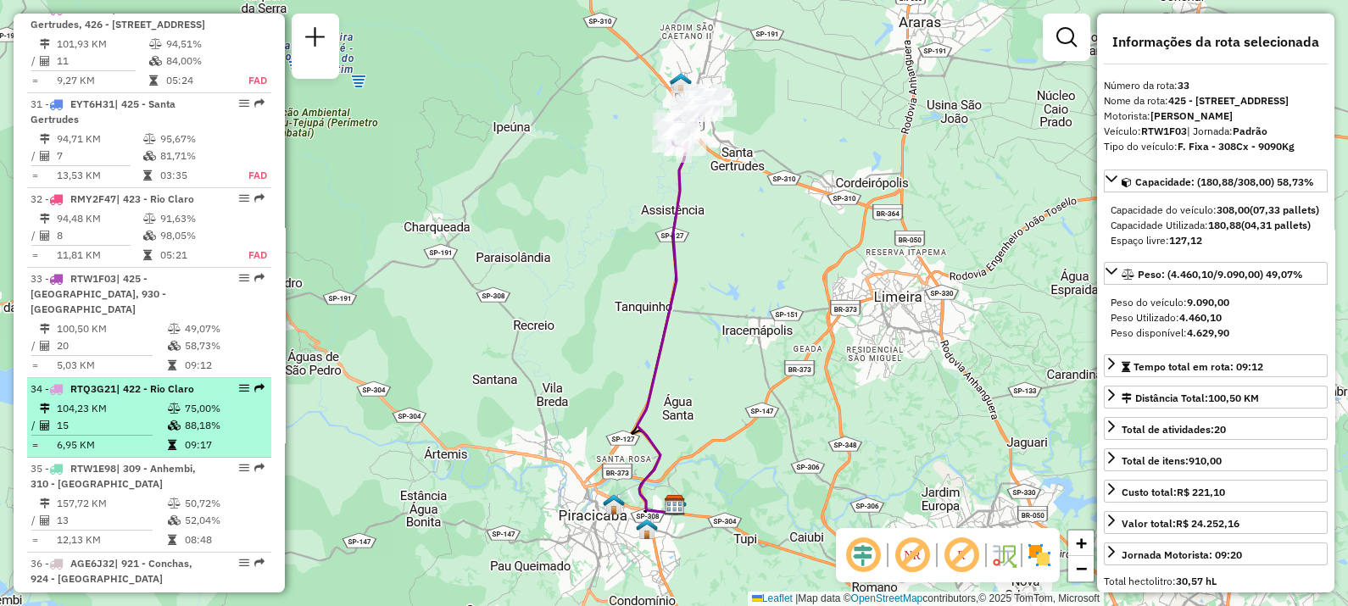
click at [123, 382] on span "| 422 - Rio Claro" at bounding box center [155, 388] width 78 height 13
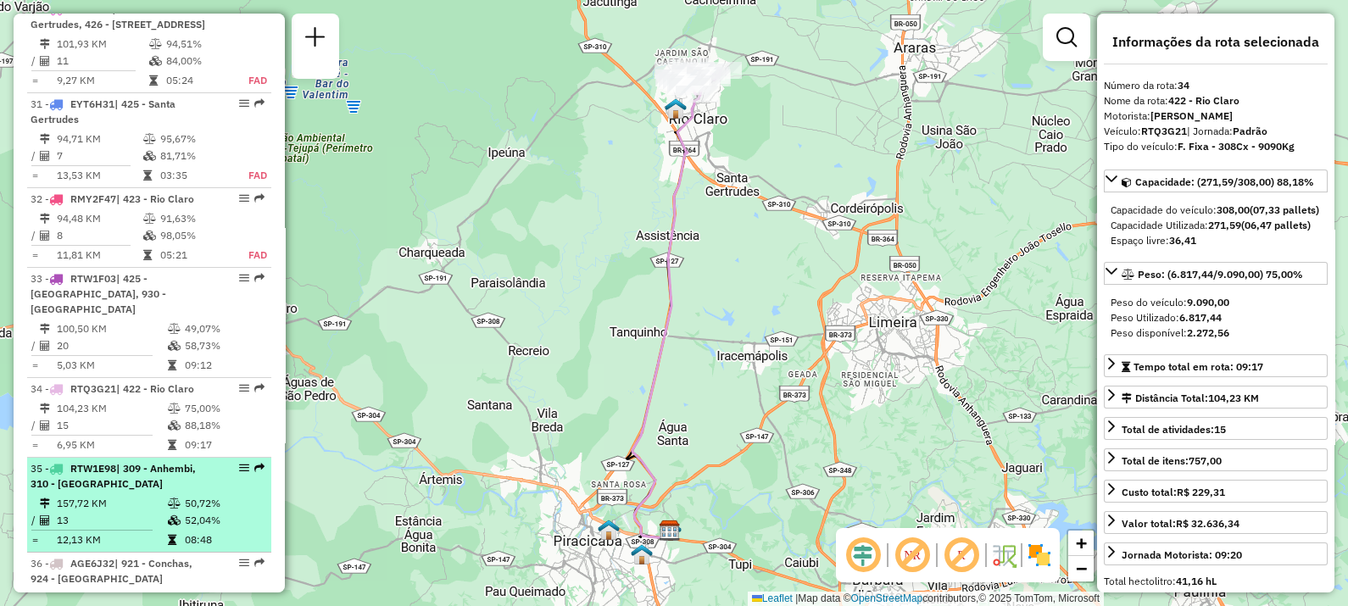
click at [136, 458] on li "35 - RTW1E98 | 309 - Anhembi, 310 - [GEOGRAPHIC_DATA] 157,72 KM 50,72% / 13 52,…" at bounding box center [149, 505] width 244 height 95
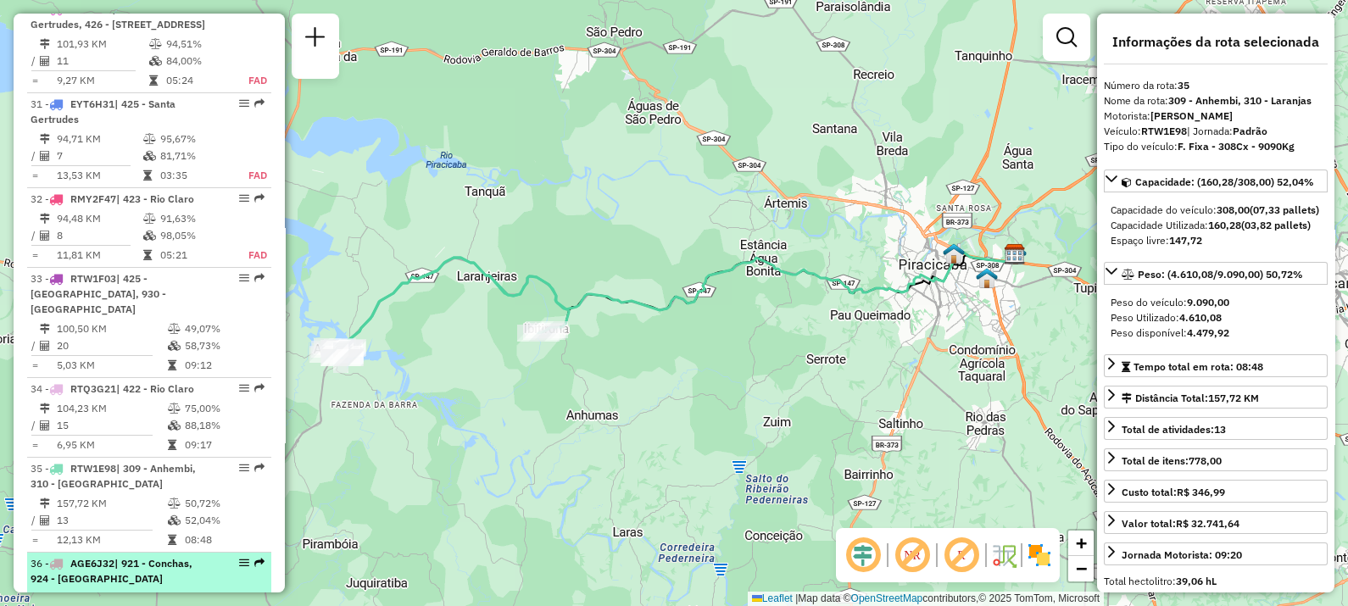
click at [118, 605] on td "8" at bounding box center [111, 615] width 111 height 17
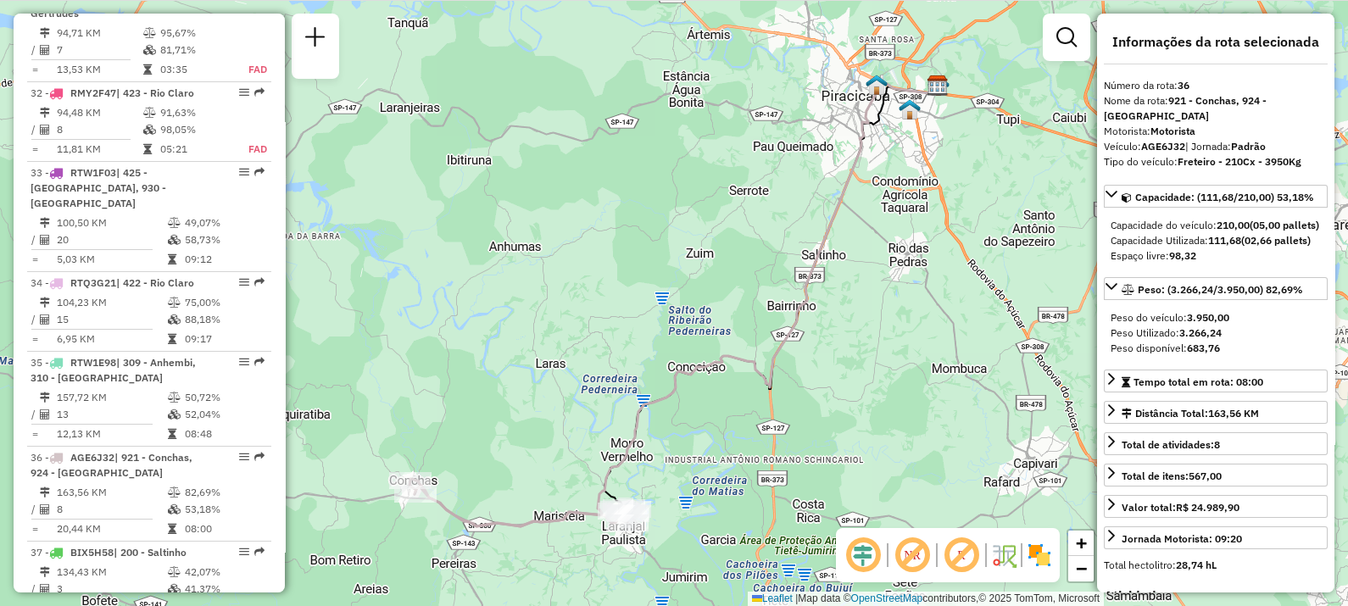
scroll to position [3874, 0]
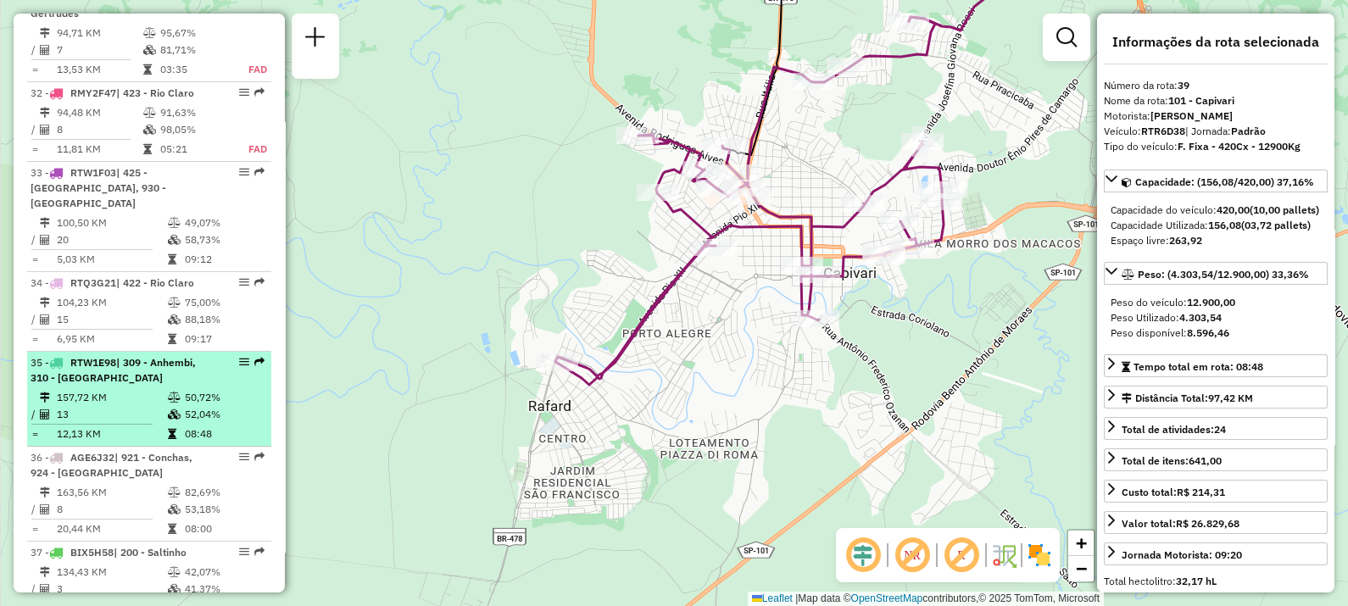
scroll to position [3662, 0]
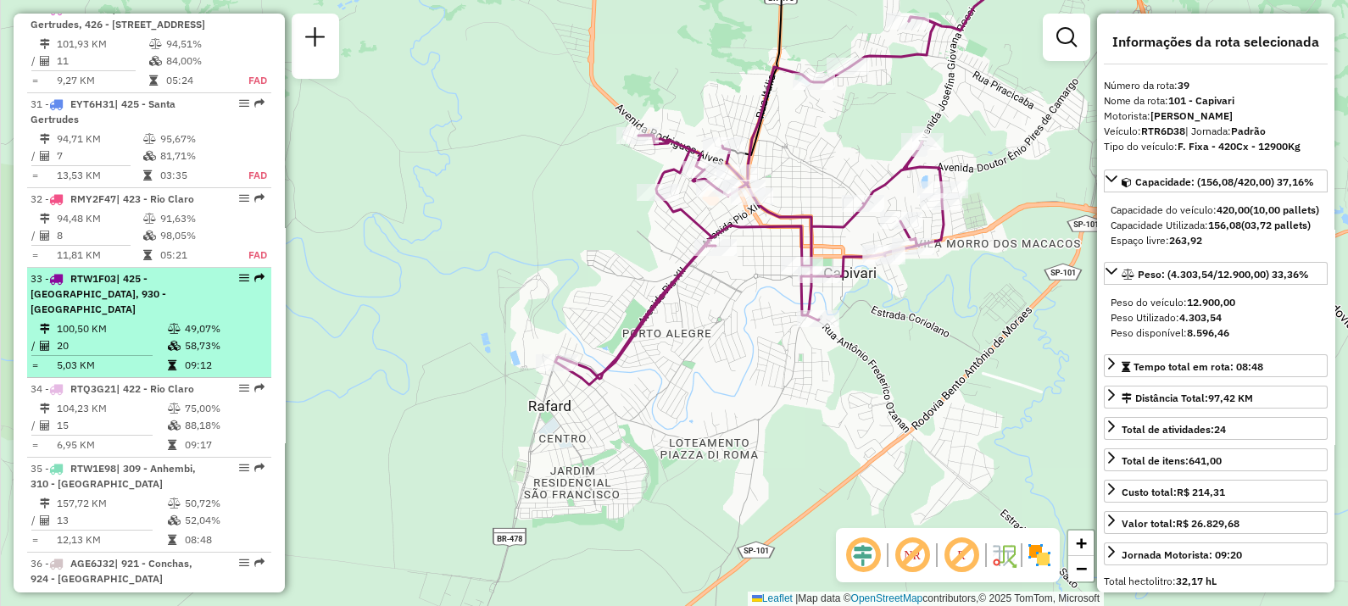
click at [136, 320] on td "100,50 KM" at bounding box center [111, 328] width 111 height 17
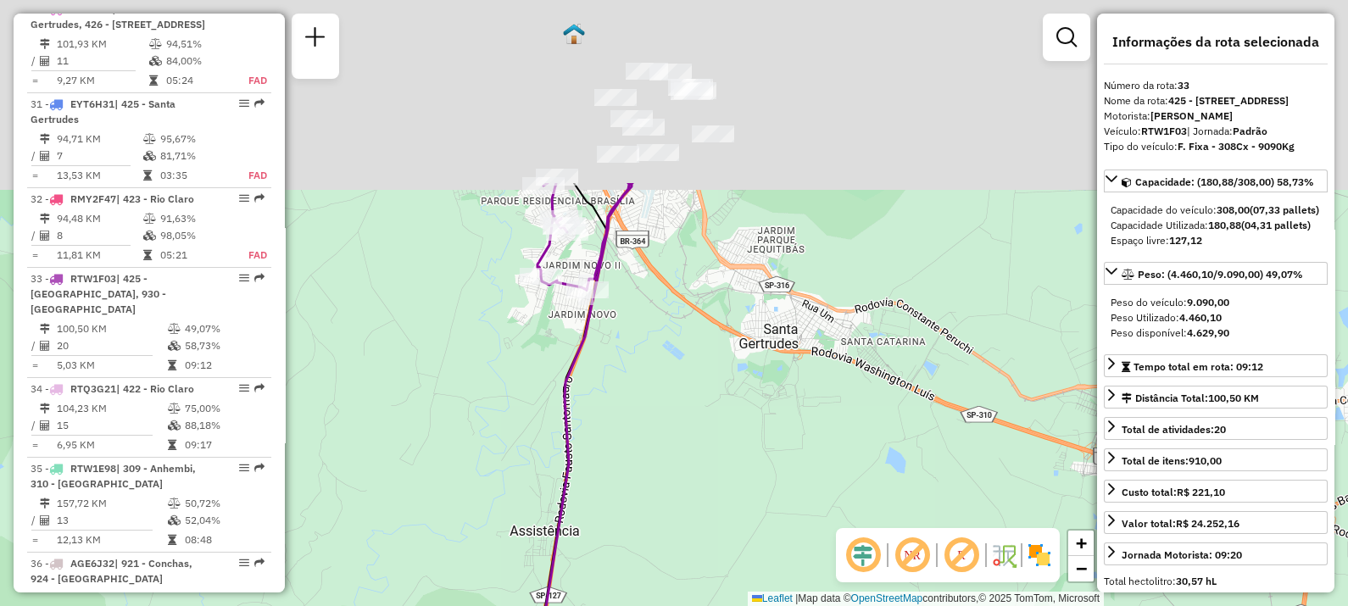
drag, startPoint x: 699, startPoint y: 100, endPoint x: 700, endPoint y: 309, distance: 208.5
click at [724, 343] on div "Janela de atendimento Grade de atendimento Capacidade Transportadoras Veículos …" at bounding box center [674, 303] width 1348 height 606
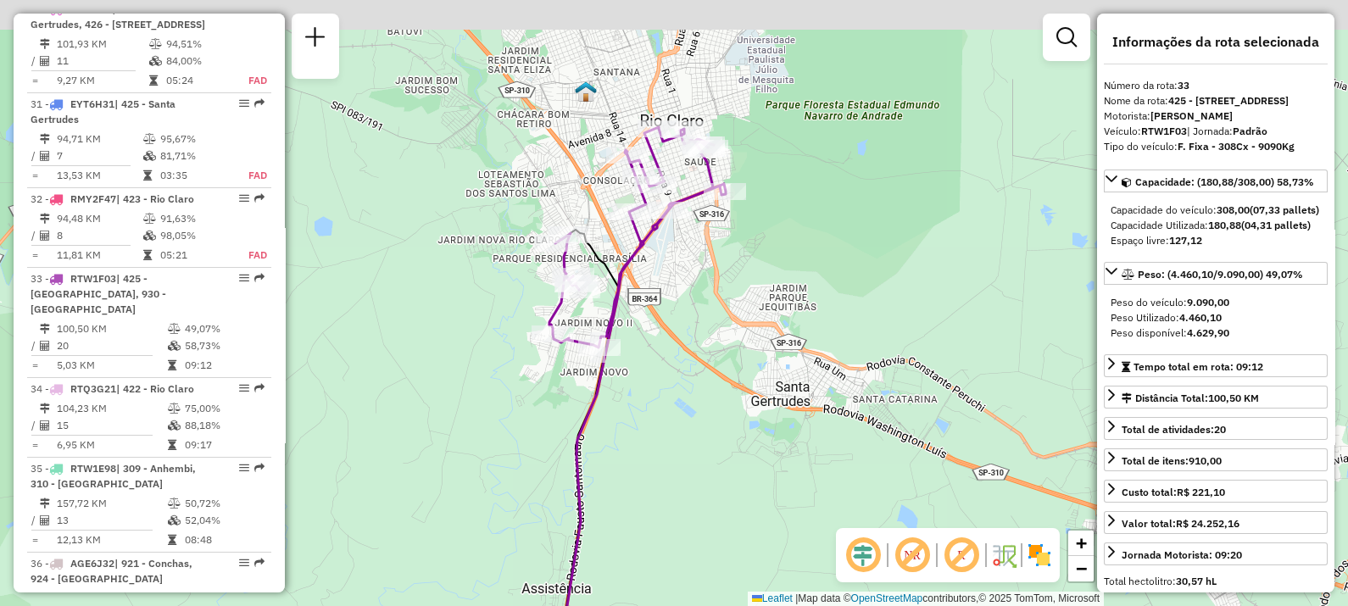
drag, startPoint x: 699, startPoint y: 241, endPoint x: 712, endPoint y: 298, distance: 59.0
click at [712, 298] on div "Janela de atendimento Grade de atendimento Capacidade Transportadoras Veículos …" at bounding box center [674, 303] width 1348 height 606
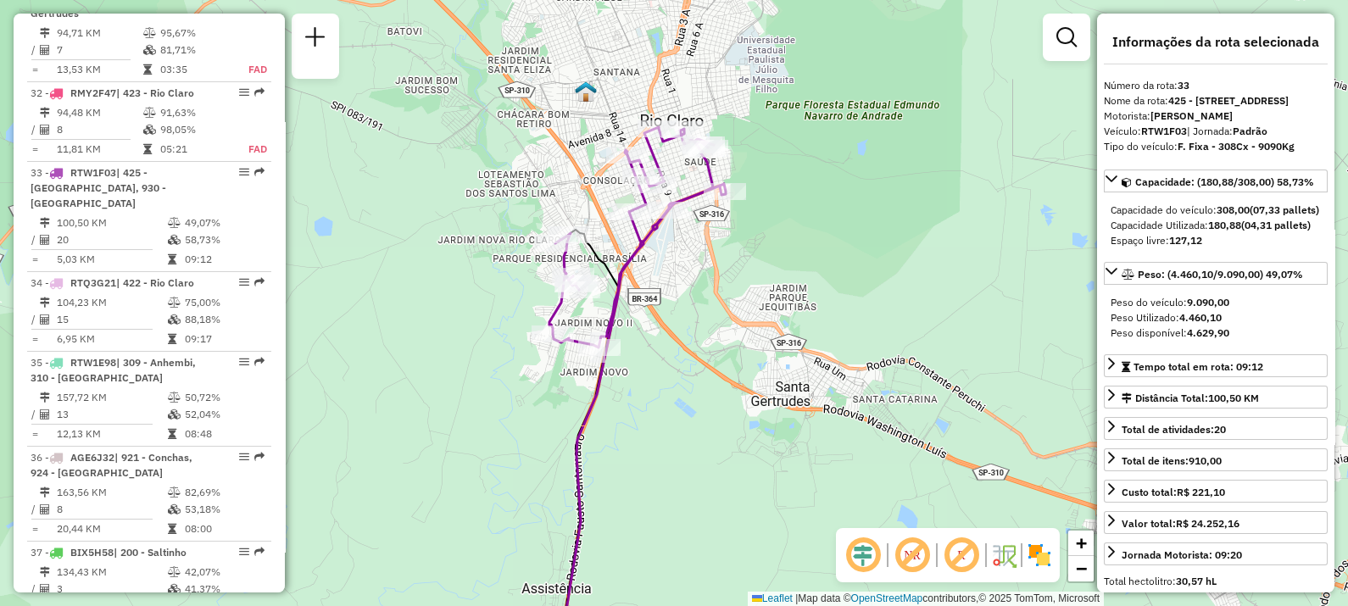
scroll to position [3874, 0]
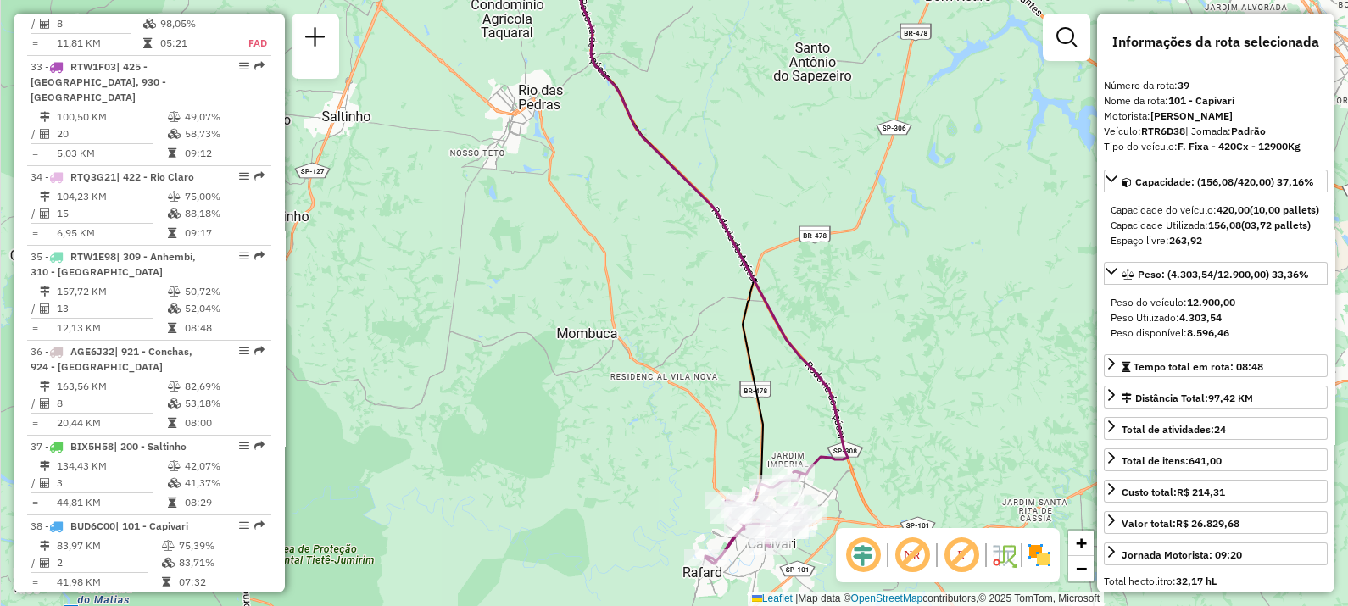
drag, startPoint x: 696, startPoint y: 423, endPoint x: 640, endPoint y: 288, distance: 145.9
click at [642, 289] on div "Janela de atendimento Grade de atendimento Capacidade Transportadoras Veículos …" at bounding box center [674, 303] width 1348 height 606
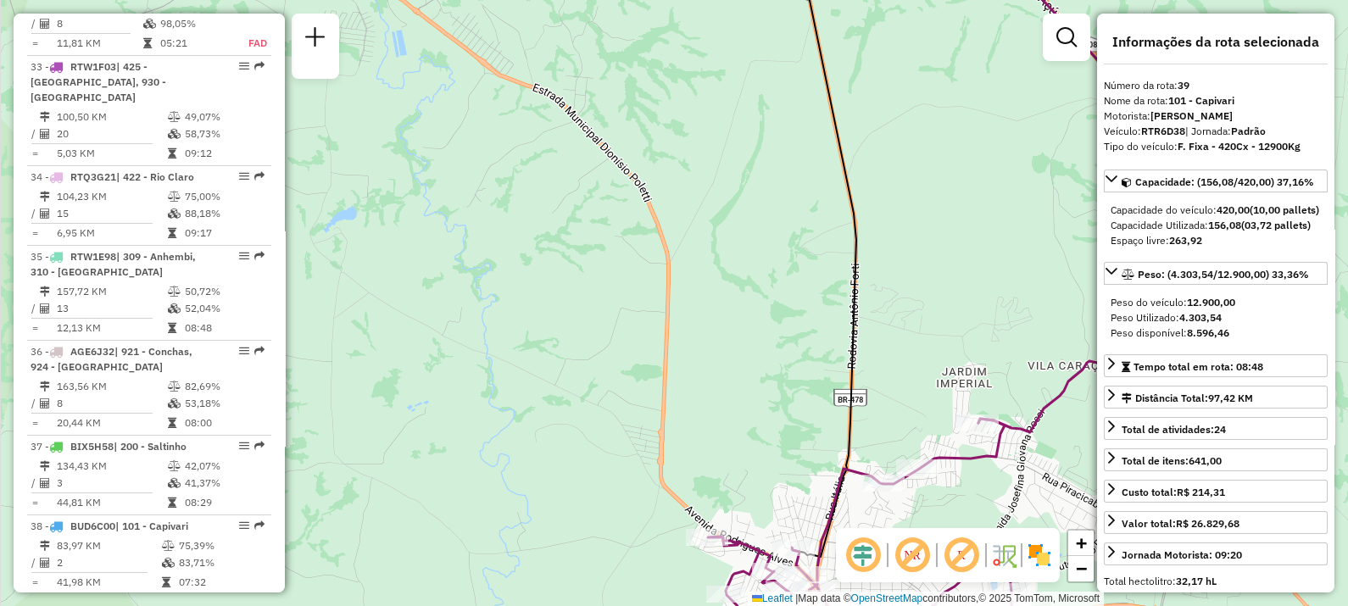
drag, startPoint x: 686, startPoint y: 337, endPoint x: 504, endPoint y: 59, distance: 332.0
click at [504, 59] on div "Janela de atendimento Grade de atendimento Capacidade Transportadoras Veículos …" at bounding box center [674, 303] width 1348 height 606
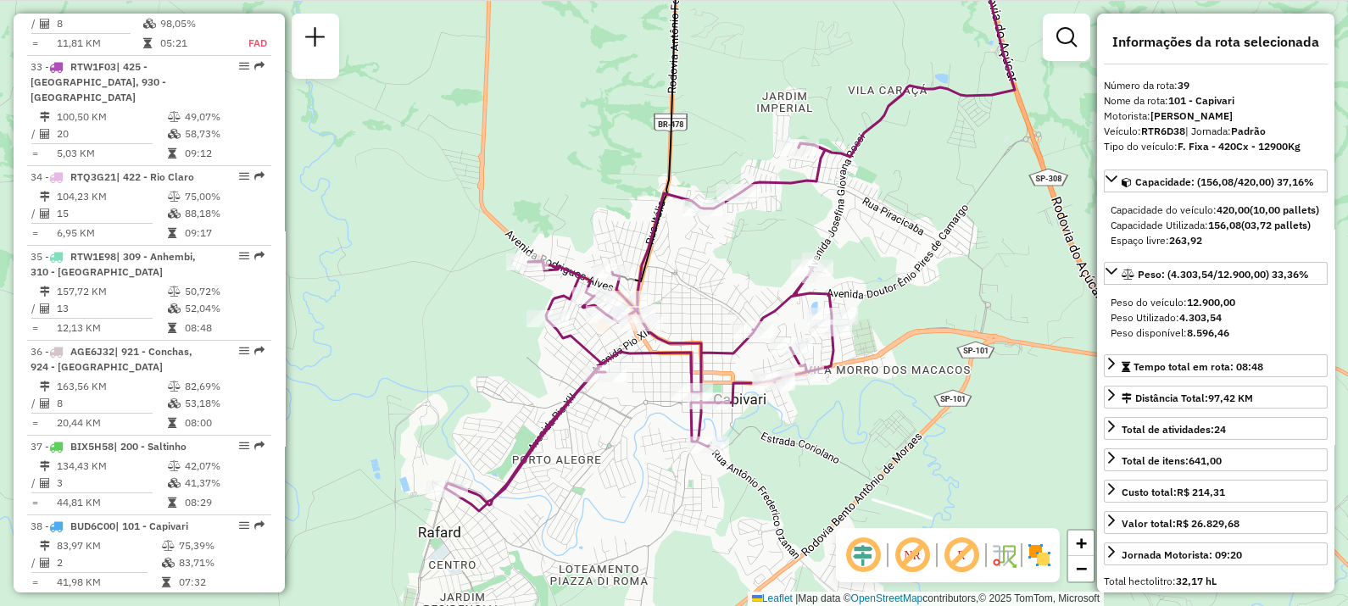
scroll to position [3980, 0]
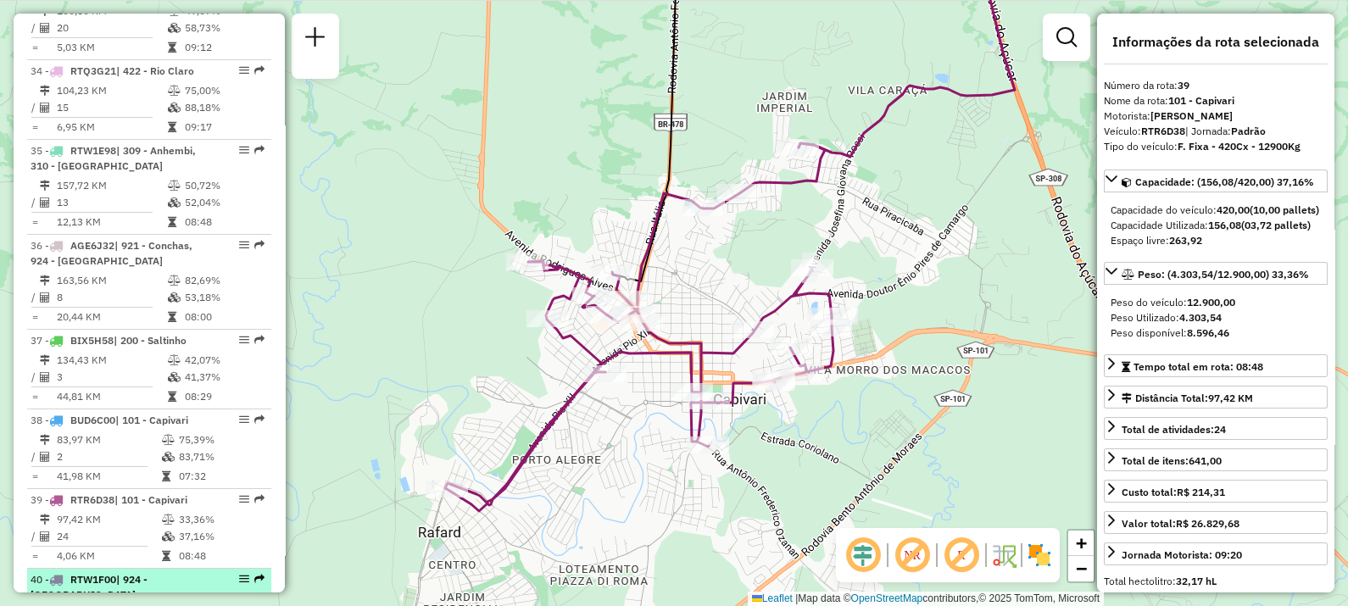
click at [115, 573] on span "RTW1F00" at bounding box center [93, 579] width 46 height 13
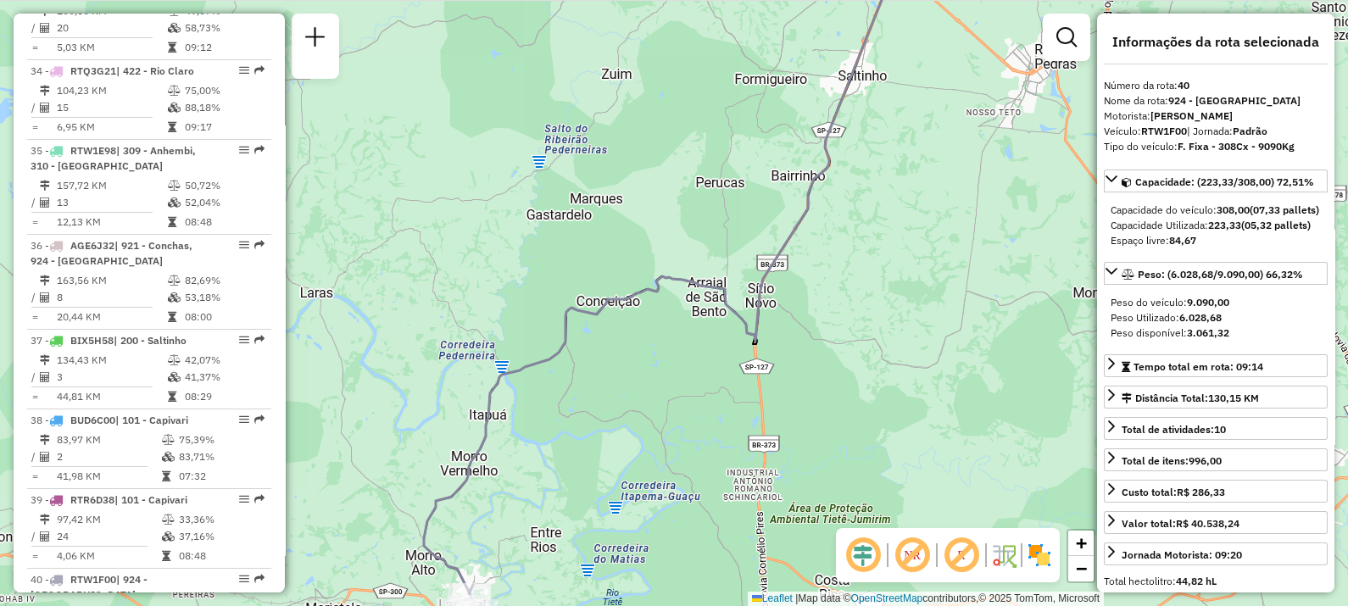
drag, startPoint x: 577, startPoint y: 394, endPoint x: 653, endPoint y: 136, distance: 269.3
click at [653, 136] on div "Janela de atendimento Grade de atendimento Capacidade Transportadoras Veículos …" at bounding box center [674, 303] width 1348 height 606
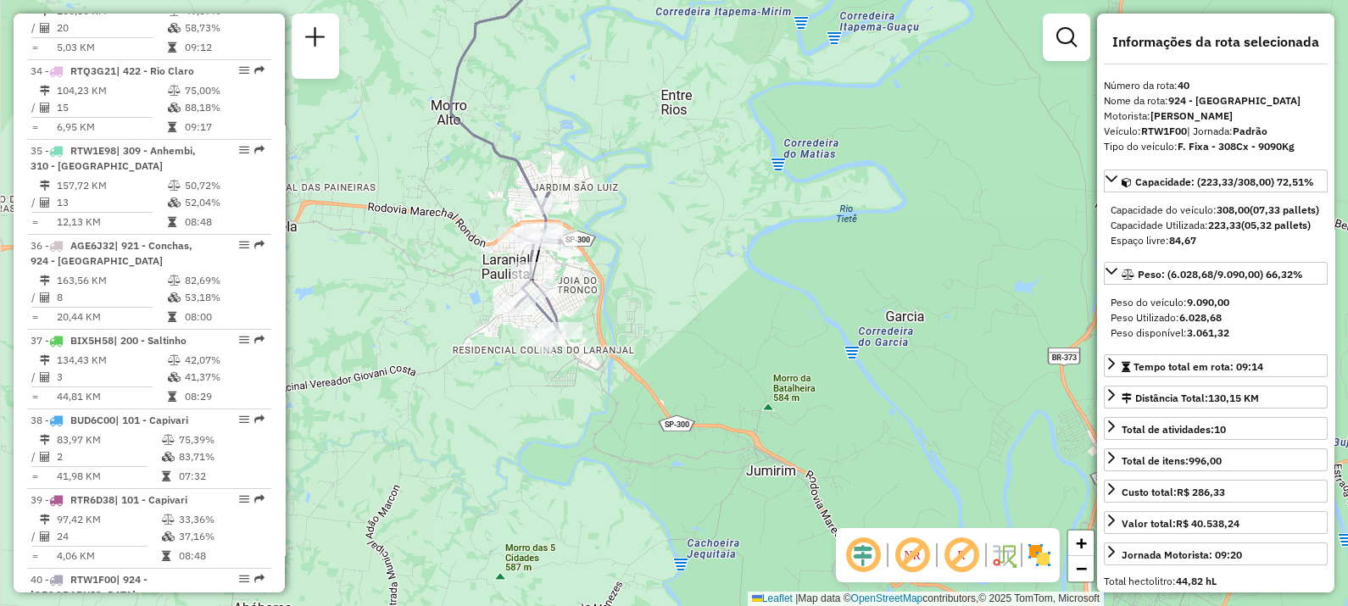
drag, startPoint x: 587, startPoint y: 318, endPoint x: 631, endPoint y: 162, distance: 161.8
click at [631, 162] on div "Janela de atendimento Grade de atendimento Capacidade Transportadoras Veículos …" at bounding box center [674, 303] width 1348 height 606
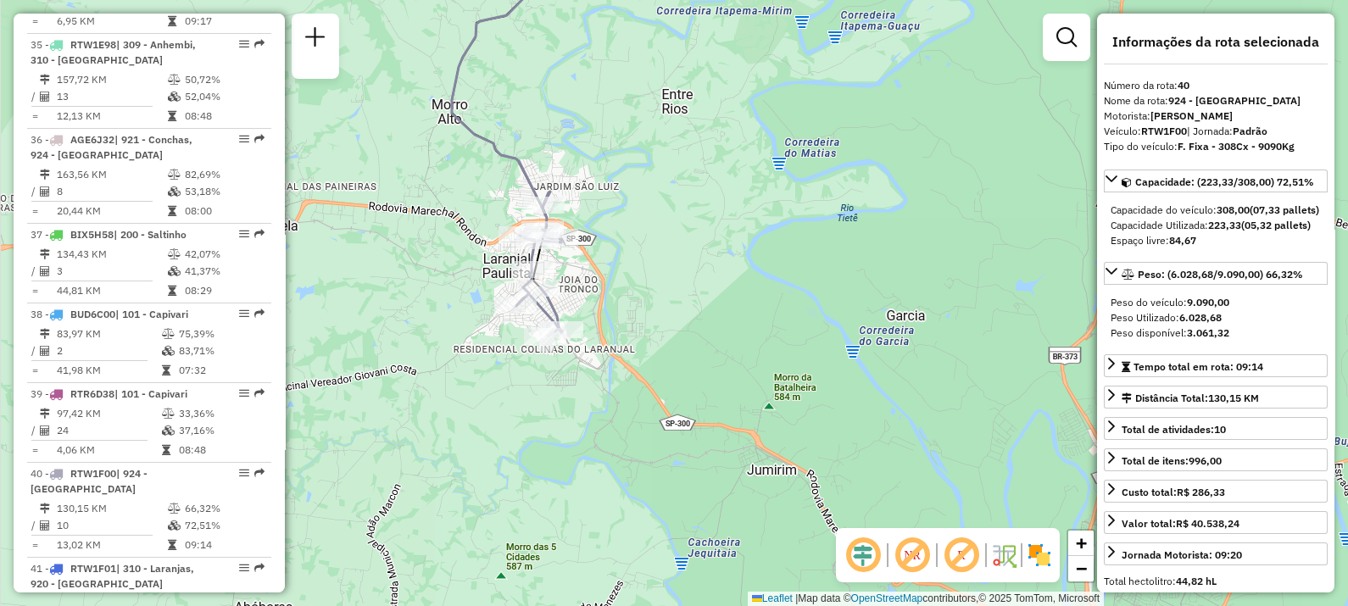
scroll to position [4192, 0]
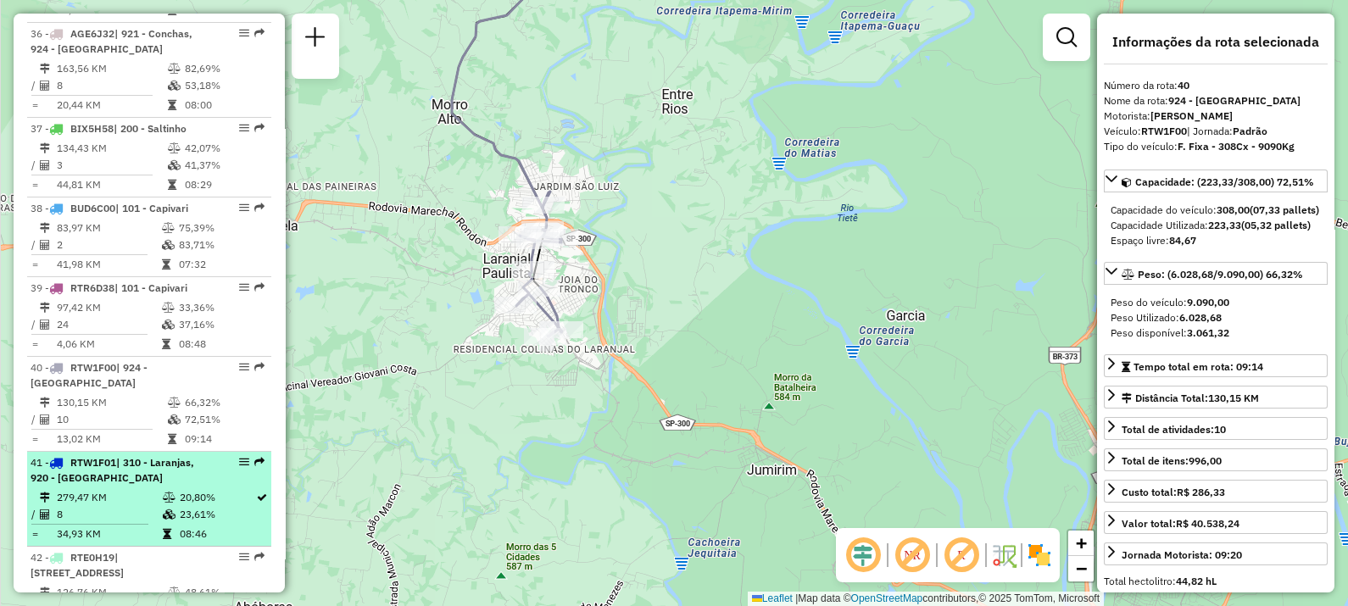
click at [131, 455] on div "41 - RTW1F01 | 310 - Laranjas, 920 - [GEOGRAPHIC_DATA]" at bounding box center [121, 470] width 180 height 31
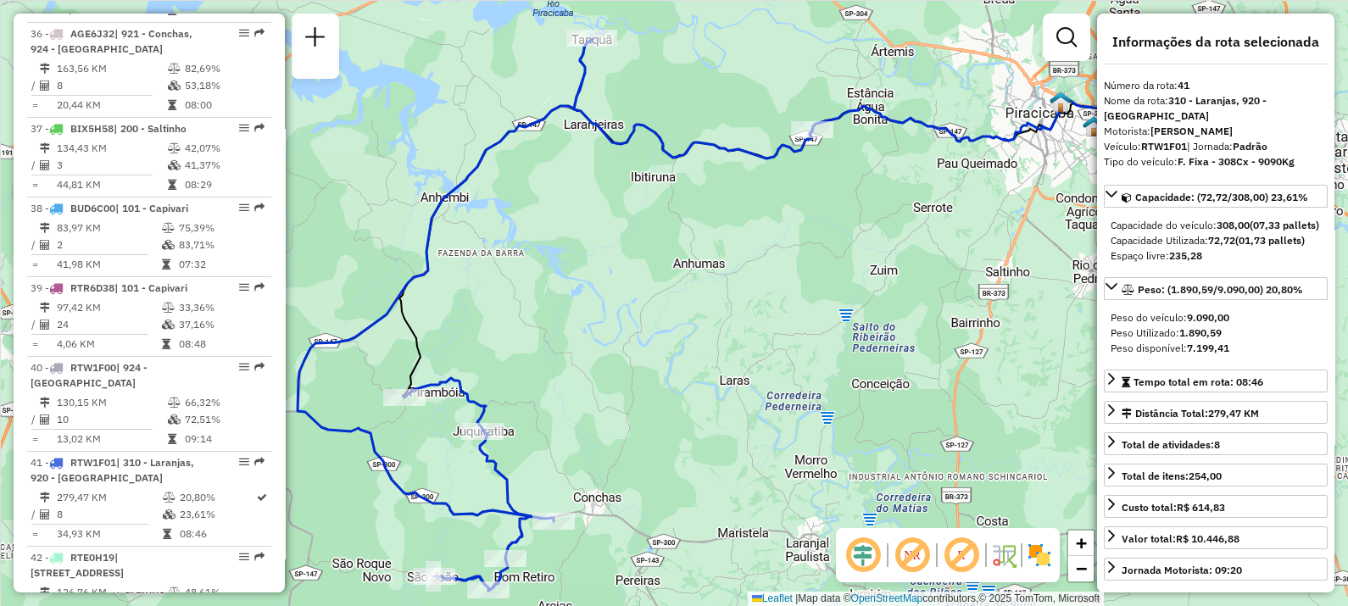
drag, startPoint x: 593, startPoint y: 303, endPoint x: 631, endPoint y: 314, distance: 39.9
click at [631, 314] on div "Janela de atendimento Grade de atendimento Capacidade Transportadoras Veículos …" at bounding box center [674, 303] width 1348 height 606
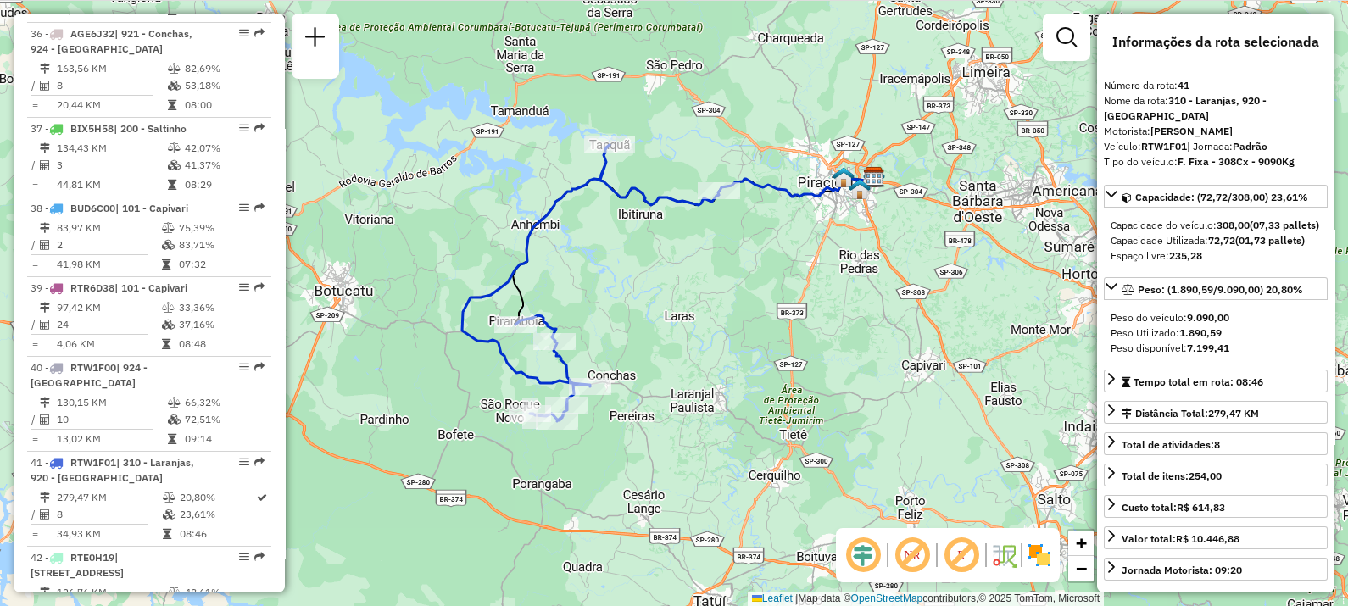
drag, startPoint x: 648, startPoint y: 303, endPoint x: 648, endPoint y: 280, distance: 23.7
click at [648, 280] on div "Janela de atendimento Grade de atendimento Capacidade Transportadoras Veículos …" at bounding box center [674, 303] width 1348 height 606
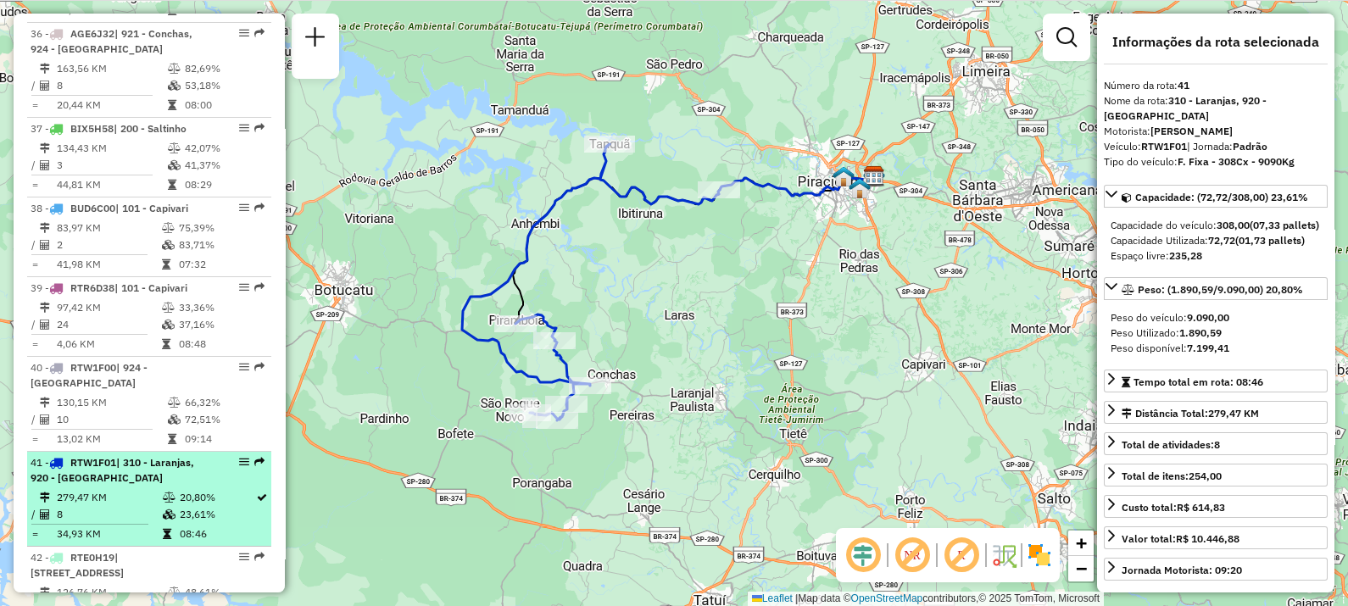
click at [111, 455] on div "41 - RTW1F01 | 310 - Laranjas, 920 - [GEOGRAPHIC_DATA]" at bounding box center [121, 470] width 180 height 31
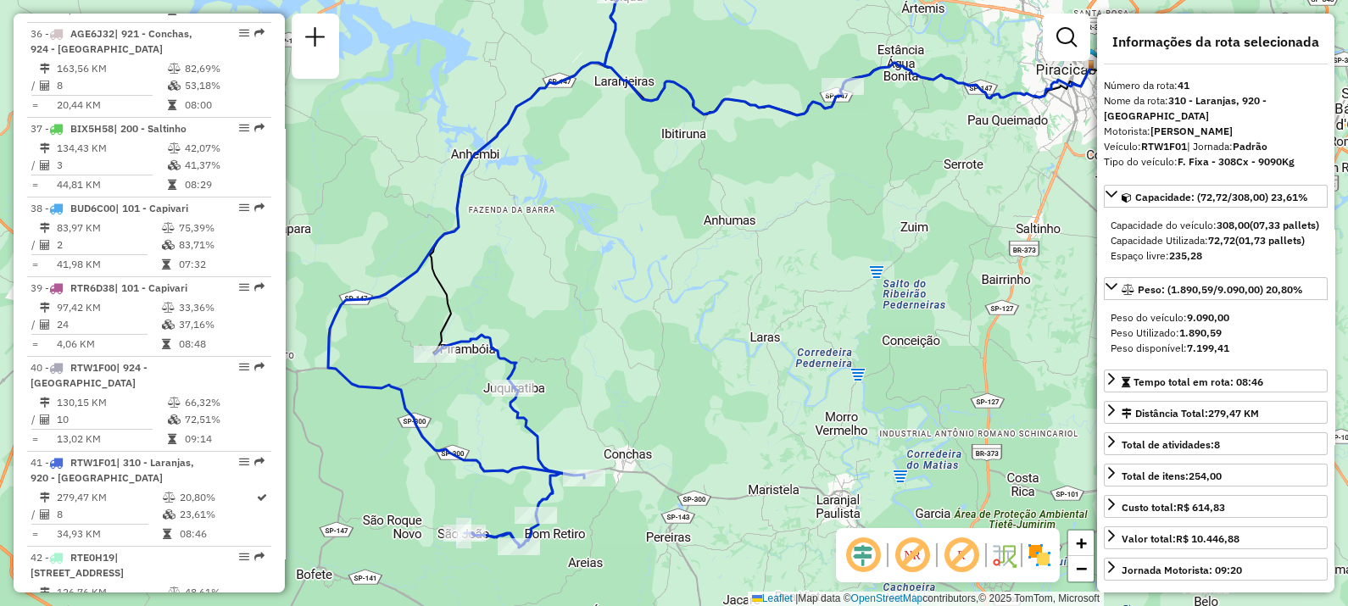
drag, startPoint x: 619, startPoint y: 336, endPoint x: 685, endPoint y: 304, distance: 73.2
click at [685, 304] on div "Janela de atendimento Grade de atendimento Capacidade Transportadoras Veículos …" at bounding box center [674, 303] width 1348 height 606
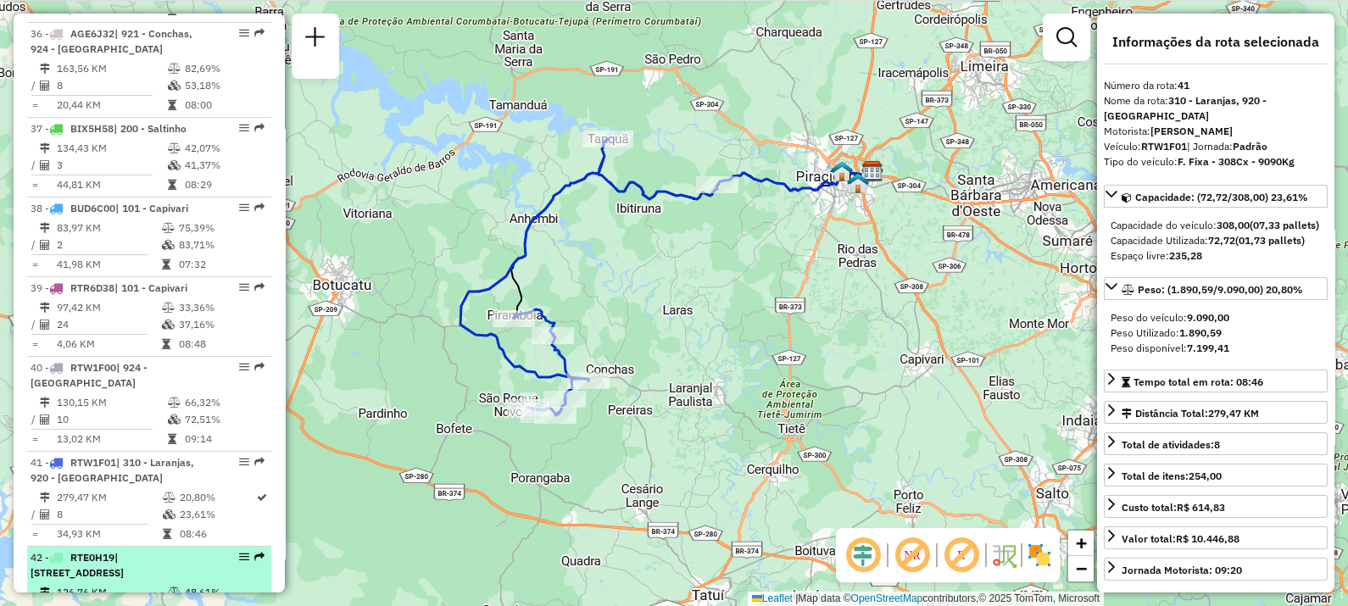
click at [125, 547] on li "42 - RTE0H19 | 101 - Capivari, 102 - [GEOGRAPHIC_DATA] 126,76 KM 48,61% / 16 62…" at bounding box center [149, 594] width 244 height 95
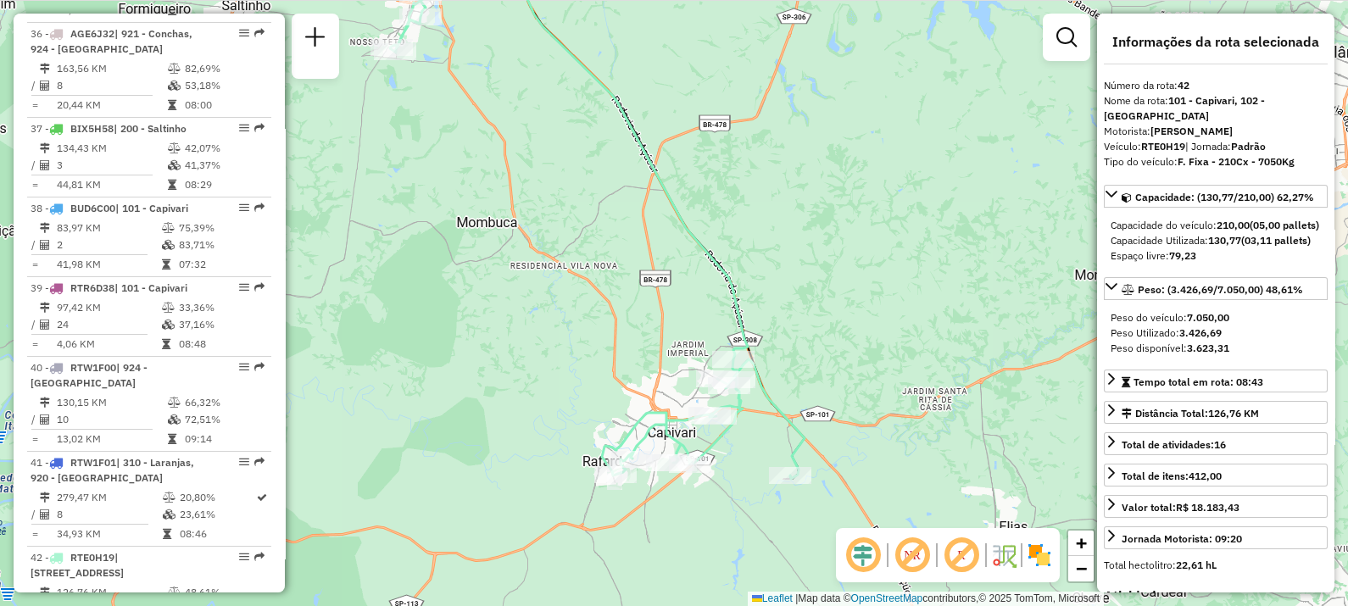
drag, startPoint x: 699, startPoint y: 348, endPoint x: 623, endPoint y: 231, distance: 139.7
click at [623, 231] on div "Janela de atendimento Grade de atendimento Capacidade Transportadoras Veículos …" at bounding box center [674, 303] width 1348 height 606
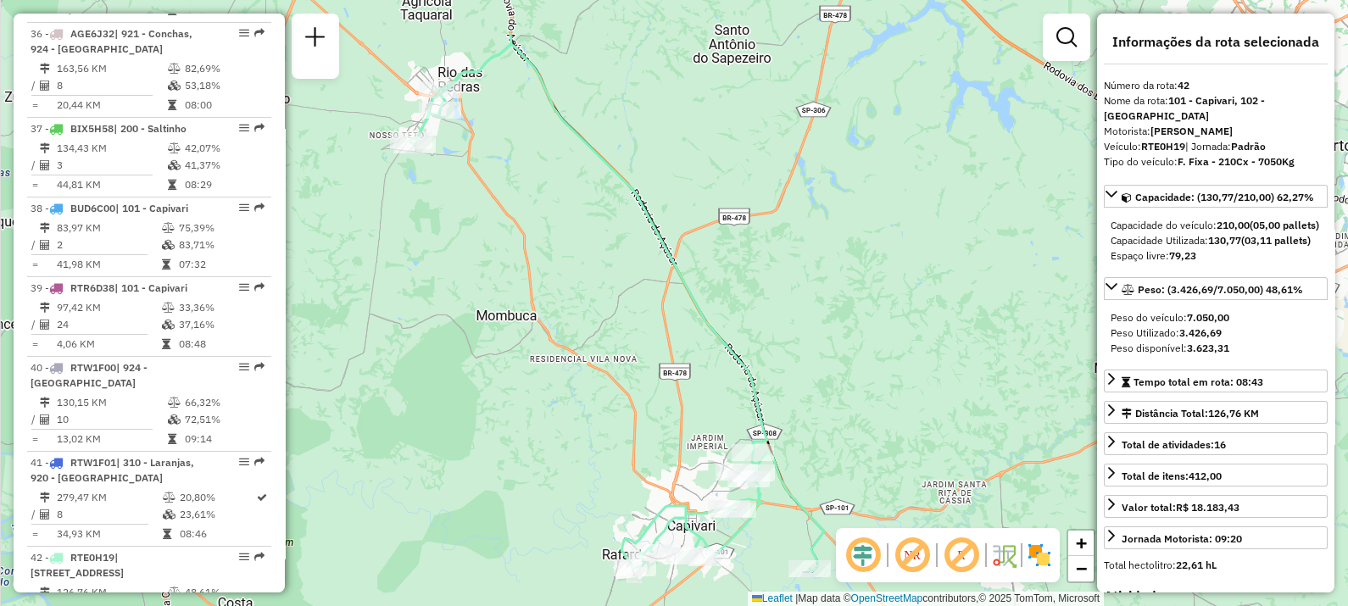
drag, startPoint x: 537, startPoint y: 335, endPoint x: 557, endPoint y: 428, distance: 95.3
click at [557, 428] on div "Janela de atendimento Grade de atendimento Capacidade Transportadoras Veículos …" at bounding box center [674, 303] width 1348 height 606
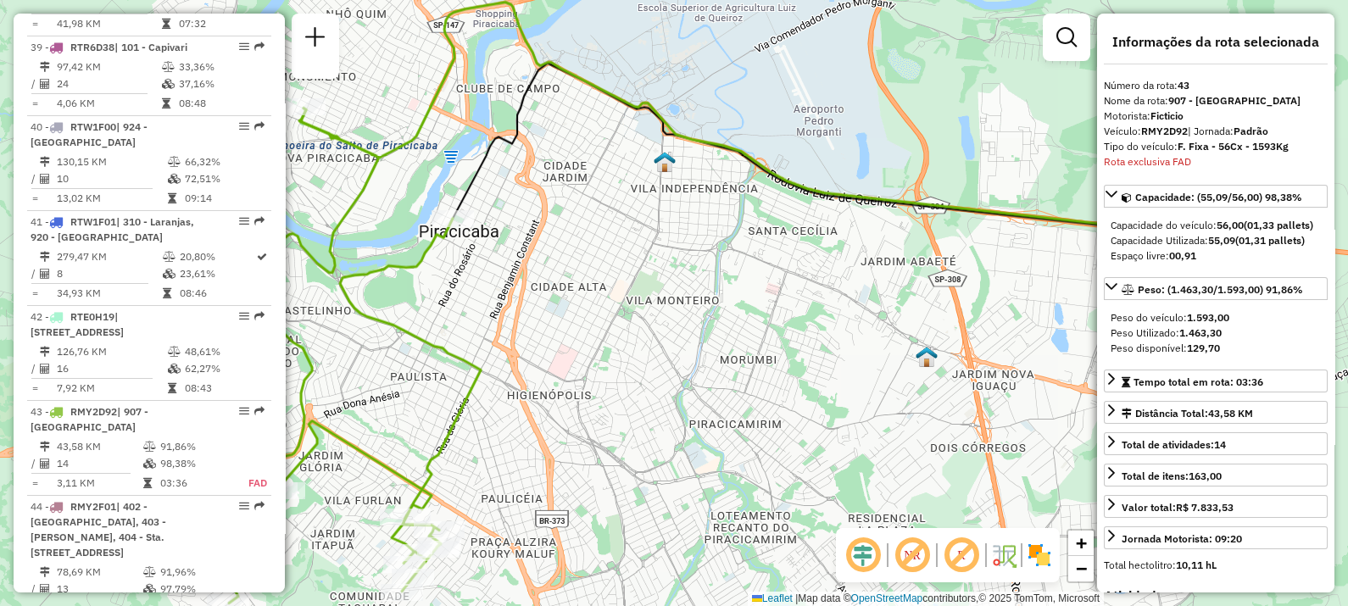
scroll to position [4627, 0]
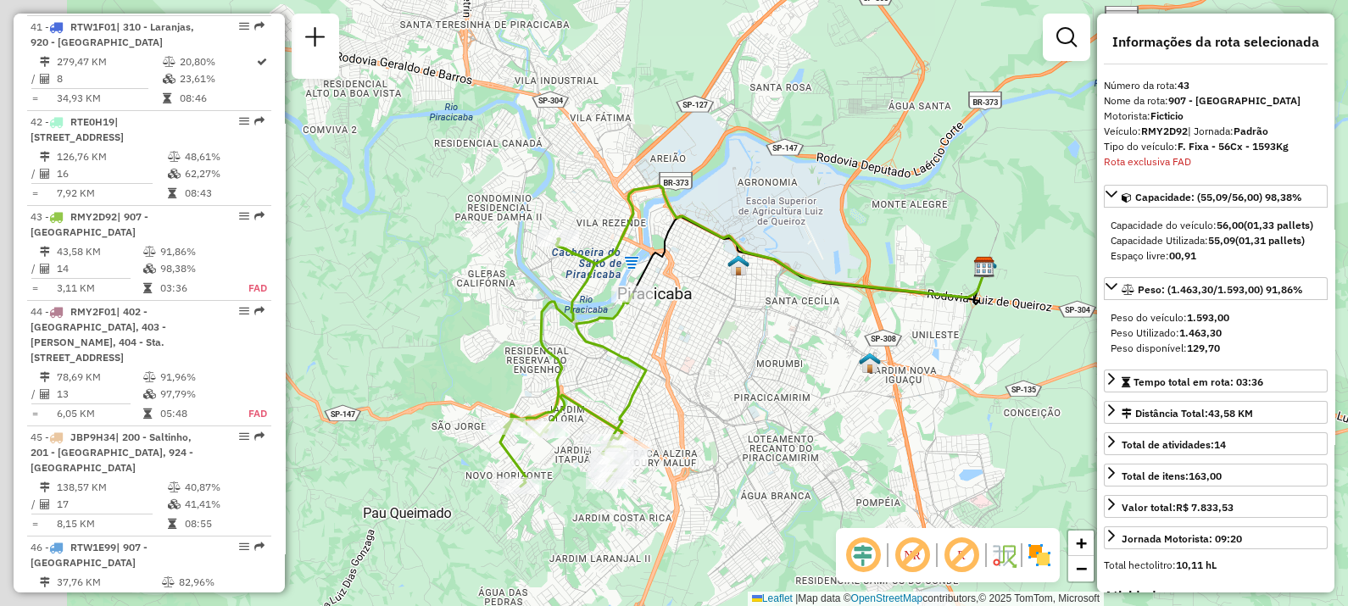
click at [715, 363] on div "Janela de atendimento Grade de atendimento Capacidade Transportadoras Veículos …" at bounding box center [674, 303] width 1348 height 606
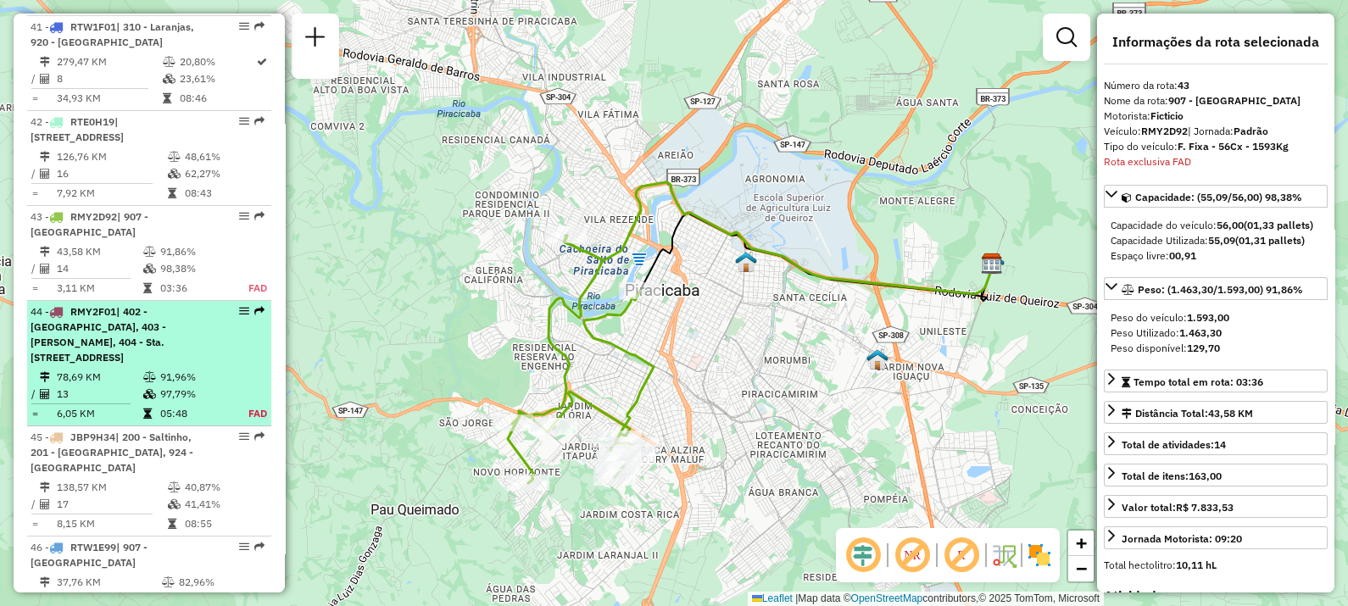
click at [103, 386] on td "13" at bounding box center [99, 394] width 86 height 17
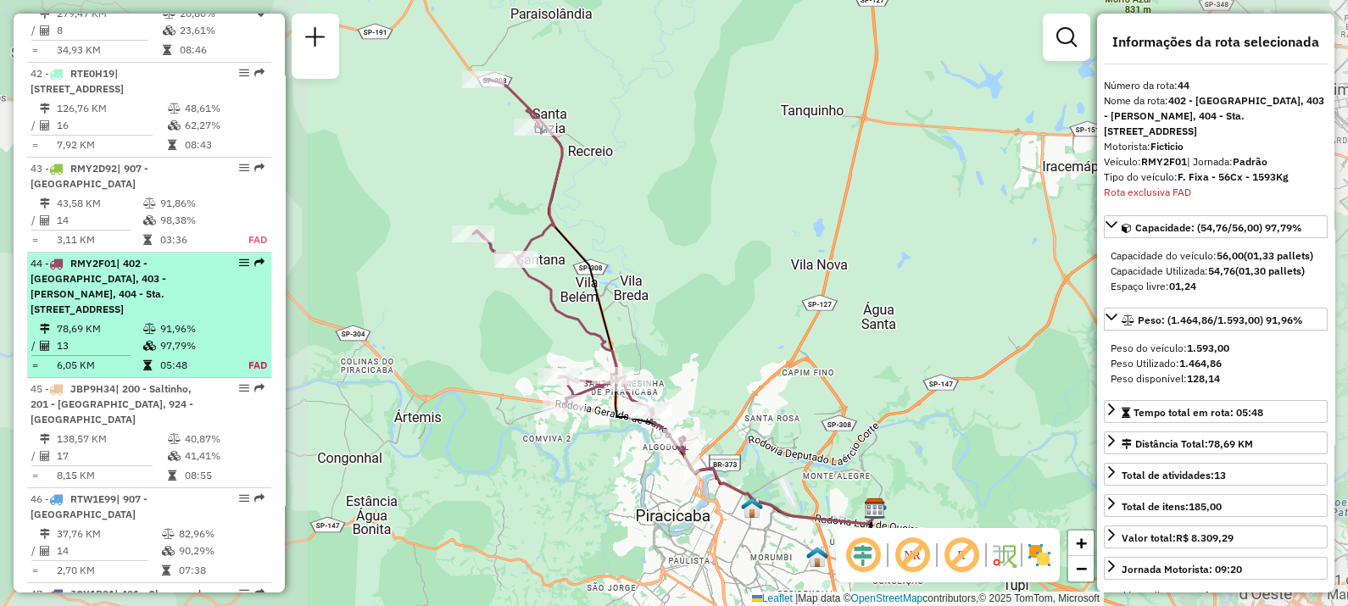
scroll to position [4707, 0]
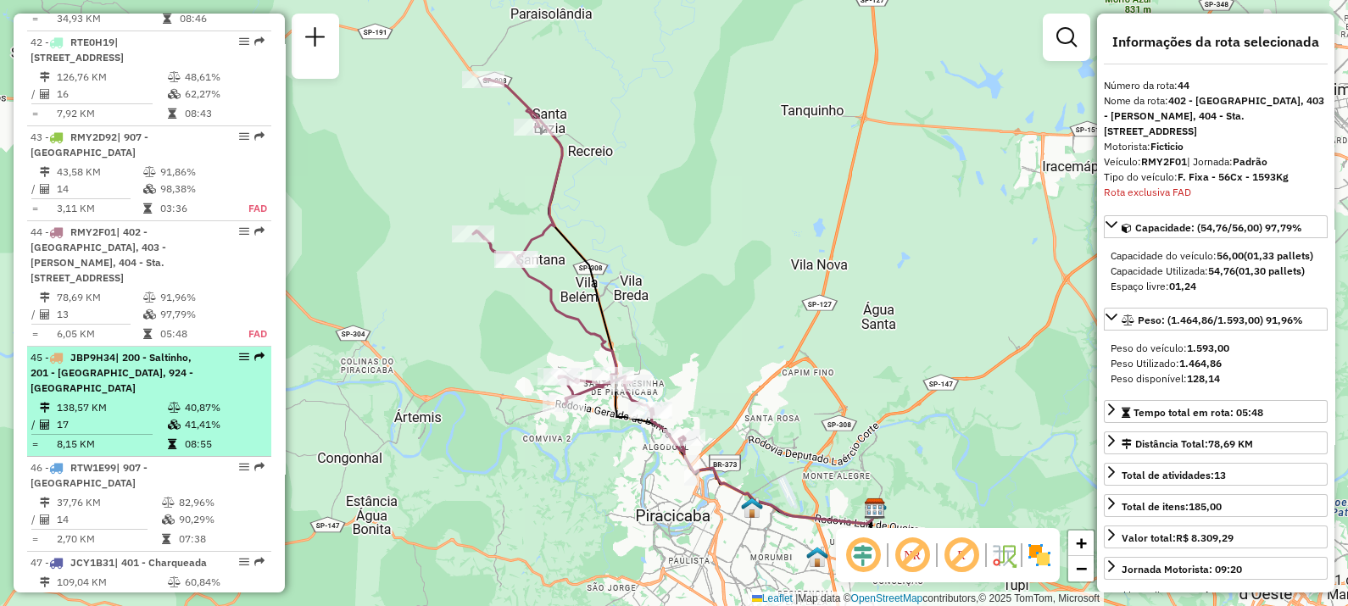
click at [93, 351] on span "| 200 - Saltinho, 201 - [GEOGRAPHIC_DATA], 924 - [GEOGRAPHIC_DATA]" at bounding box center [112, 372] width 163 height 43
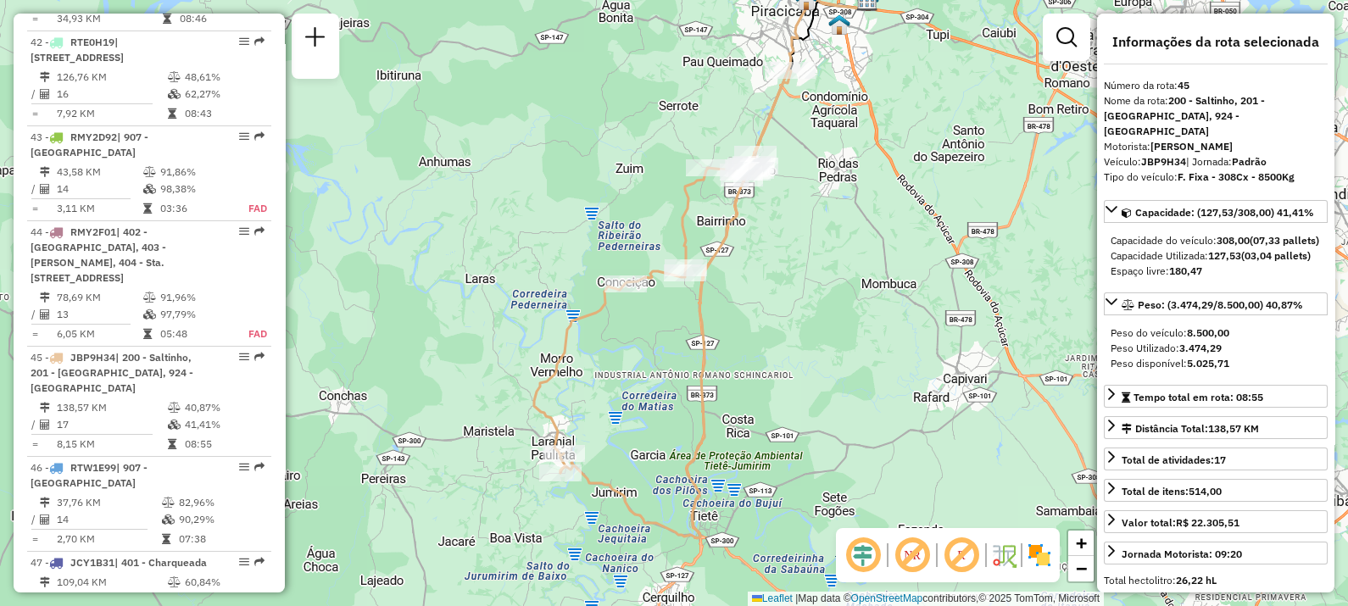
drag, startPoint x: 731, startPoint y: 378, endPoint x: 754, endPoint y: 258, distance: 122.7
click at [754, 258] on div "Janela de atendimento Grade de atendimento Capacidade Transportadoras Veículos …" at bounding box center [674, 303] width 1348 height 606
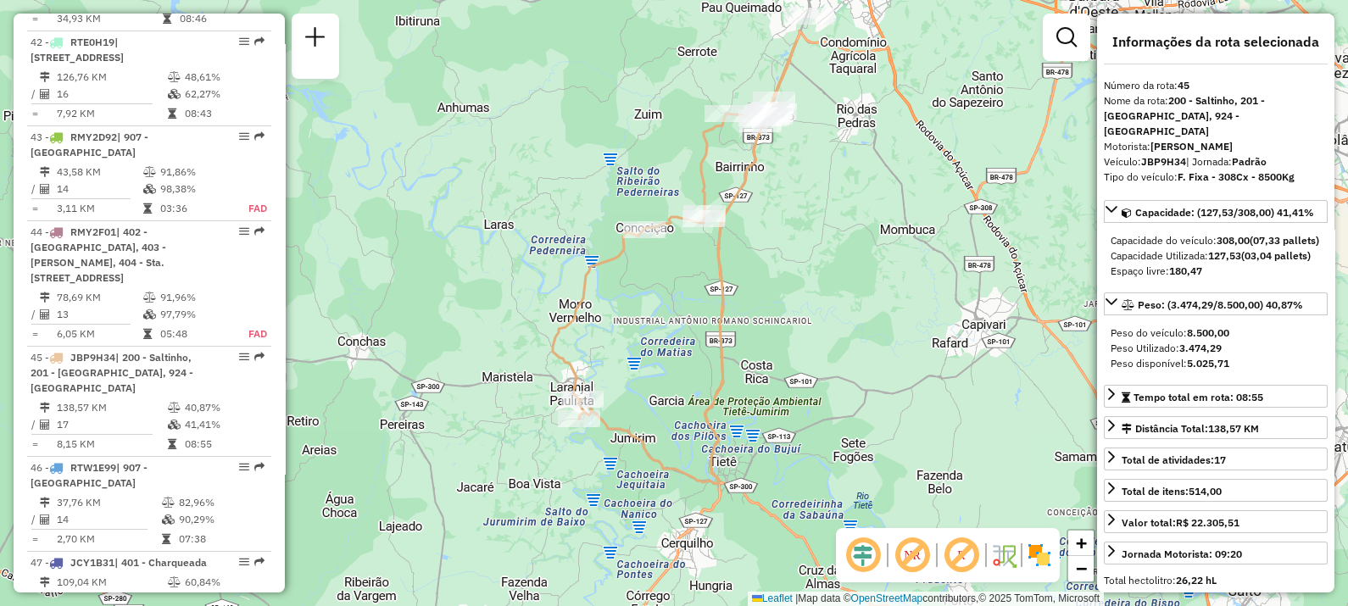
drag, startPoint x: 771, startPoint y: 220, endPoint x: 720, endPoint y: 320, distance: 112.2
click at [720, 320] on icon at bounding box center [688, 262] width 218 height 444
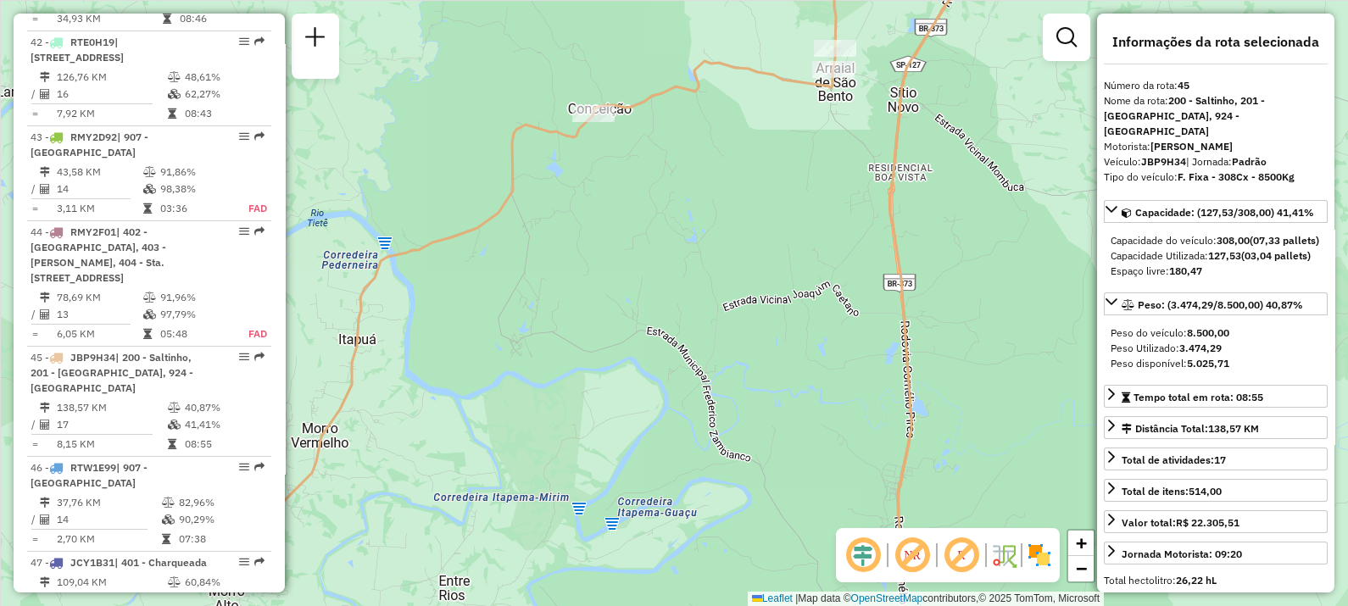
drag, startPoint x: 604, startPoint y: 315, endPoint x: 746, endPoint y: 192, distance: 187.5
click at [745, 192] on div "Janela de atendimento Grade de atendimento Capacidade Transportadoras Veículos …" at bounding box center [674, 303] width 1348 height 606
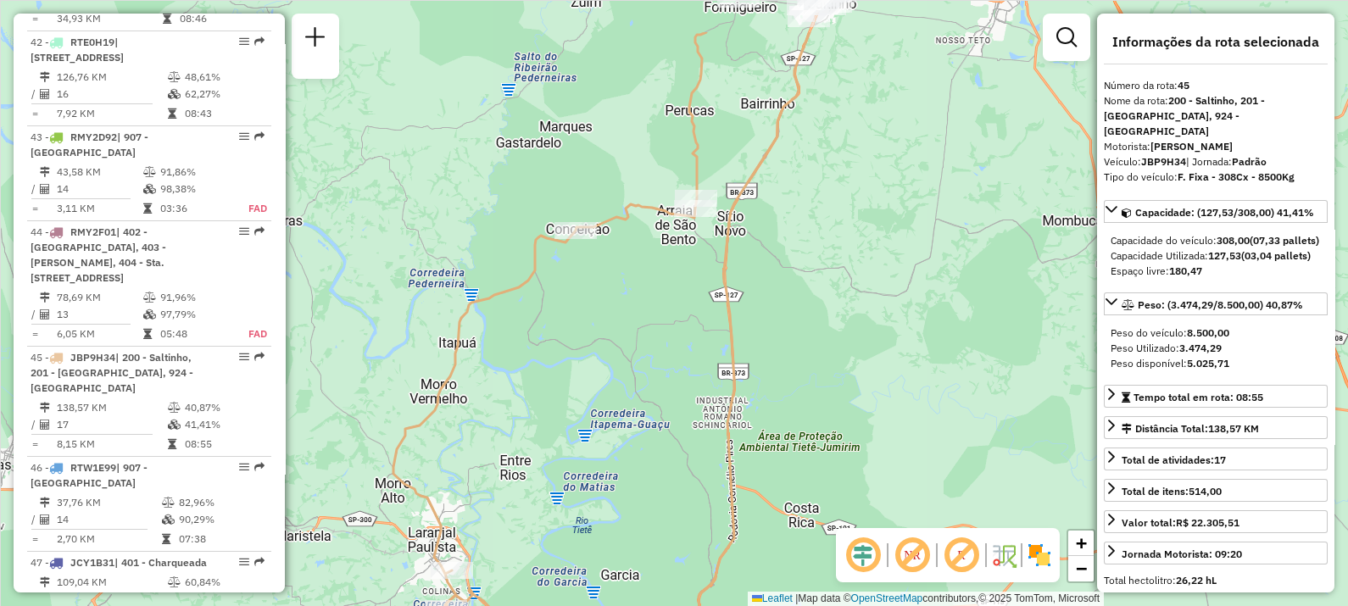
drag, startPoint x: 619, startPoint y: 355, endPoint x: 615, endPoint y: 374, distance: 19.1
click at [615, 374] on div "Janela de atendimento Grade de atendimento Capacidade Transportadoras Veículos …" at bounding box center [674, 303] width 1348 height 606
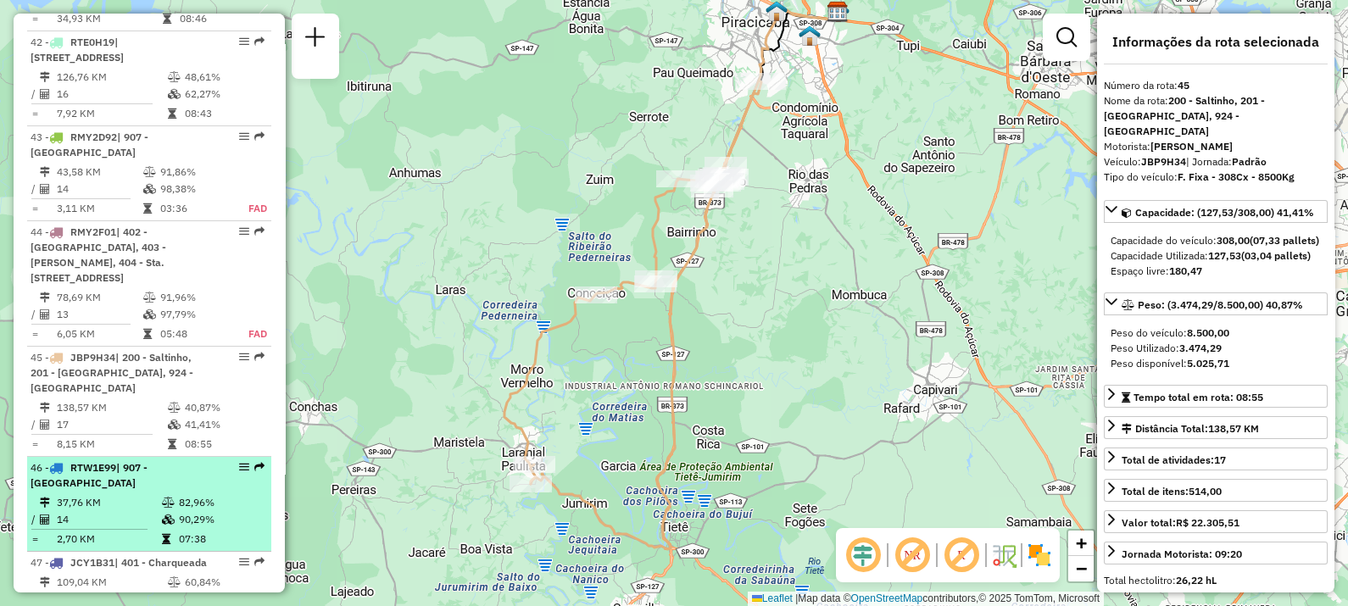
click at [112, 511] on td "14" at bounding box center [108, 519] width 105 height 17
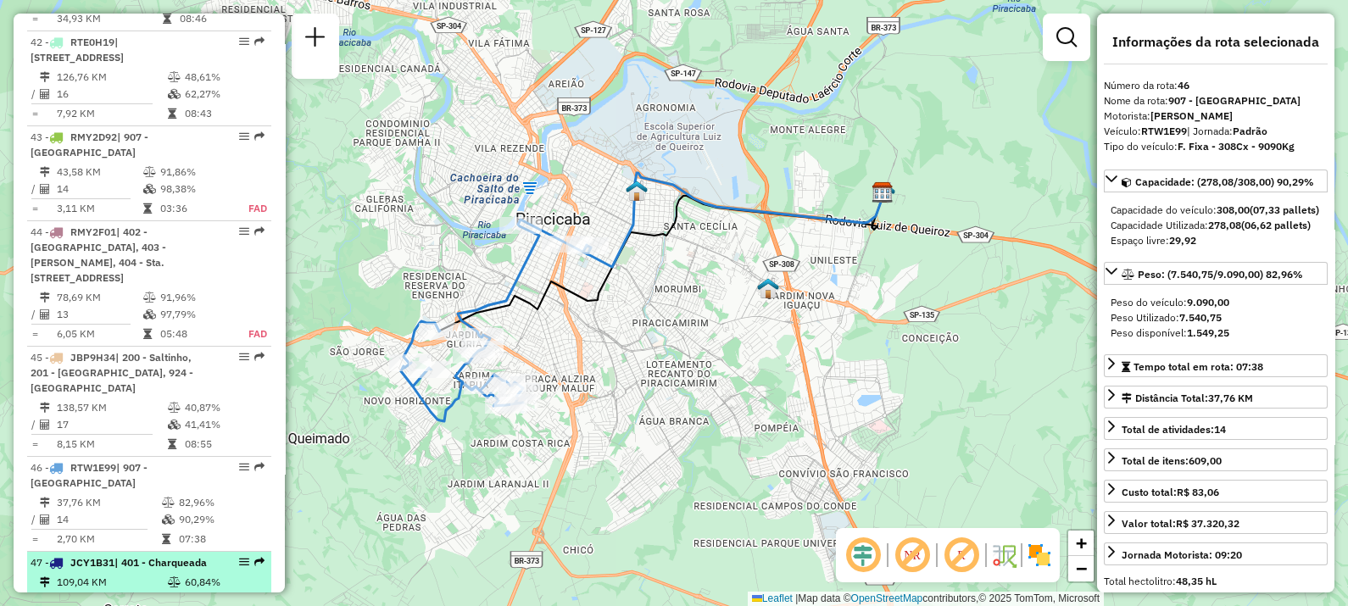
click at [120, 555] on div "47 - JCY1B31 | 401 - Charqueada" at bounding box center [121, 562] width 180 height 15
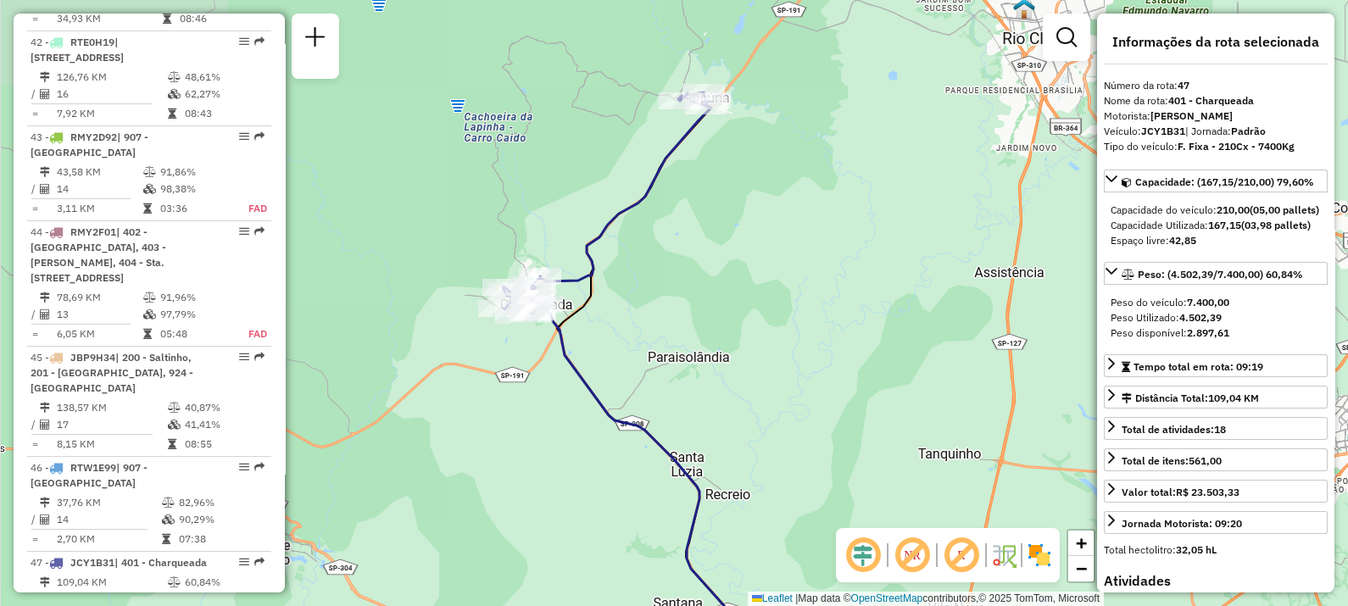
drag, startPoint x: 602, startPoint y: 191, endPoint x: 603, endPoint y: 278, distance: 87.3
click at [603, 278] on div "Janela de atendimento Grade de atendimento Capacidade Transportadoras Veículos …" at bounding box center [674, 303] width 1348 height 606
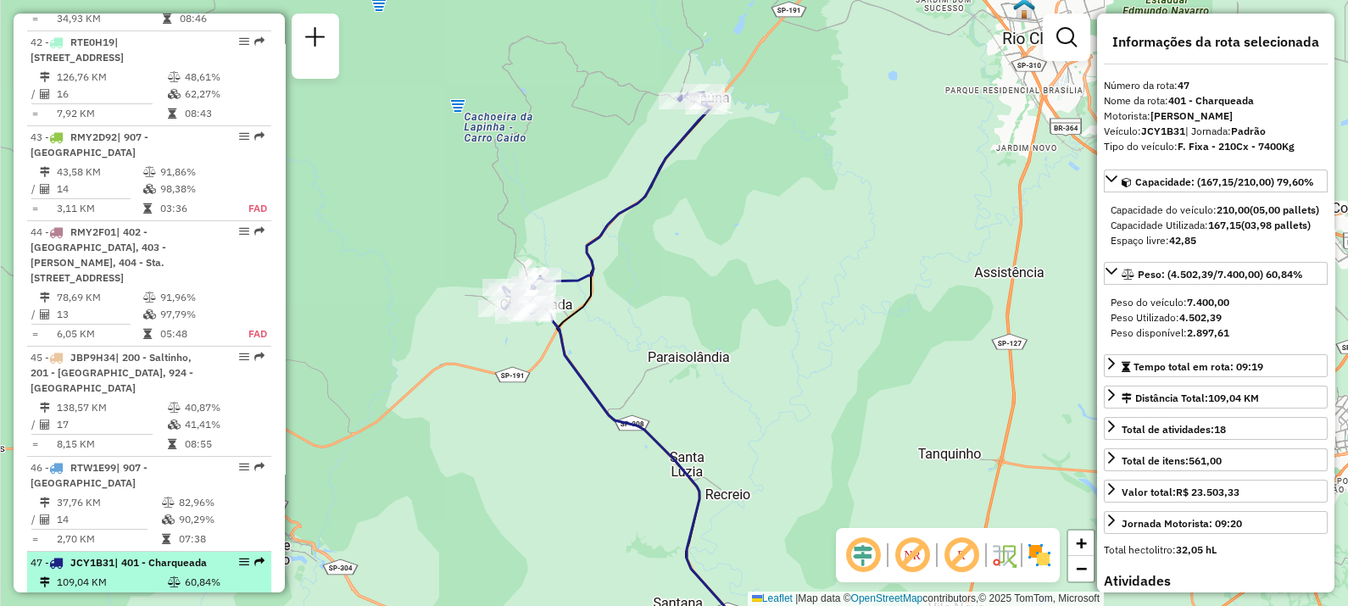
click at [103, 555] on div "47 - JCY1B31 | 401 - Charqueada" at bounding box center [121, 562] width 180 height 15
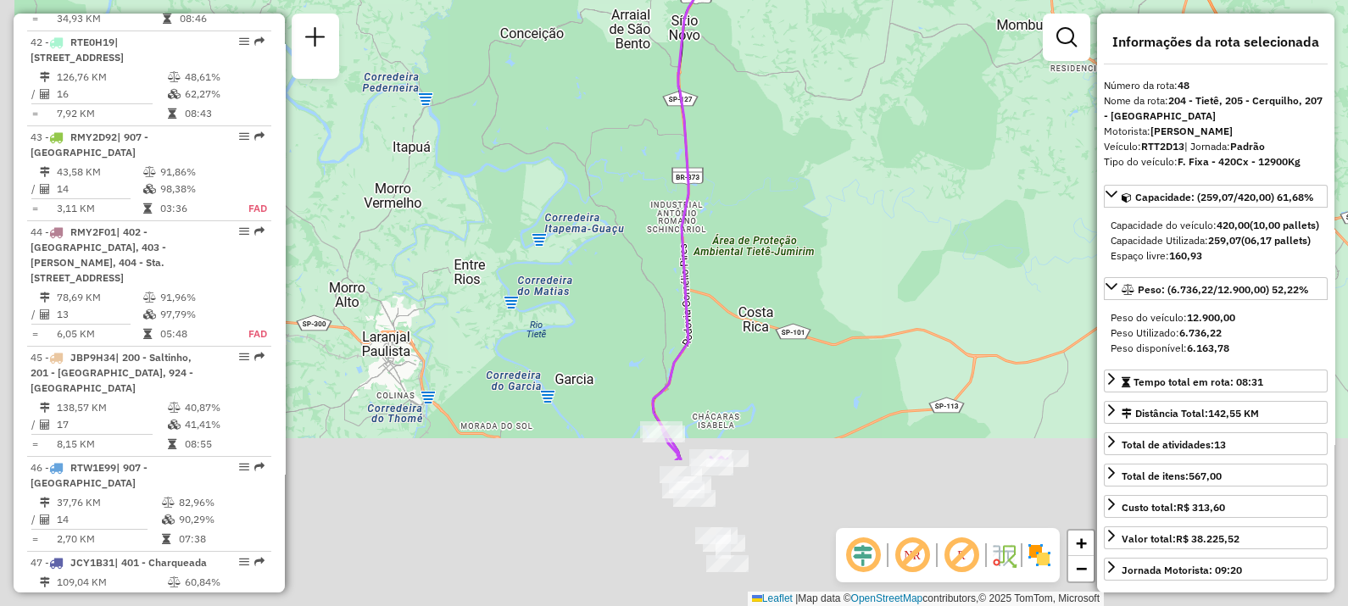
drag, startPoint x: 665, startPoint y: 337, endPoint x: 743, endPoint y: 90, distance: 258.4
click at [743, 90] on div "Janela de atendimento Grade de atendimento Capacidade Transportadoras Veículos …" at bounding box center [674, 303] width 1348 height 606
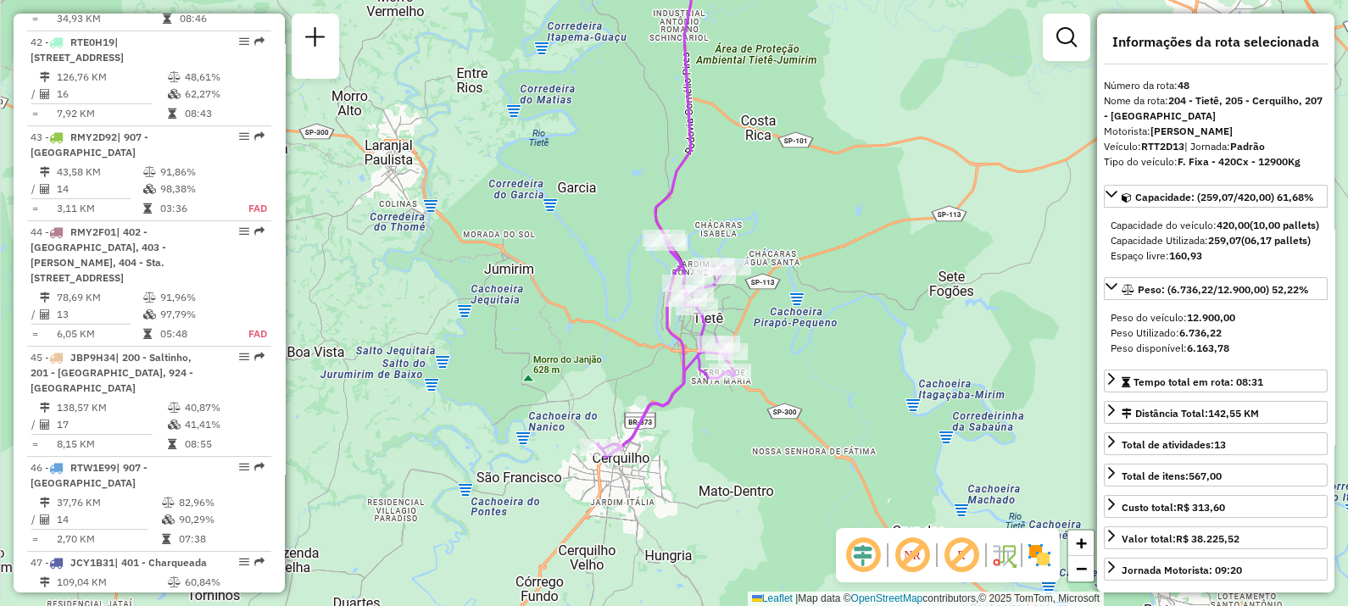
drag, startPoint x: 596, startPoint y: 302, endPoint x: 593, endPoint y: 188, distance: 113.6
click at [593, 188] on div "Janela de atendimento Grade de atendimento Capacidade Transportadoras Veículos …" at bounding box center [674, 303] width 1348 height 606
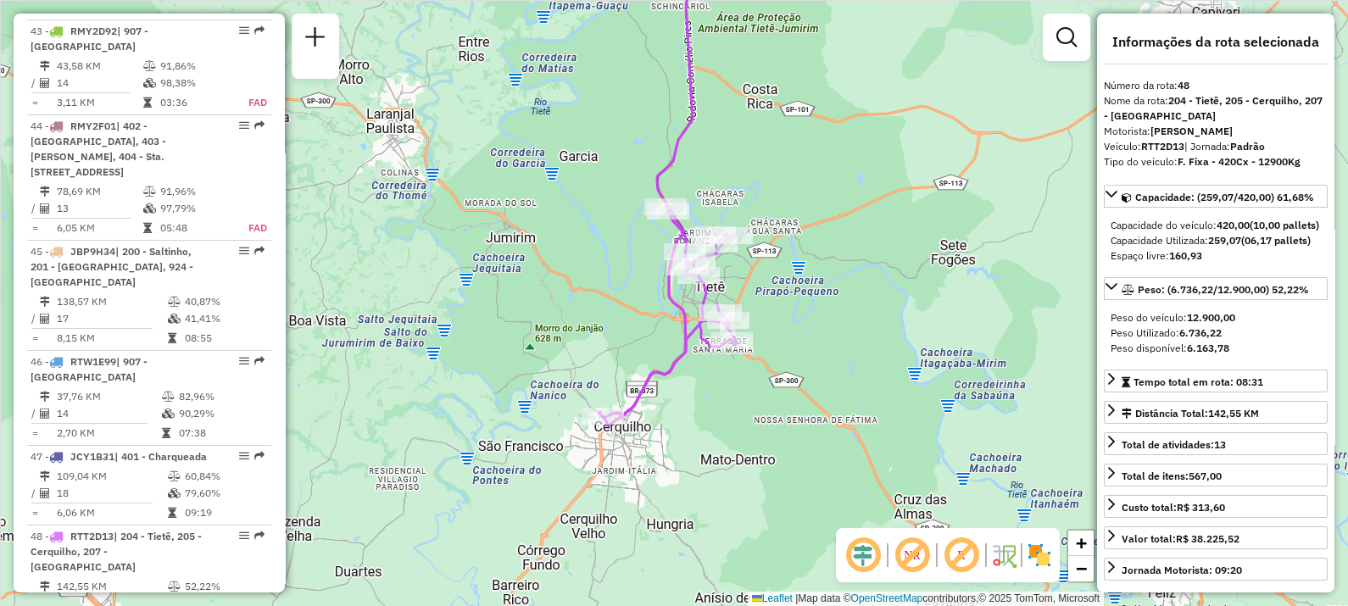
scroll to position [4919, 0]
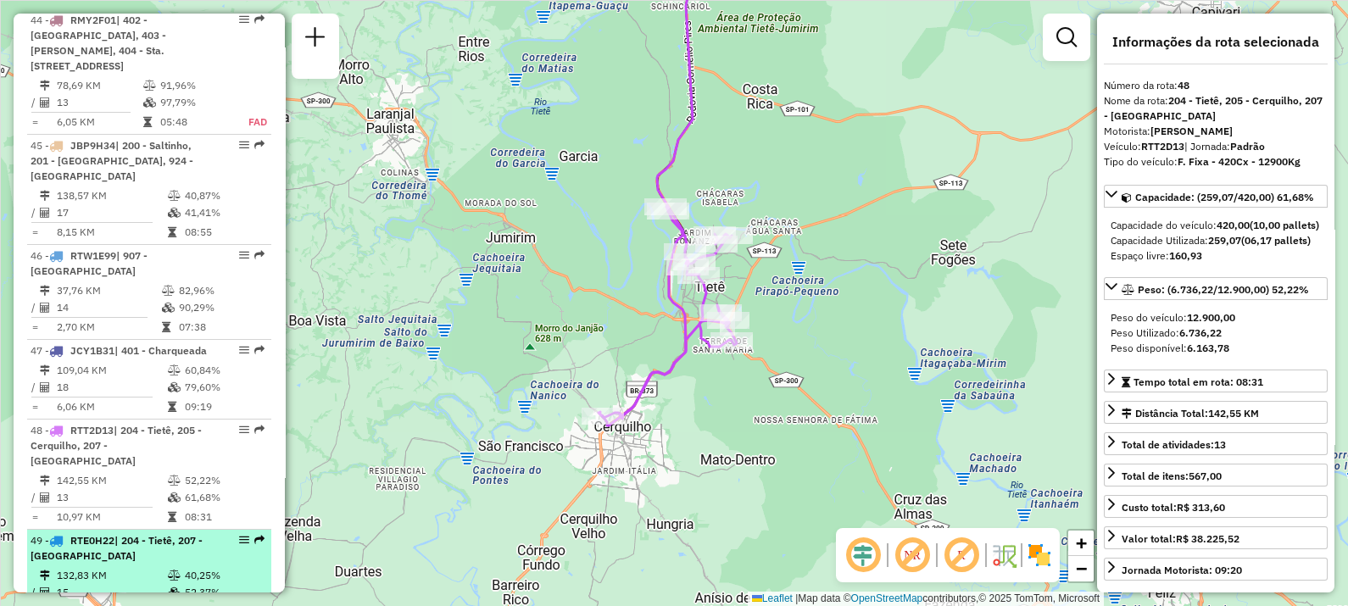
click at [92, 533] on div "49 - RTE0H22 | 204 - Tietê, 207 - [GEOGRAPHIC_DATA]" at bounding box center [121, 548] width 180 height 31
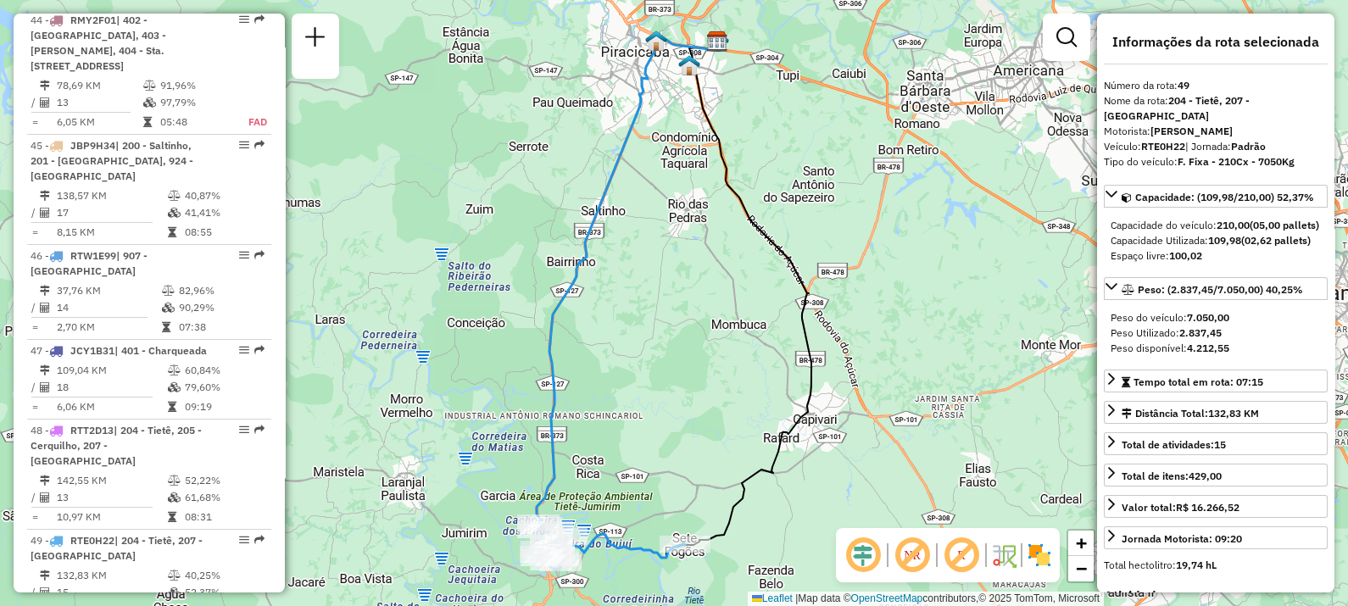
scroll to position [5025, 0]
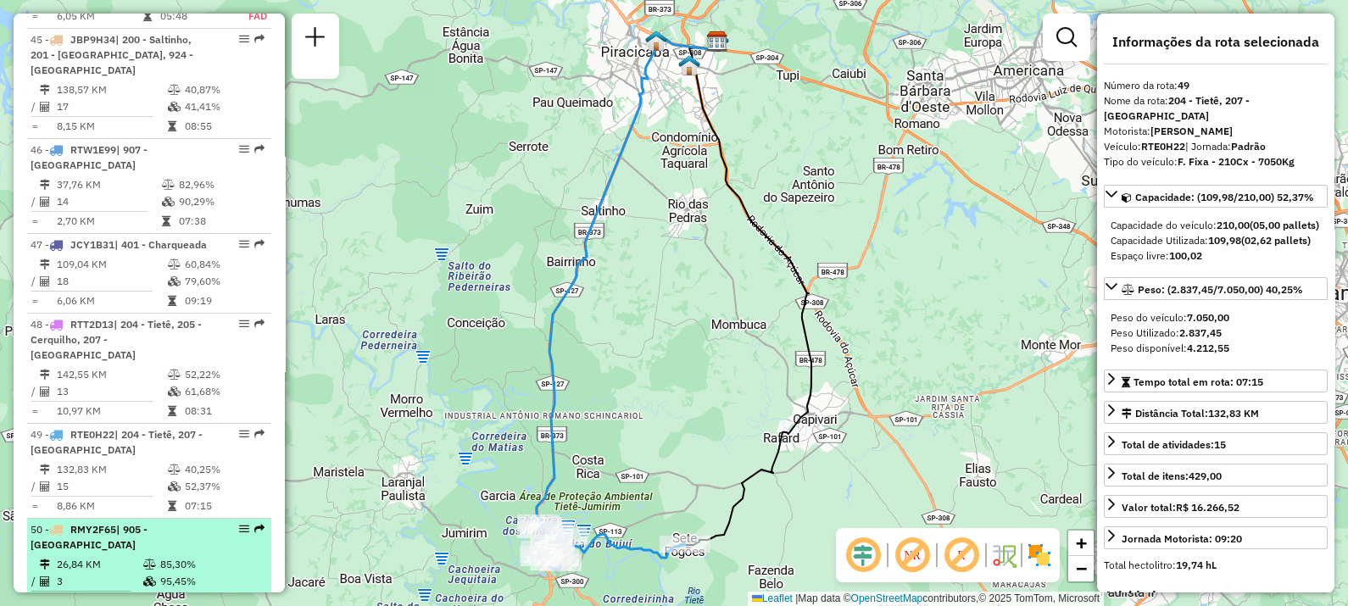
click at [124, 519] on li "50 - RMY2F65 | 905 - [GEOGRAPHIC_DATA] 26,84 KM 85,30% / 3 95,45% = 8,95 KM 01:…" at bounding box center [149, 566] width 244 height 95
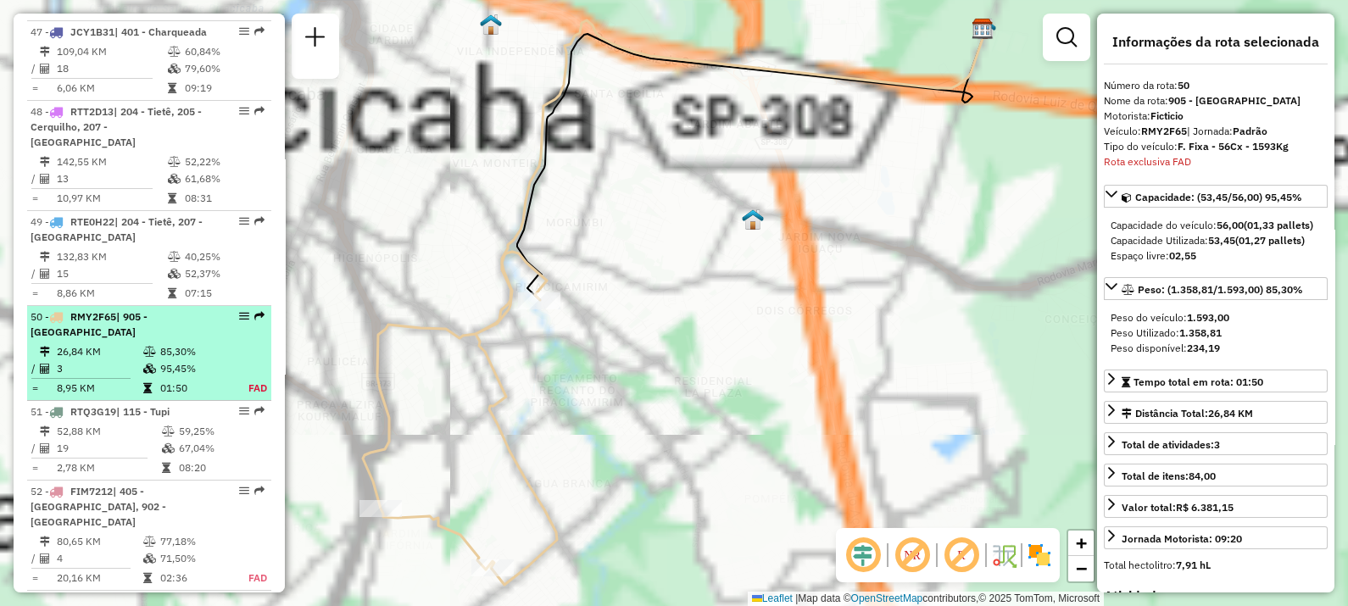
scroll to position [5275, 0]
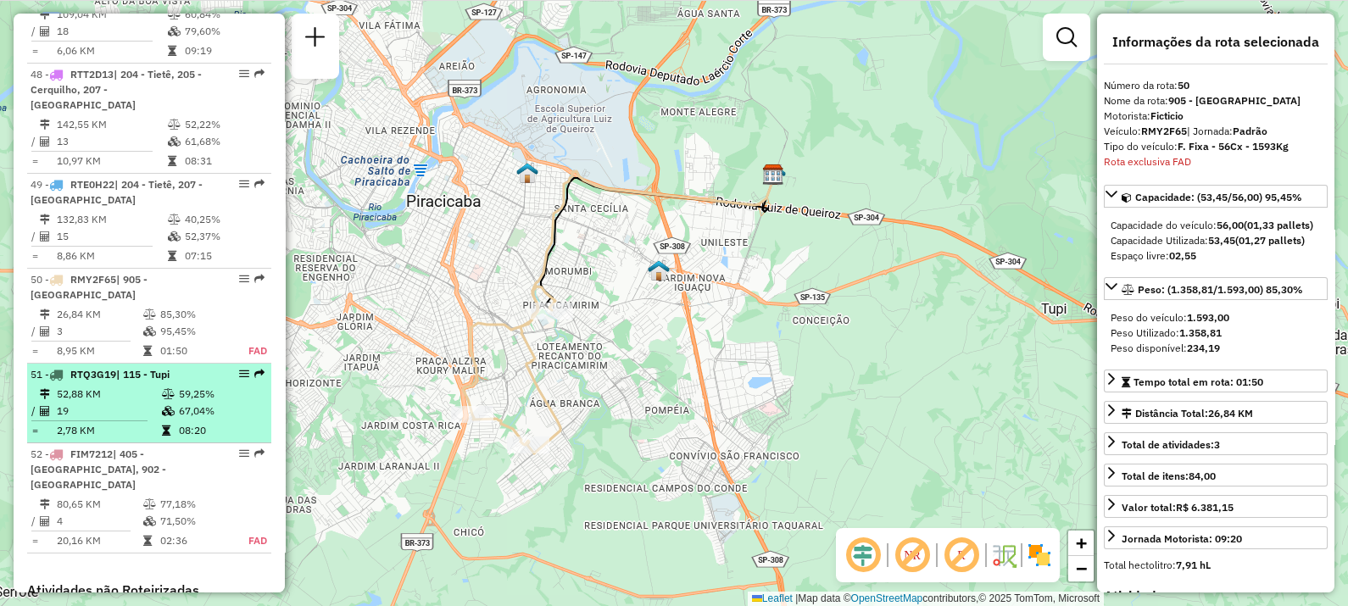
click at [82, 386] on td "52,88 KM" at bounding box center [108, 394] width 105 height 17
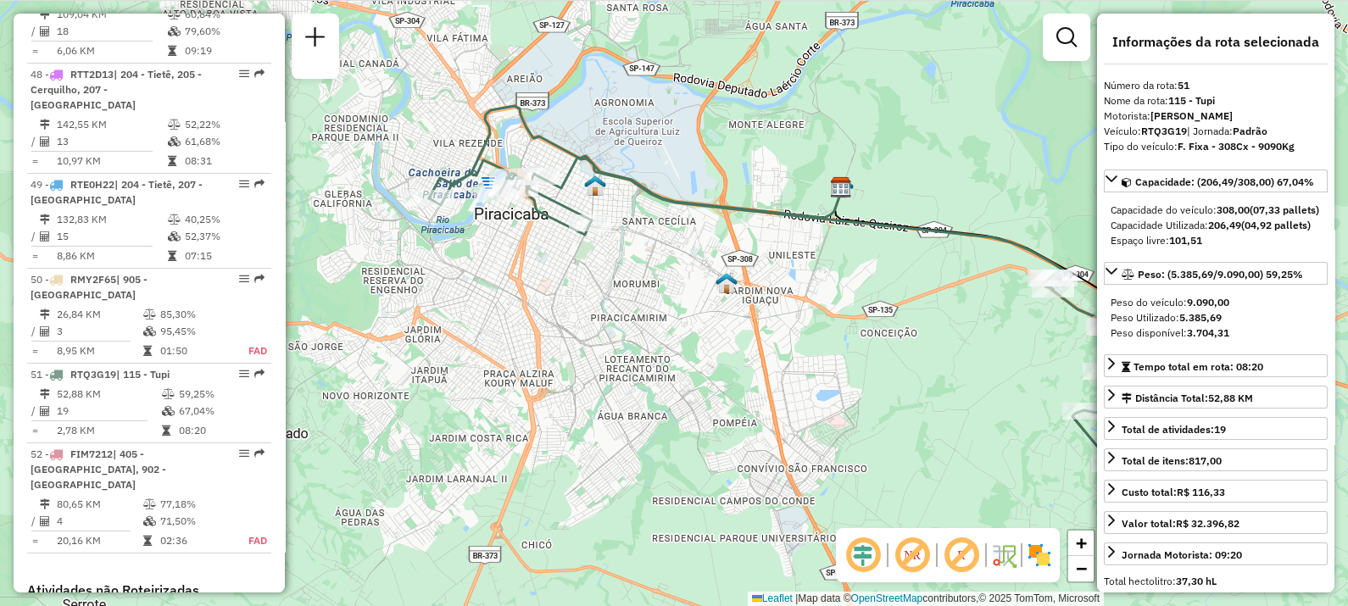
drag, startPoint x: 548, startPoint y: 355, endPoint x: 665, endPoint y: 337, distance: 118.3
click at [665, 337] on div "Janela de atendimento Grade de atendimento Capacidade Transportadoras Veículos …" at bounding box center [674, 303] width 1348 height 606
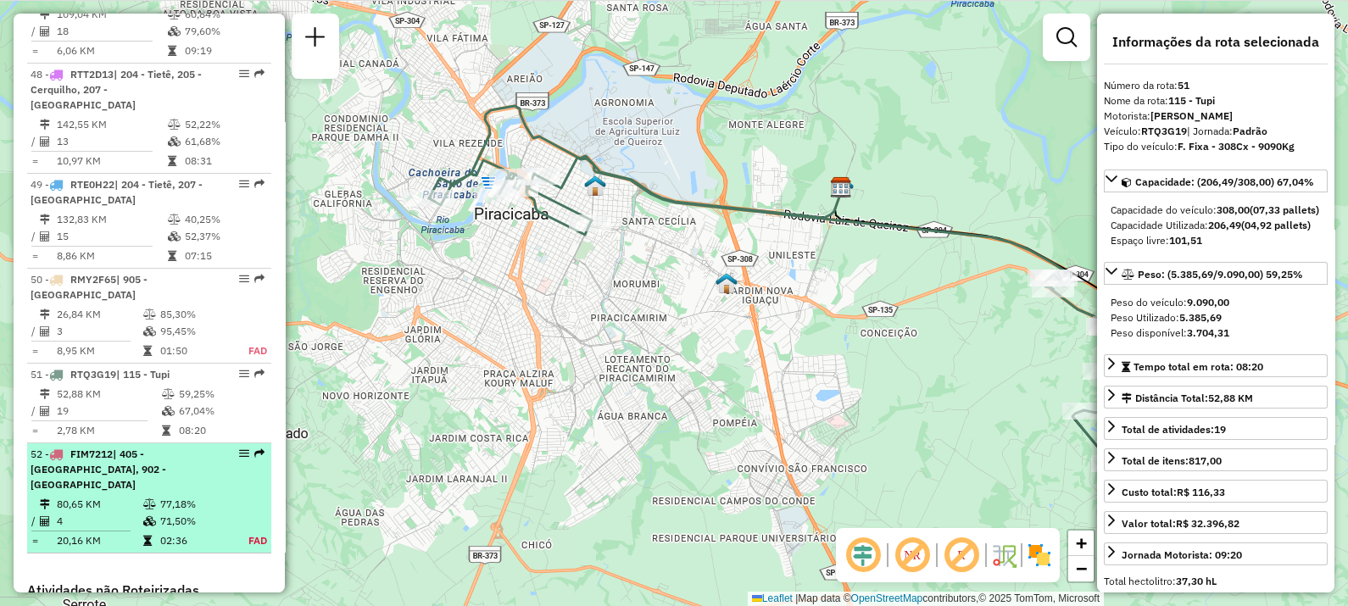
click at [87, 448] on span "| 405 - [GEOGRAPHIC_DATA], 902 - [GEOGRAPHIC_DATA]" at bounding box center [99, 469] width 136 height 43
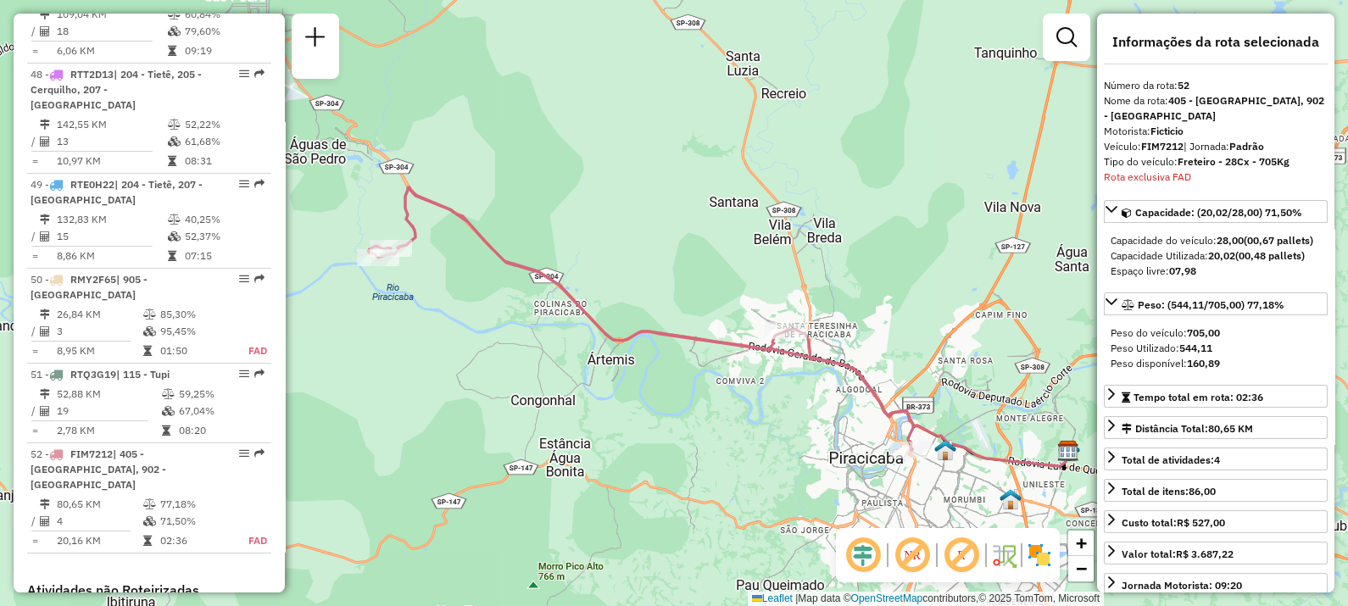
drag, startPoint x: 681, startPoint y: 415, endPoint x: 763, endPoint y: 448, distance: 88.3
click at [763, 448] on div "Janela de atendimento Grade de atendimento Capacidade Transportadoras Veículos …" at bounding box center [674, 303] width 1348 height 606
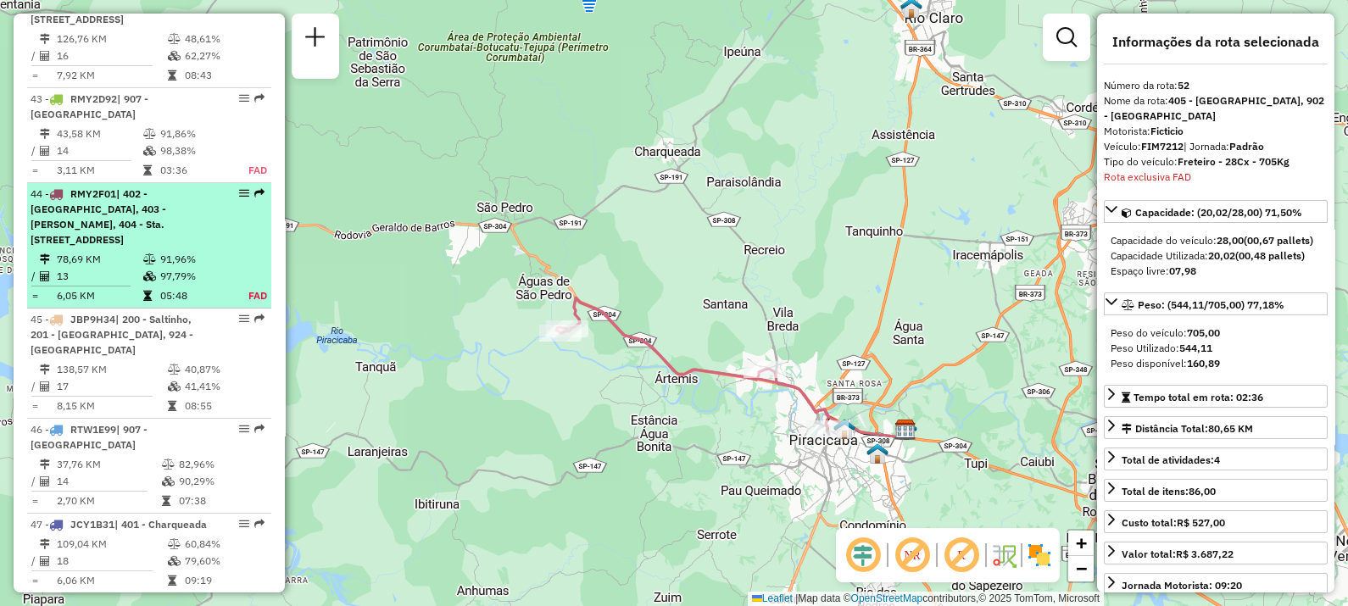
scroll to position [4639, 0]
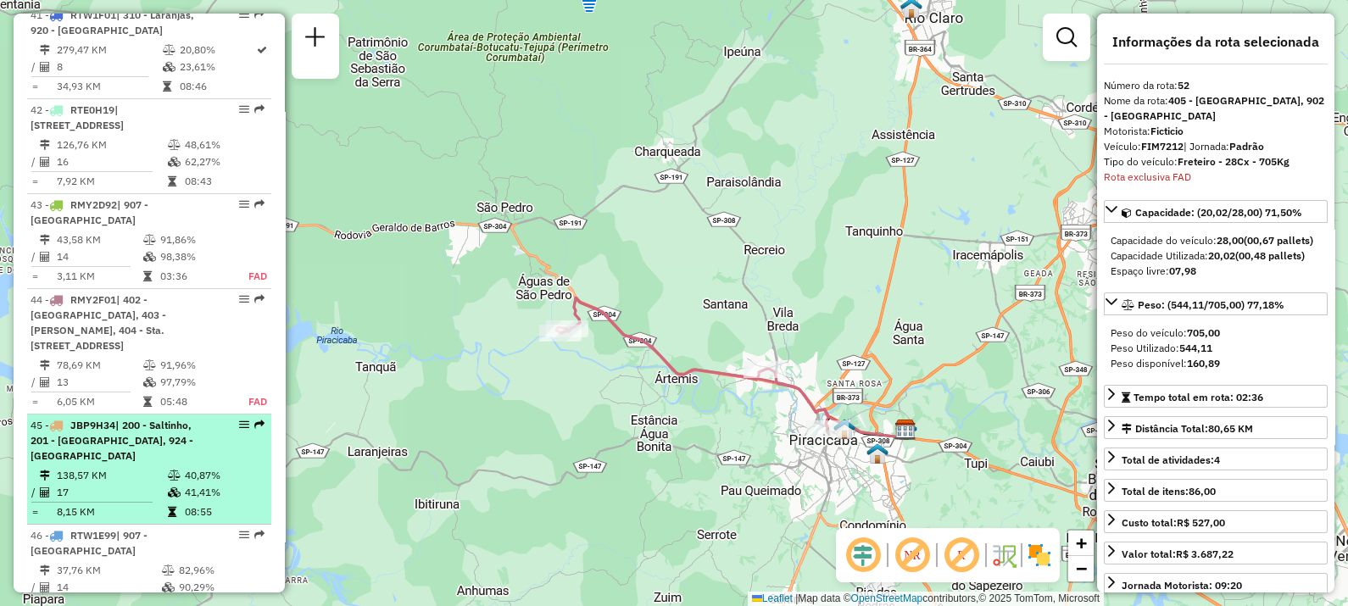
click at [130, 419] on span "| 200 - Saltinho, 201 - [GEOGRAPHIC_DATA], 924 - [GEOGRAPHIC_DATA]" at bounding box center [112, 440] width 163 height 43
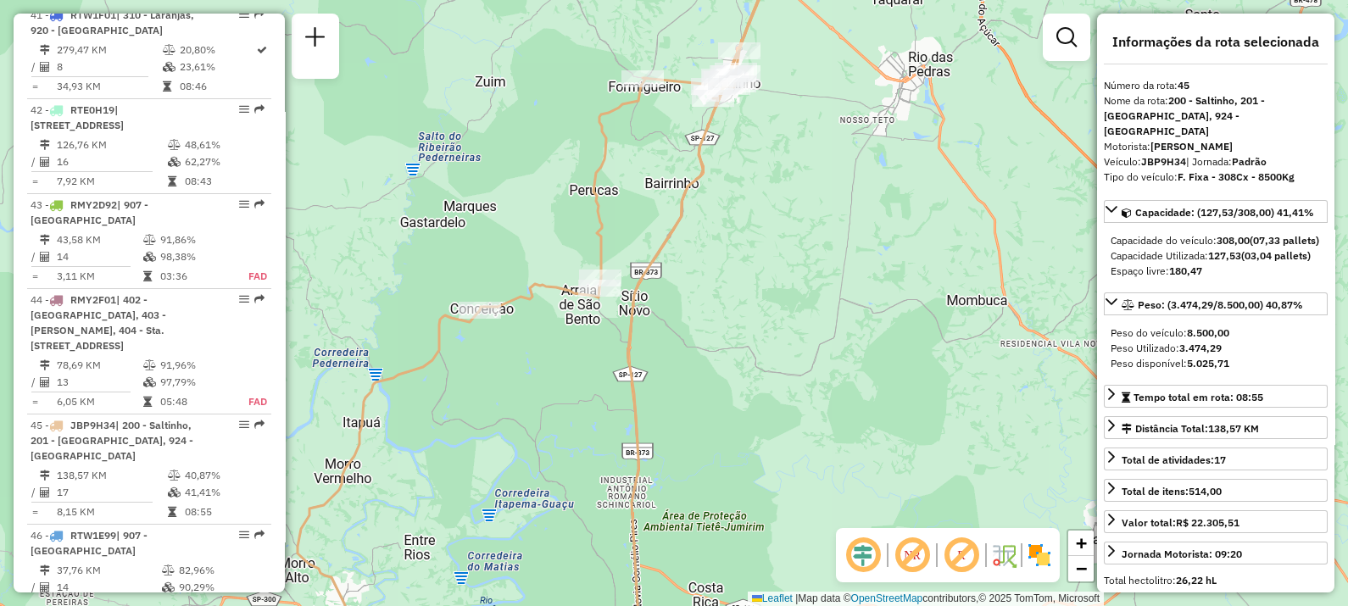
drag, startPoint x: 752, startPoint y: 275, endPoint x: 755, endPoint y: 403, distance: 127.2
click at [755, 403] on div "Janela de atendimento Grade de atendimento Capacidade Transportadoras Veículos …" at bounding box center [674, 303] width 1348 height 606
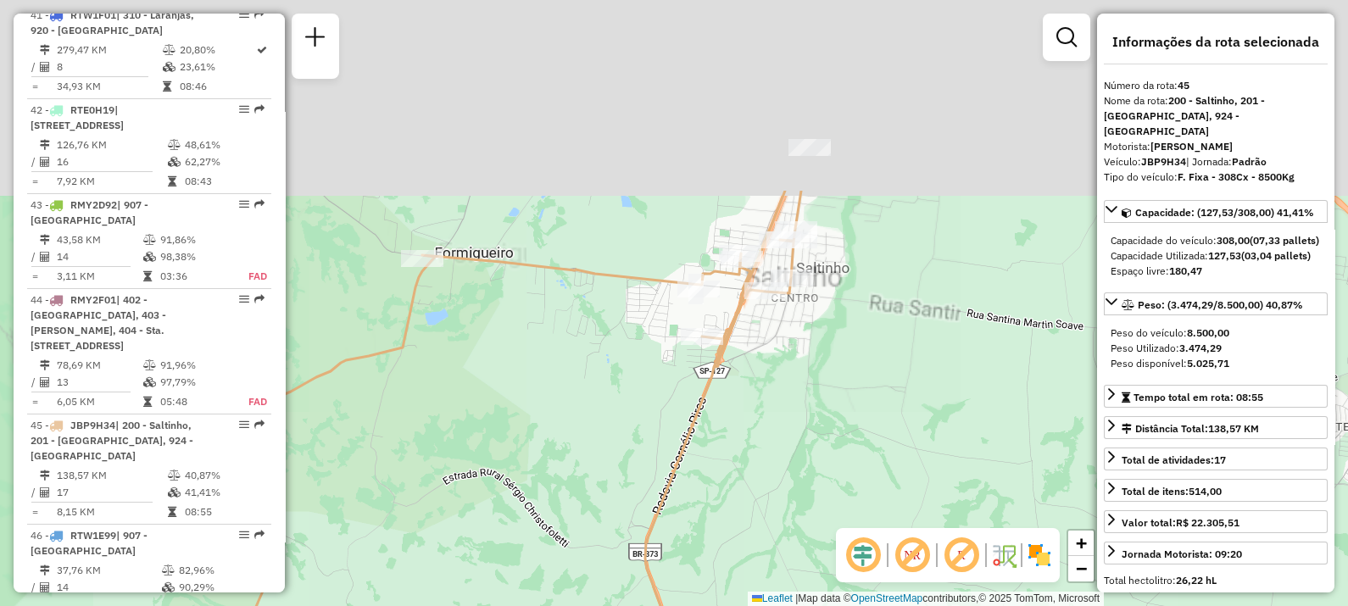
drag, startPoint x: 742, startPoint y: 236, endPoint x: 874, endPoint y: 437, distance: 239.8
click at [898, 487] on div "Janela de atendimento Grade de atendimento Capacidade Transportadoras Veículos …" at bounding box center [674, 303] width 1348 height 606
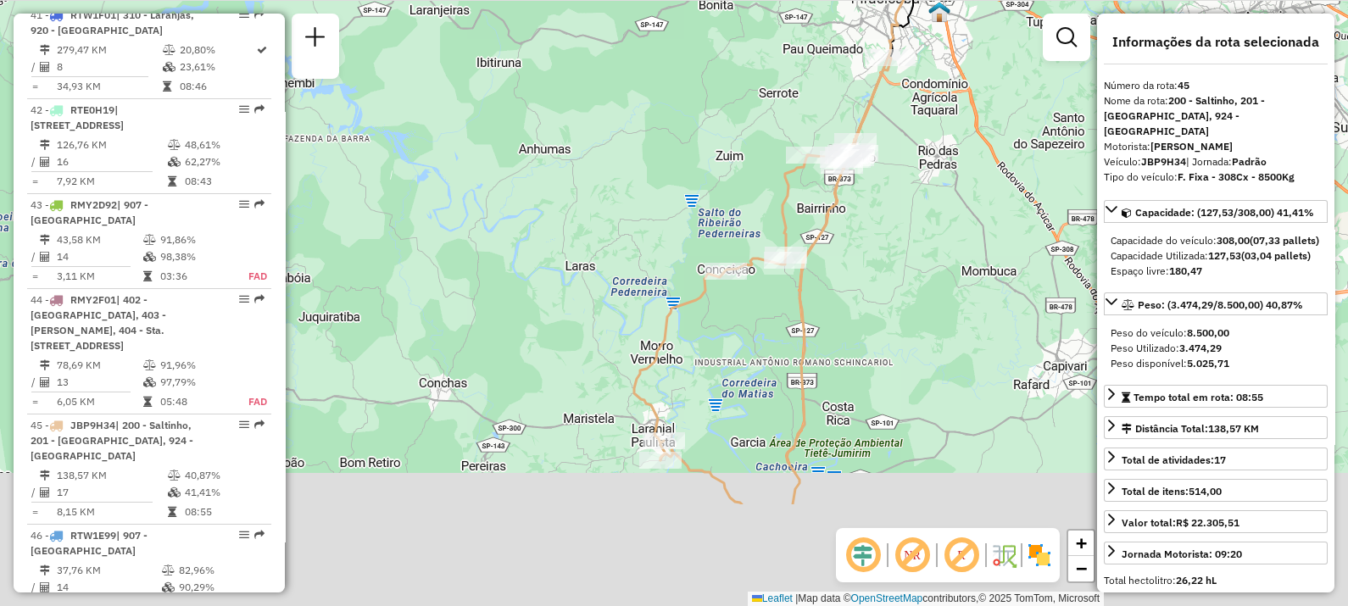
drag, startPoint x: 949, startPoint y: 323, endPoint x: 949, endPoint y: 215, distance: 107.7
click at [949, 215] on div "Janela de atendimento Grade de atendimento Capacidade Transportadoras Veículos …" at bounding box center [674, 303] width 1348 height 606
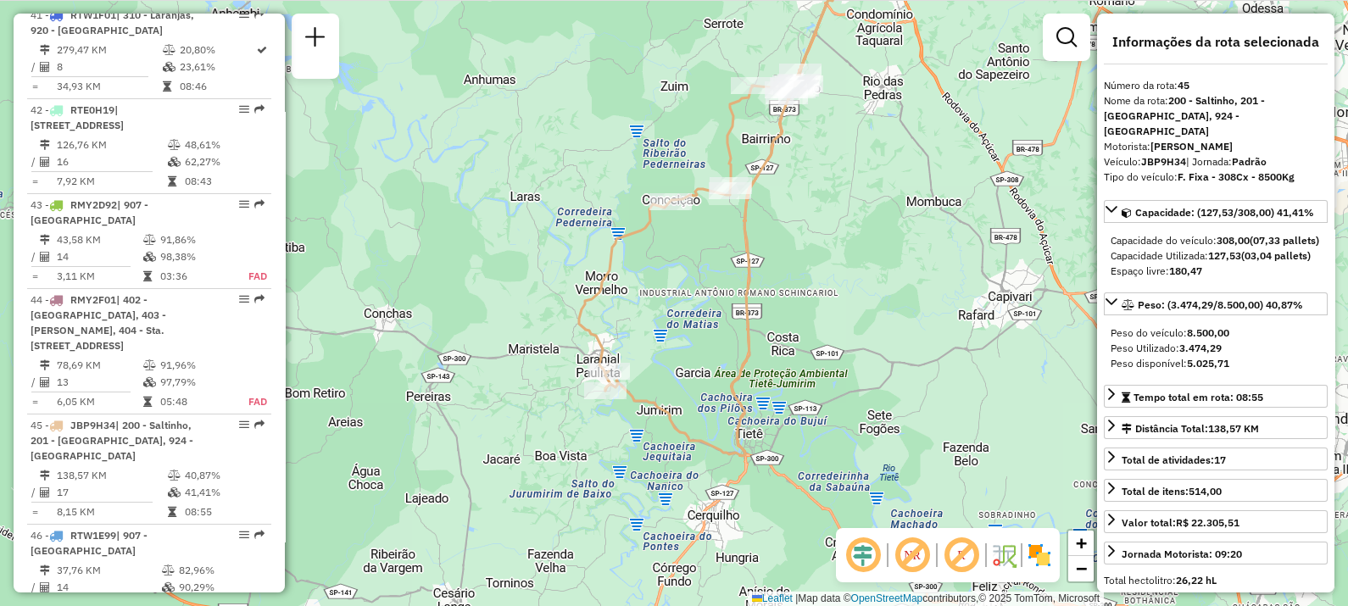
drag, startPoint x: 860, startPoint y: 359, endPoint x: 804, endPoint y: 334, distance: 60.3
click at [804, 334] on div "Janela de atendimento Grade de atendimento Capacidade Transportadoras Veículos …" at bounding box center [674, 303] width 1348 height 606
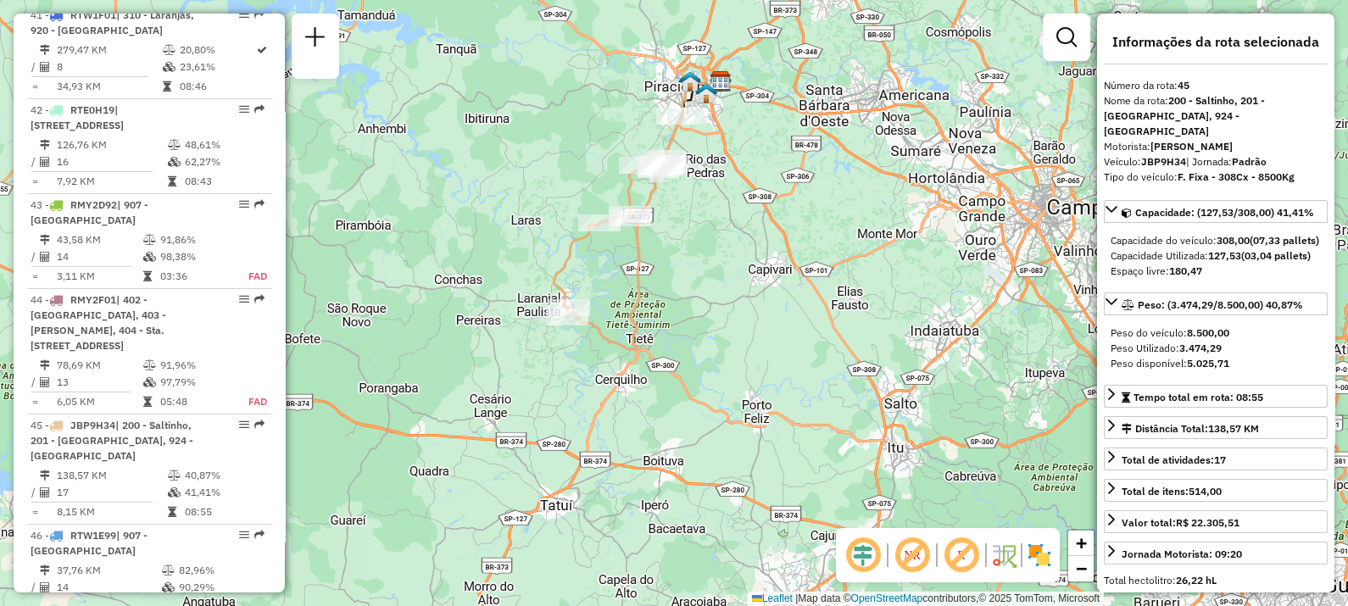
drag, startPoint x: 852, startPoint y: 351, endPoint x: 715, endPoint y: 306, distance: 144.5
click at [715, 306] on div "Janela de atendimento Grade de atendimento Capacidade Transportadoras Veículos …" at bounding box center [674, 303] width 1348 height 606
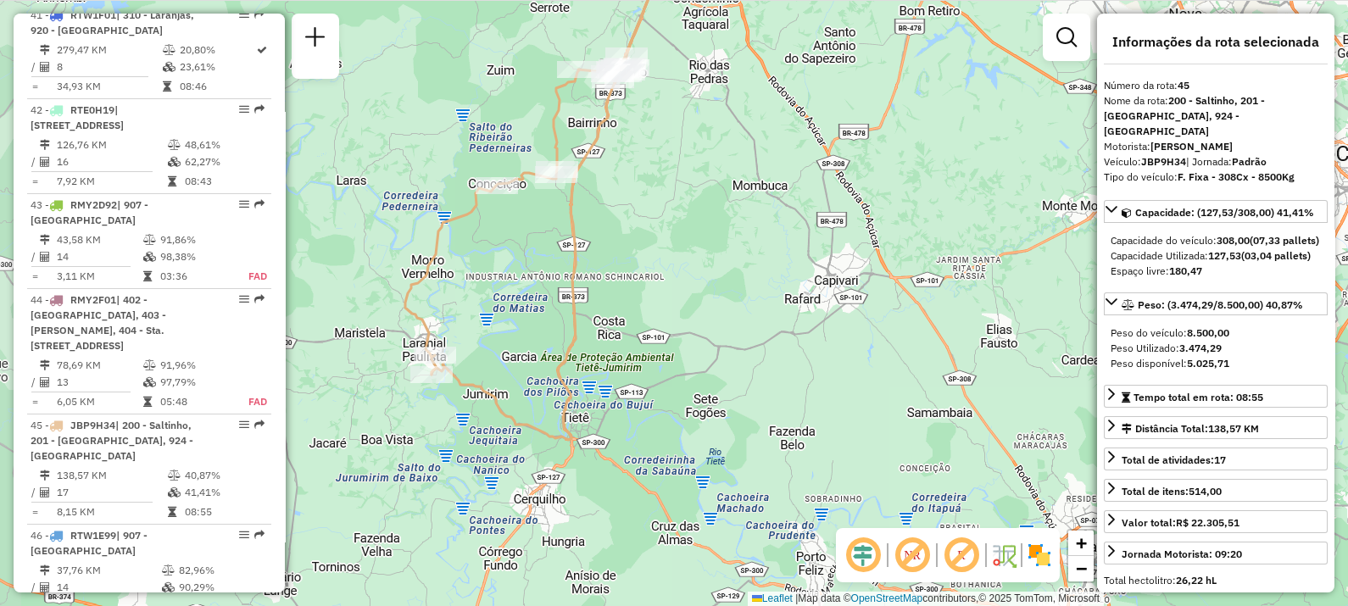
drag, startPoint x: 752, startPoint y: 370, endPoint x: 782, endPoint y: 393, distance: 38.7
click at [782, 393] on div "Janela de atendimento Grade de atendimento Capacidade Transportadoras Veículos …" at bounding box center [674, 303] width 1348 height 606
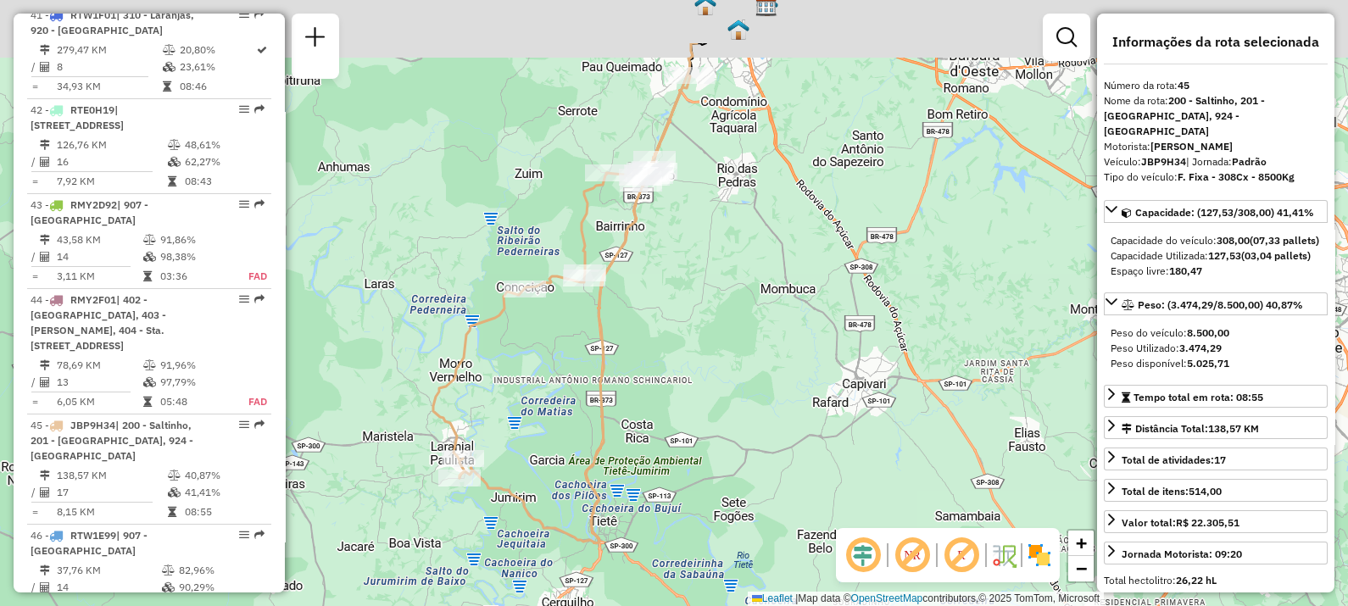
drag, startPoint x: 682, startPoint y: 357, endPoint x: 678, endPoint y: 424, distance: 67.1
click at [682, 436] on div "Janela de atendimento Grade de atendimento Capacidade Transportadoras Veículos …" at bounding box center [674, 303] width 1348 height 606
